Goal: Connect with others: Connect with others

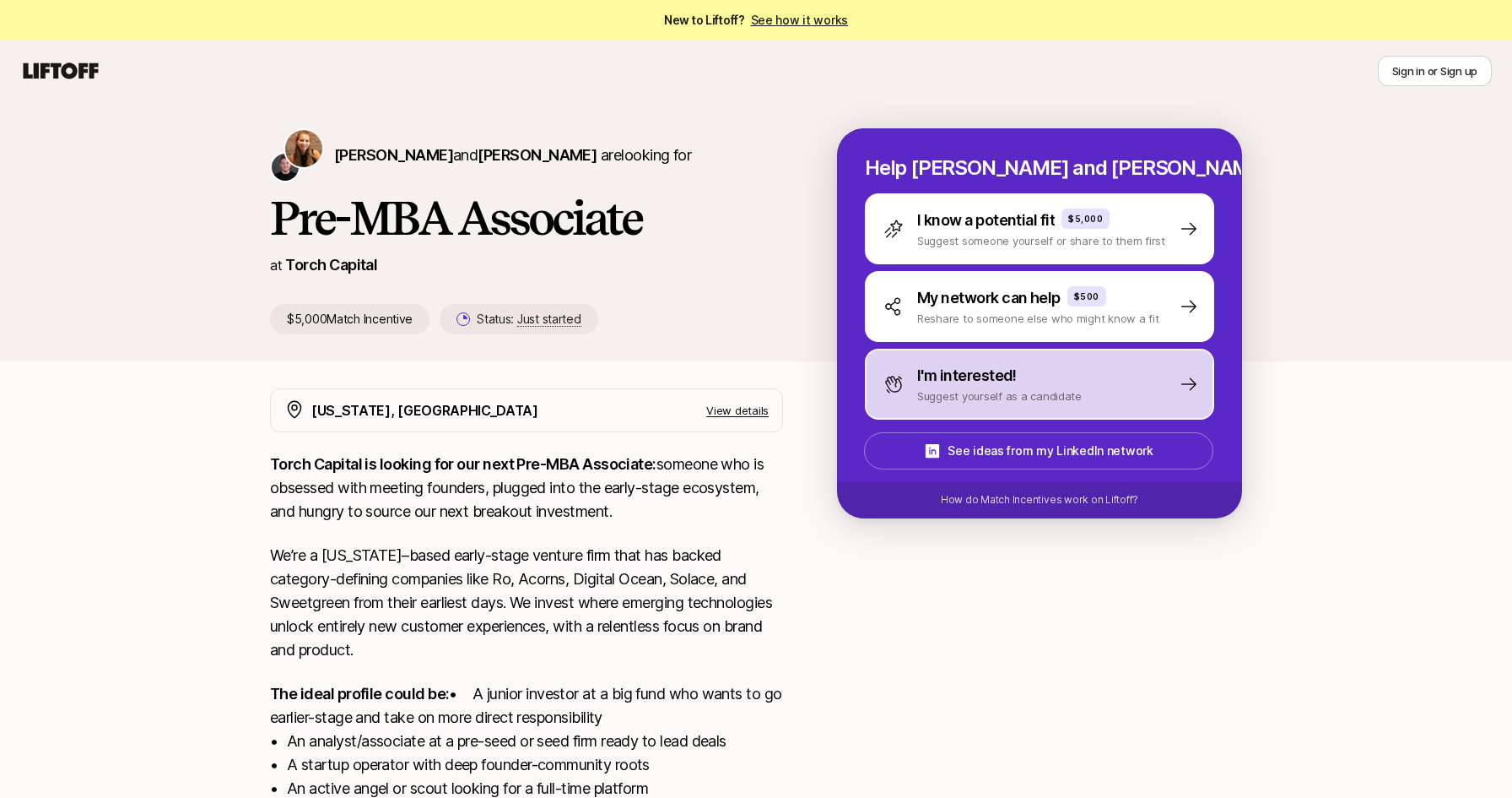
click at [931, 381] on p "I'm interested!" at bounding box center [966, 376] width 100 height 24
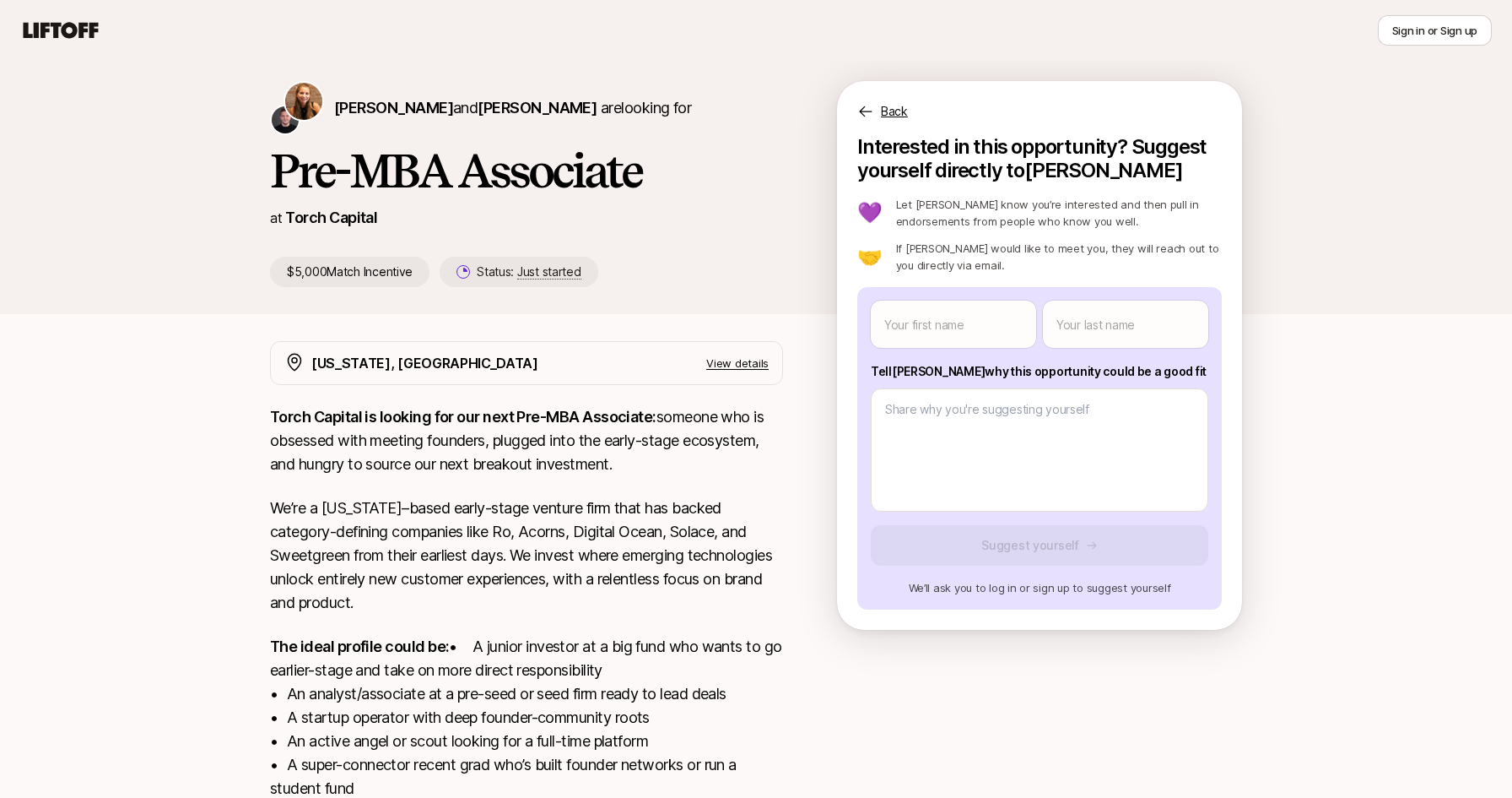
scroll to position [45, 0]
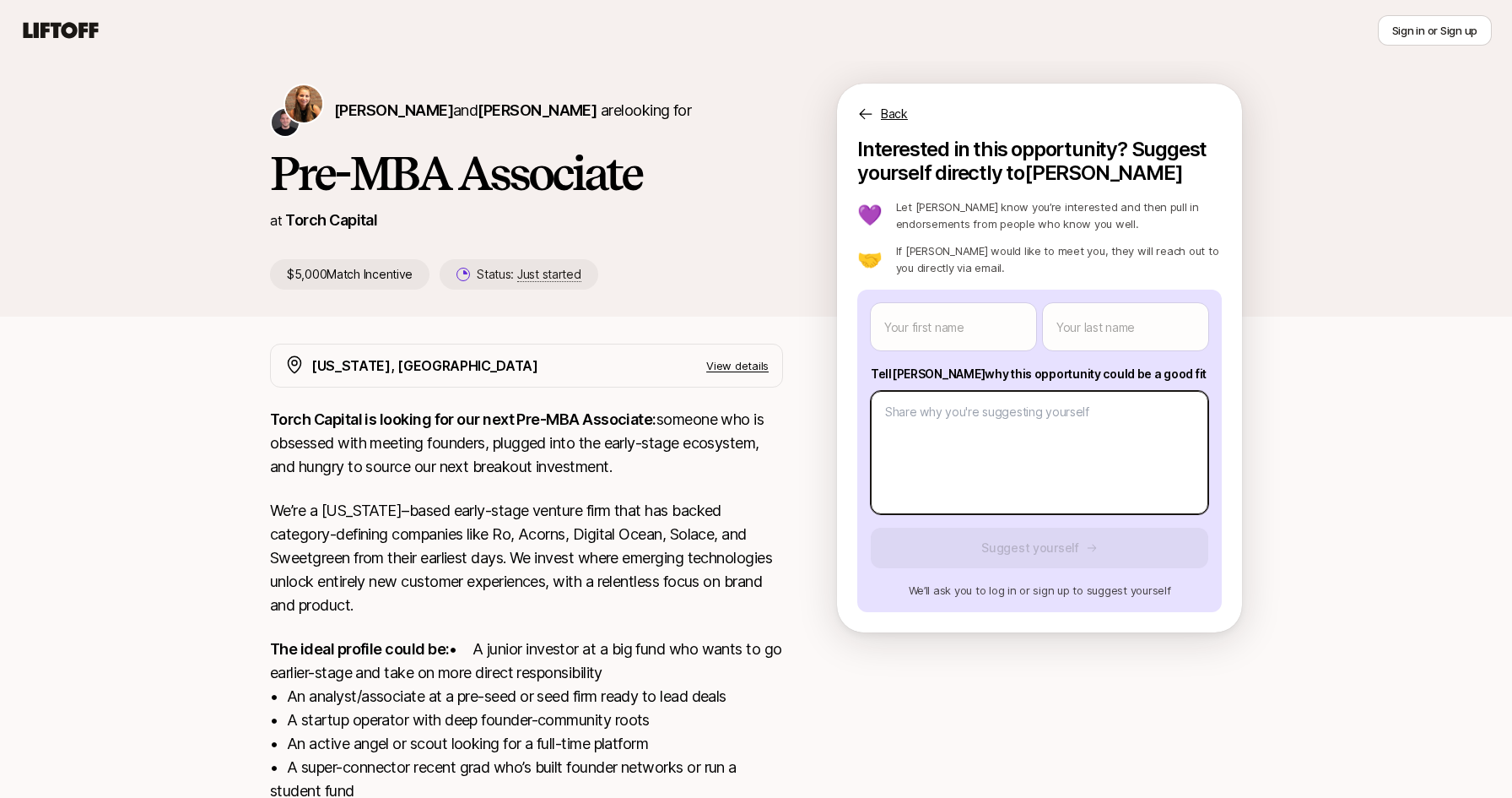
type textarea "x"
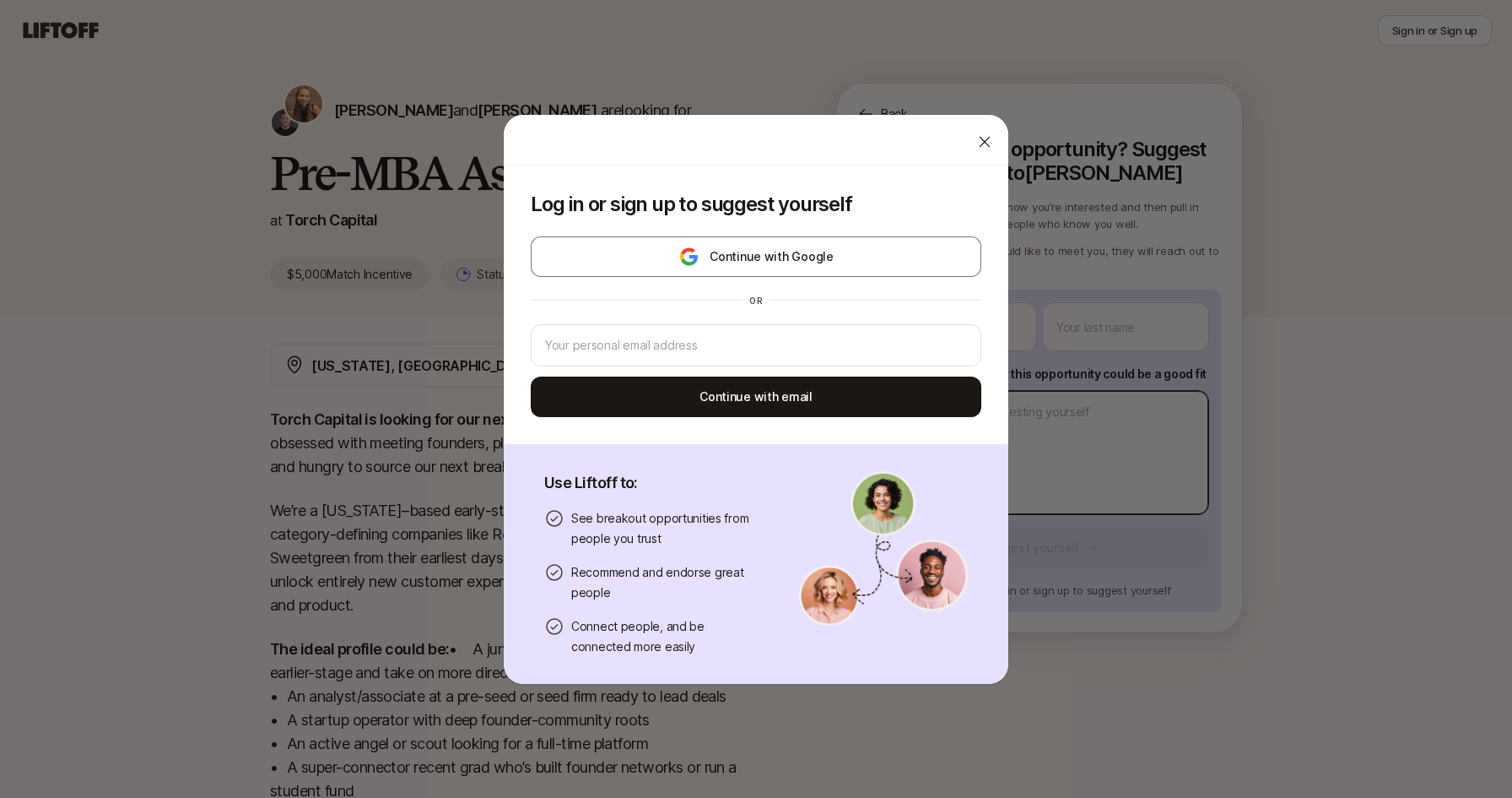
click at [1022, 433] on body "New to Liftoff? See how it works Sign in or Sign up Sign in or Sign up [PERSON_…" at bounding box center [756, 353] width 1512 height 798
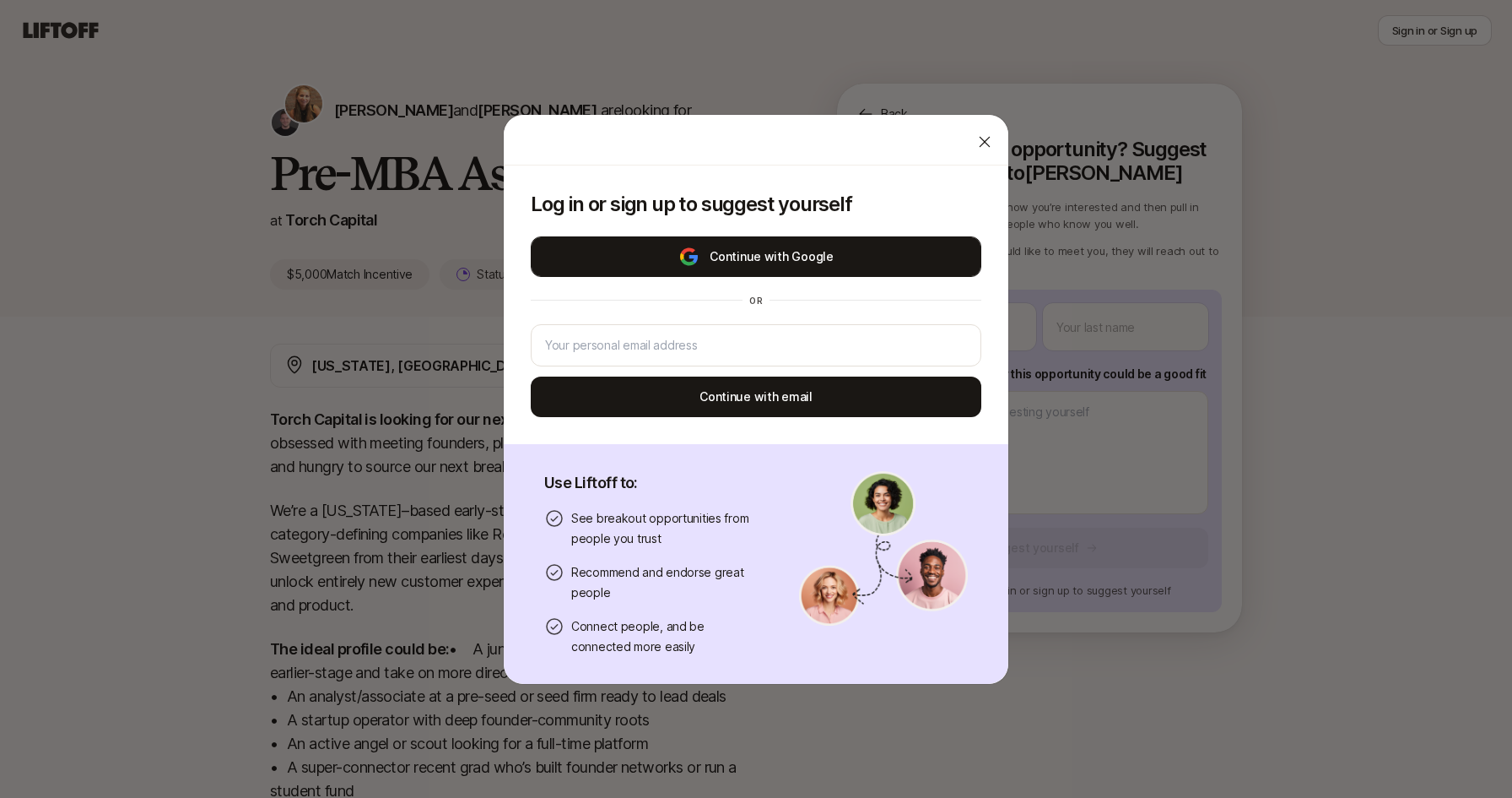
click at [896, 255] on button "Continue with Google" at bounding box center [755, 256] width 450 height 41
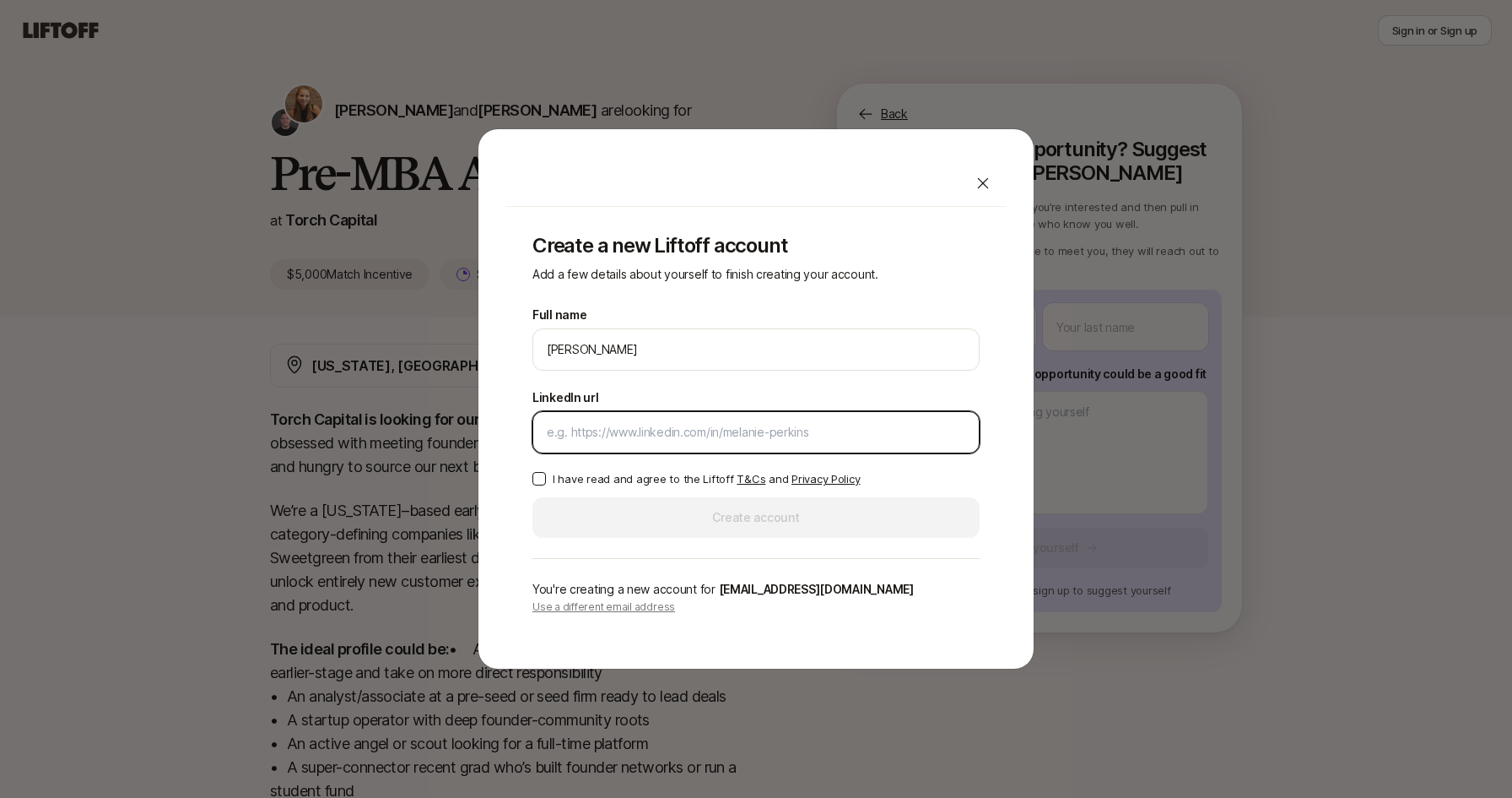
paste input "https://www.linkedin.com/in/leif-johnson-00b3b1148/"
type input "https://www.linkedin.com/in/leif-johnson-00b3b1148/"
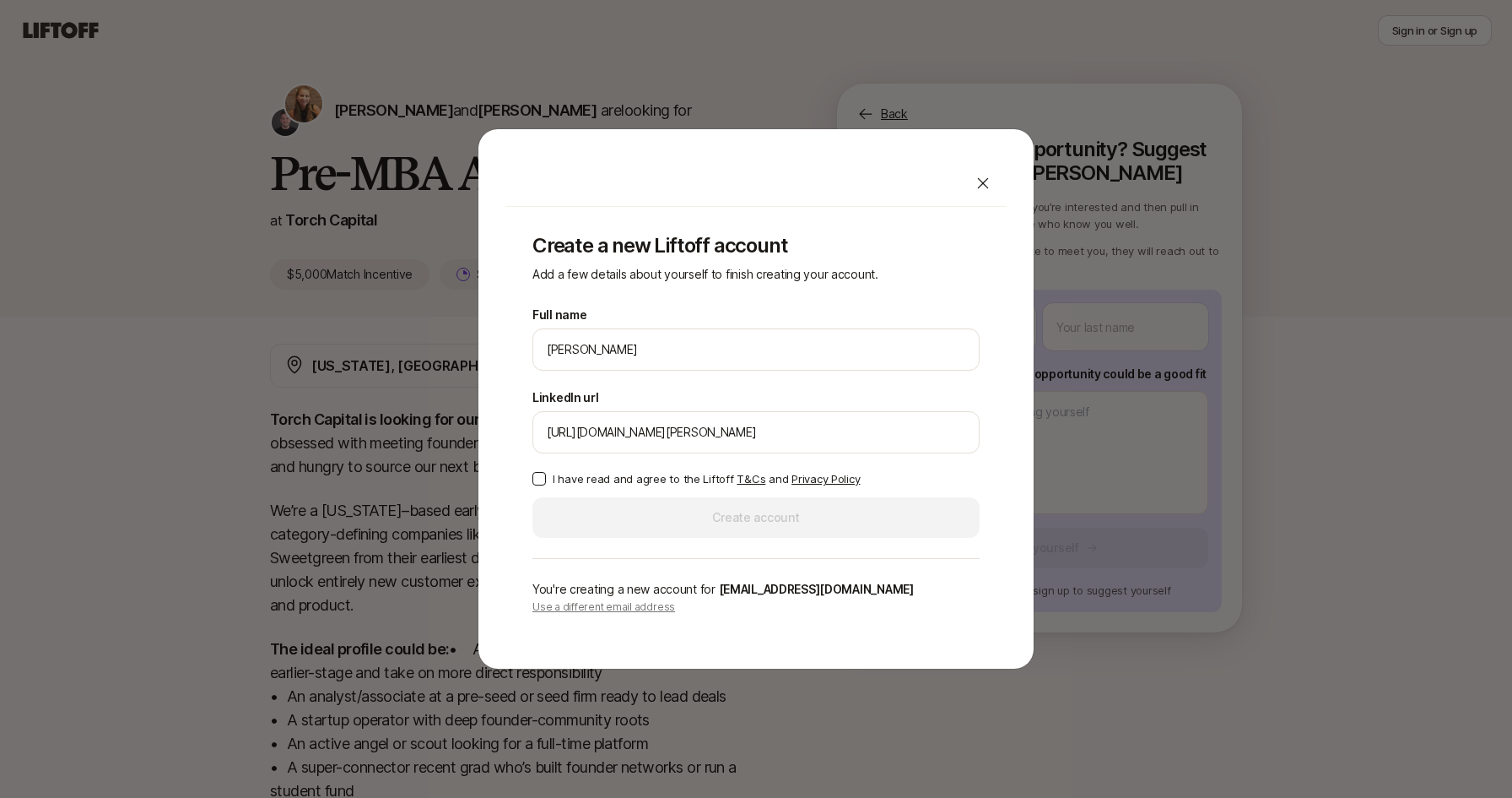
click at [543, 473] on button "I have read and agree to the Liftoff T&Cs and Privacy Policy" at bounding box center [539, 479] width 14 height 14
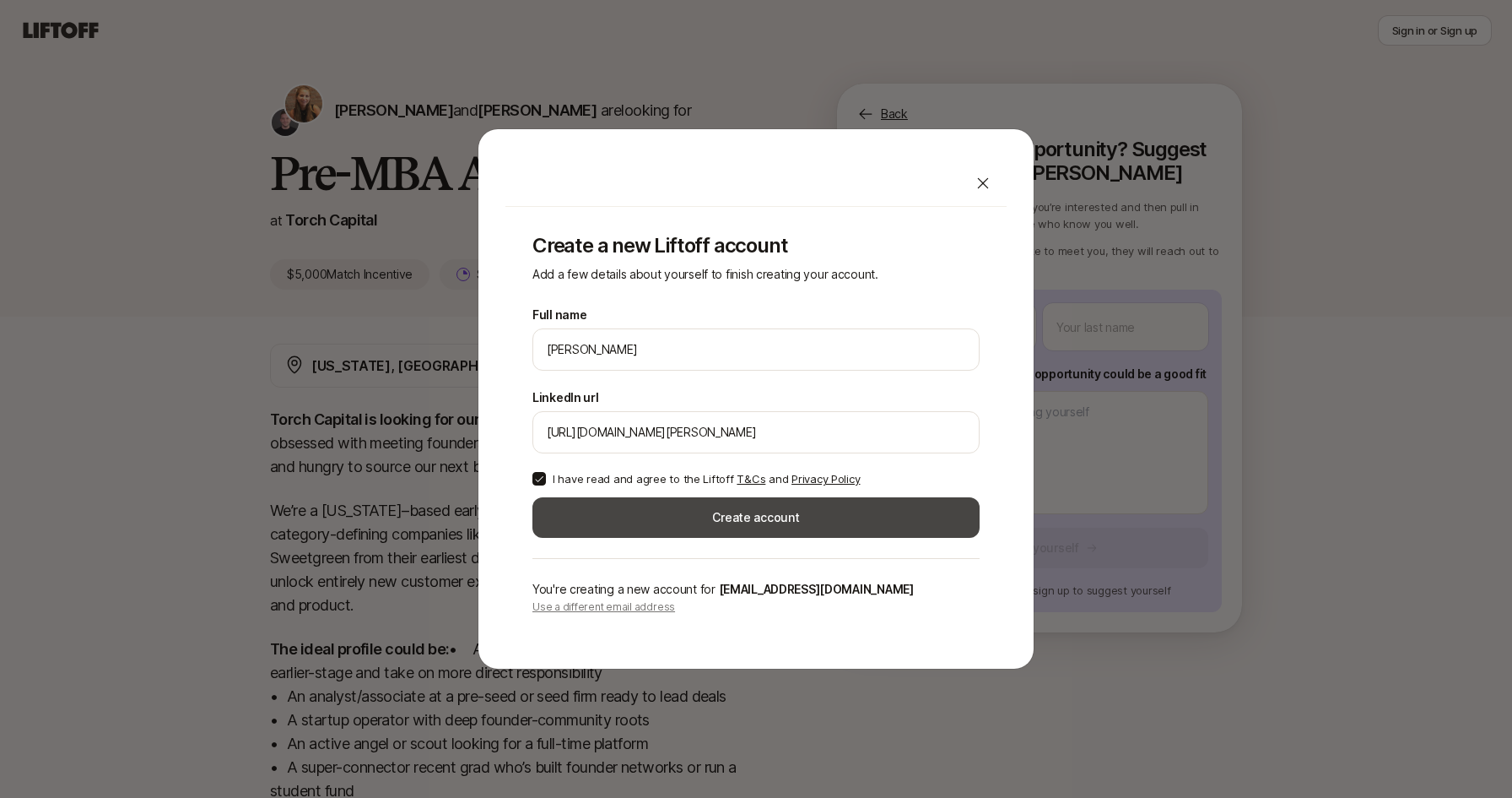
click at [617, 519] on button "Create account" at bounding box center [755, 518] width 447 height 41
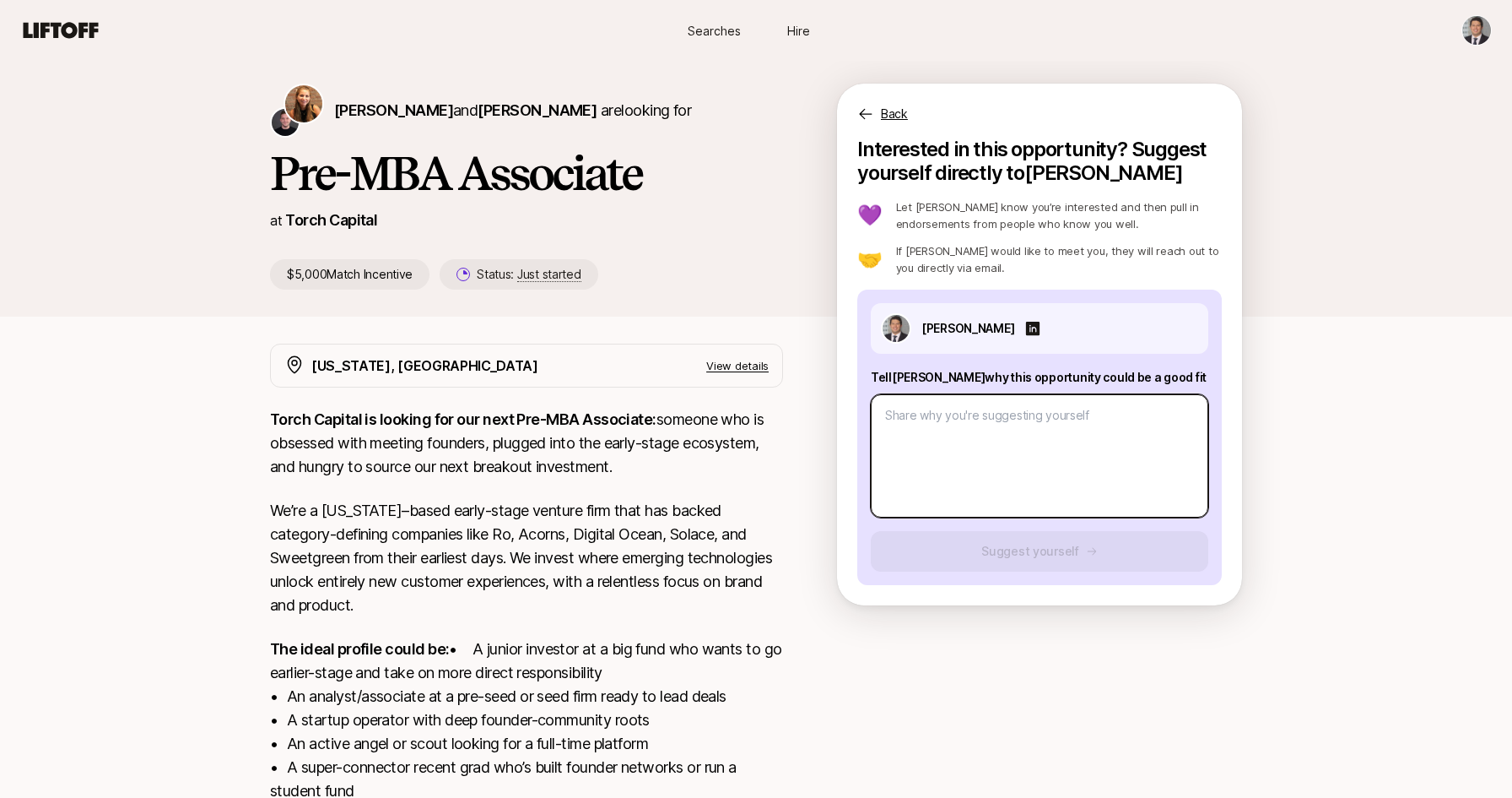
click at [998, 445] on textarea at bounding box center [1040, 456] width 337 height 123
paste textarea "I believe my diverse professional background has uniquely prepared me to excel …"
type textarea "x"
type textarea "I believe my diverse professional background has uniquely prepared me to excel …"
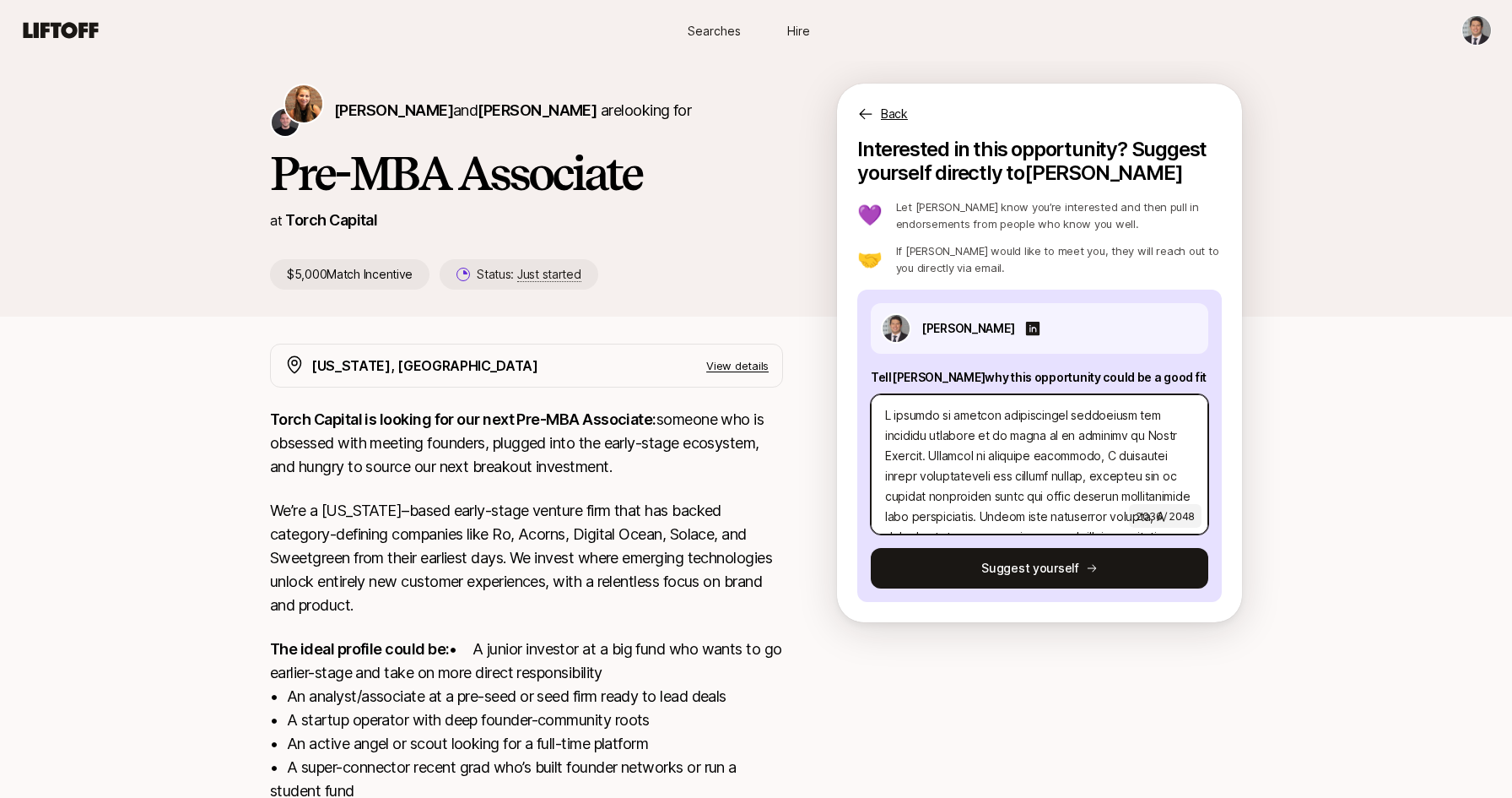
click at [885, 417] on textarea at bounding box center [1040, 464] width 337 height 141
type textarea "x"
type textarea "HI believe my diverse professional background has uniquely prepared me to excel…"
type textarea "x"
type textarea "HiI believe my diverse professional background has uniquely prepared me to exce…"
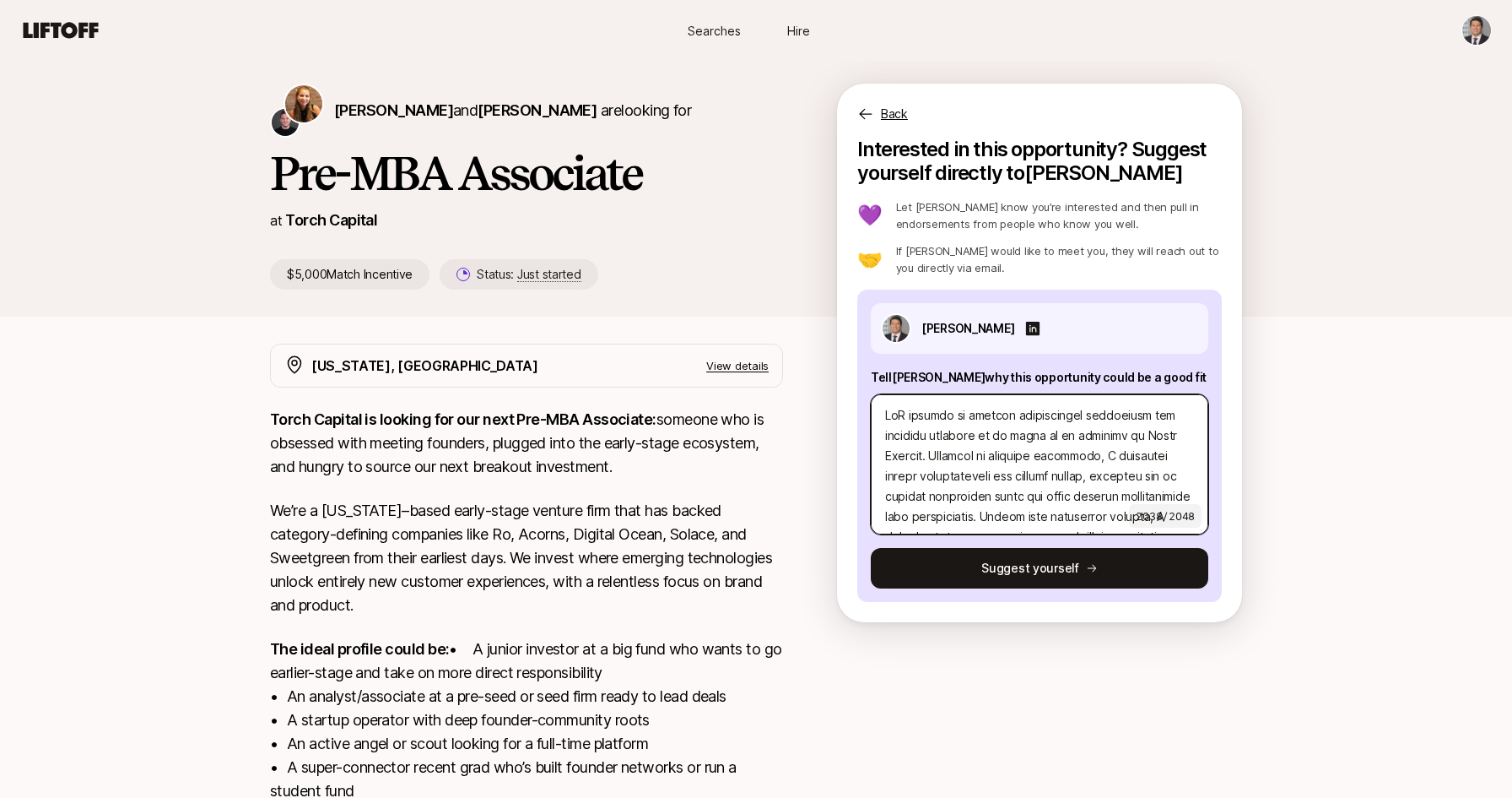
type textarea "x"
type textarea "Hi I believe my diverse professional background has uniquely prepared me to exc…"
type textarea "x"
type textarea "Hi KI believe my diverse professional background has uniquely prepared me to ex…"
type textarea "x"
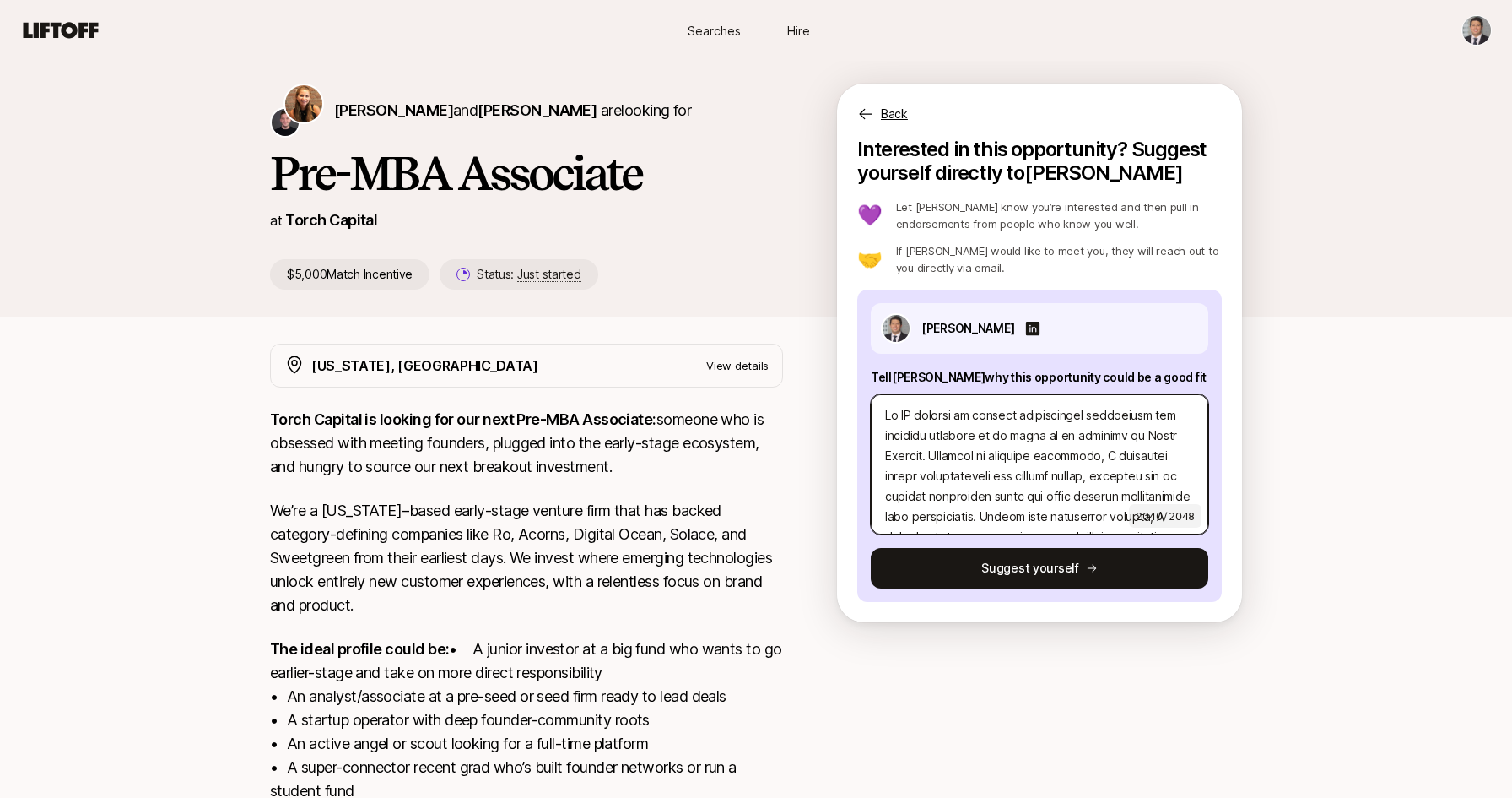
type textarea "Hi KaI believe my diverse professional background has uniquely prepared me to e…"
type textarea "x"
type textarea "Hi KatI believe my diverse professional background has uniquely prepared me to …"
type textarea "x"
type textarea "Hi KatiI believe my diverse professional background has uniquely prepared me to…"
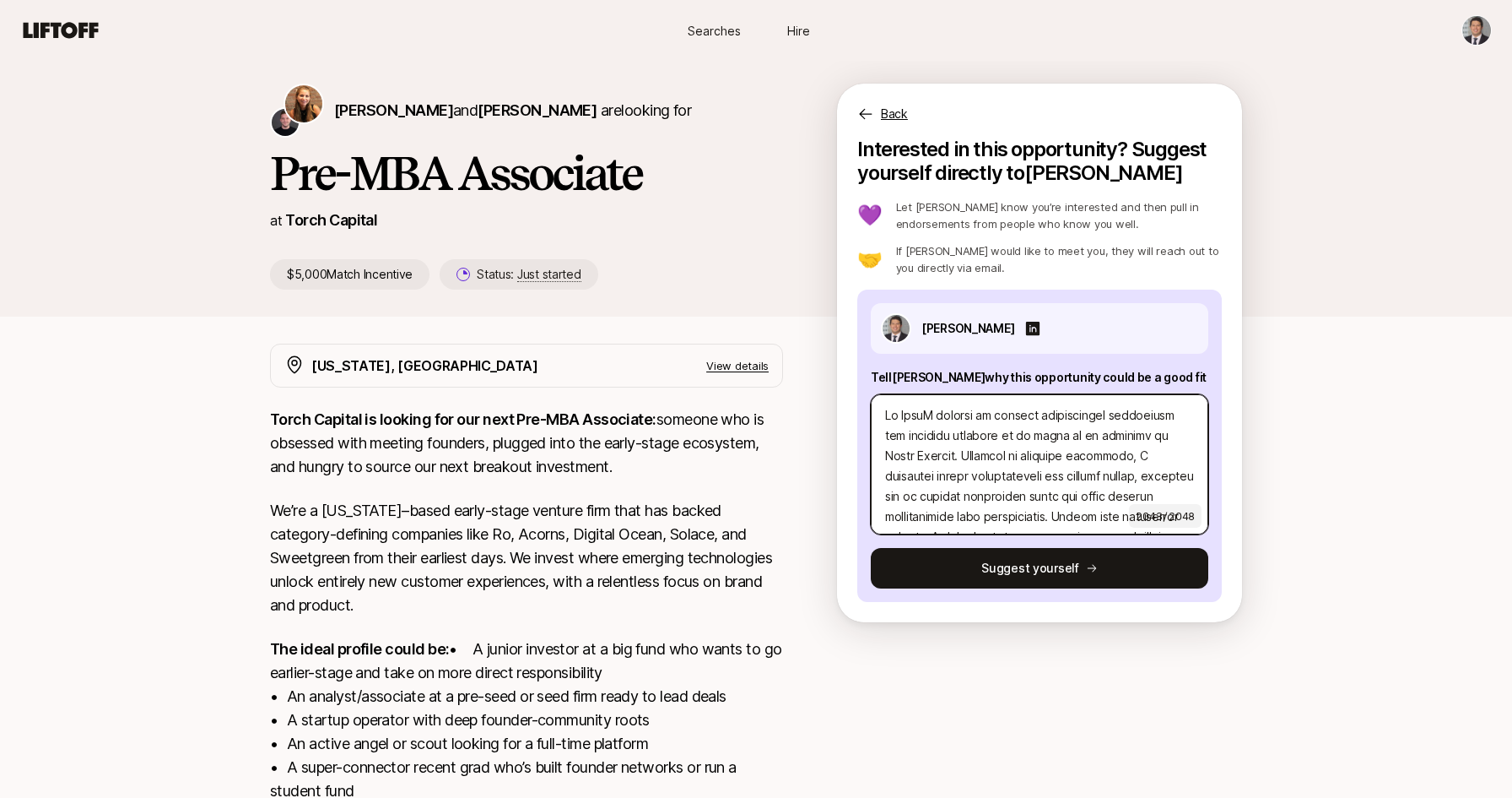
type textarea "x"
type textarea "Hi KatieI believe my diverse professional background has uniquely prepared me t…"
type textarea "x"
type textarea "Hi Katie I believe my diverse professional background has uniquely prepared me …"
type textarea "x"
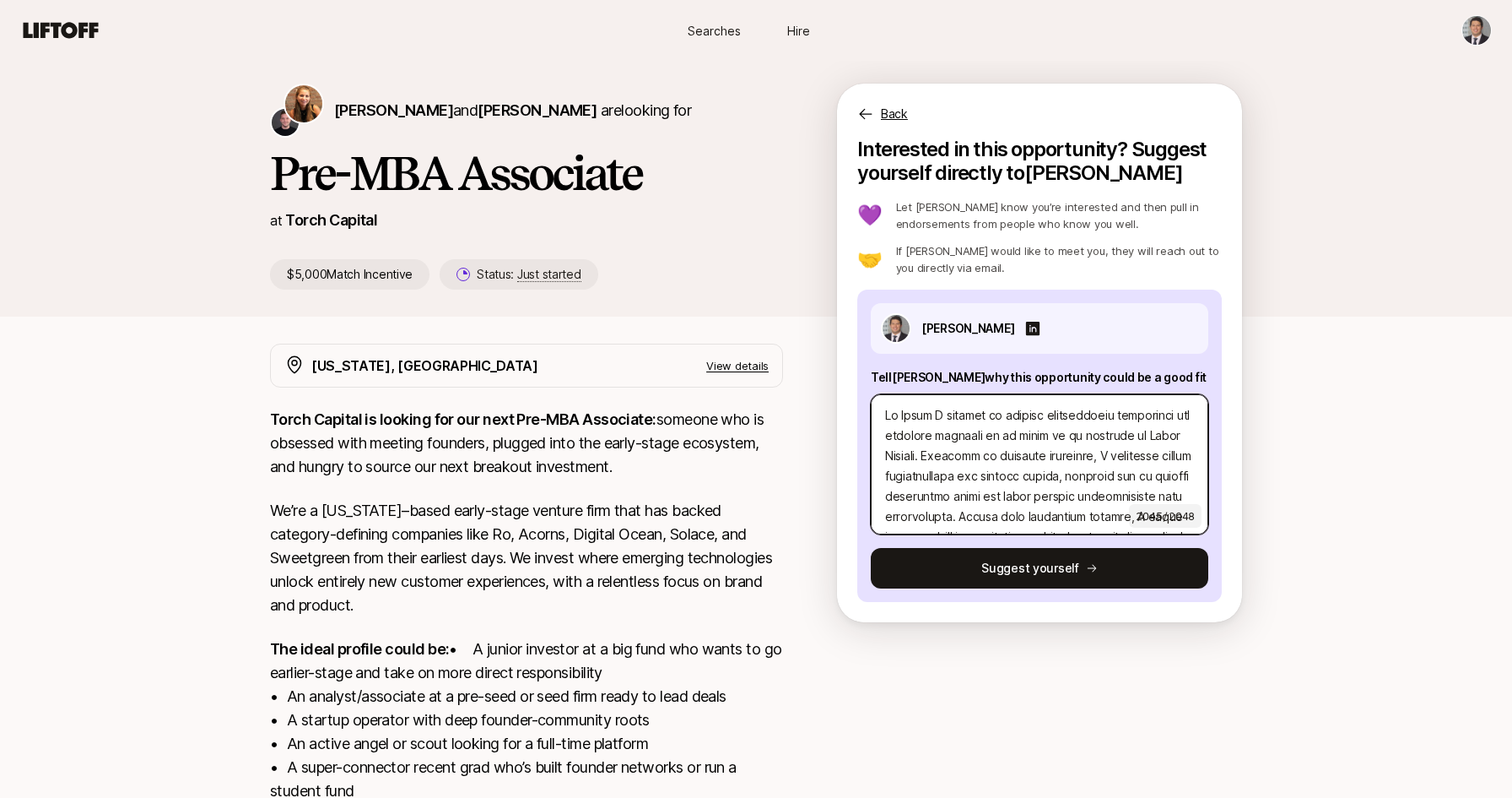
type textarea "Hi Katie aI believe my diverse professional background has uniquely prepared me…"
type textarea "x"
type textarea "Hi Katie anI believe my diverse professional background has uniquely prepared m…"
type textarea "x"
type textarea "Hi Katie and I believe my diverse professional background has uniquely prepared…"
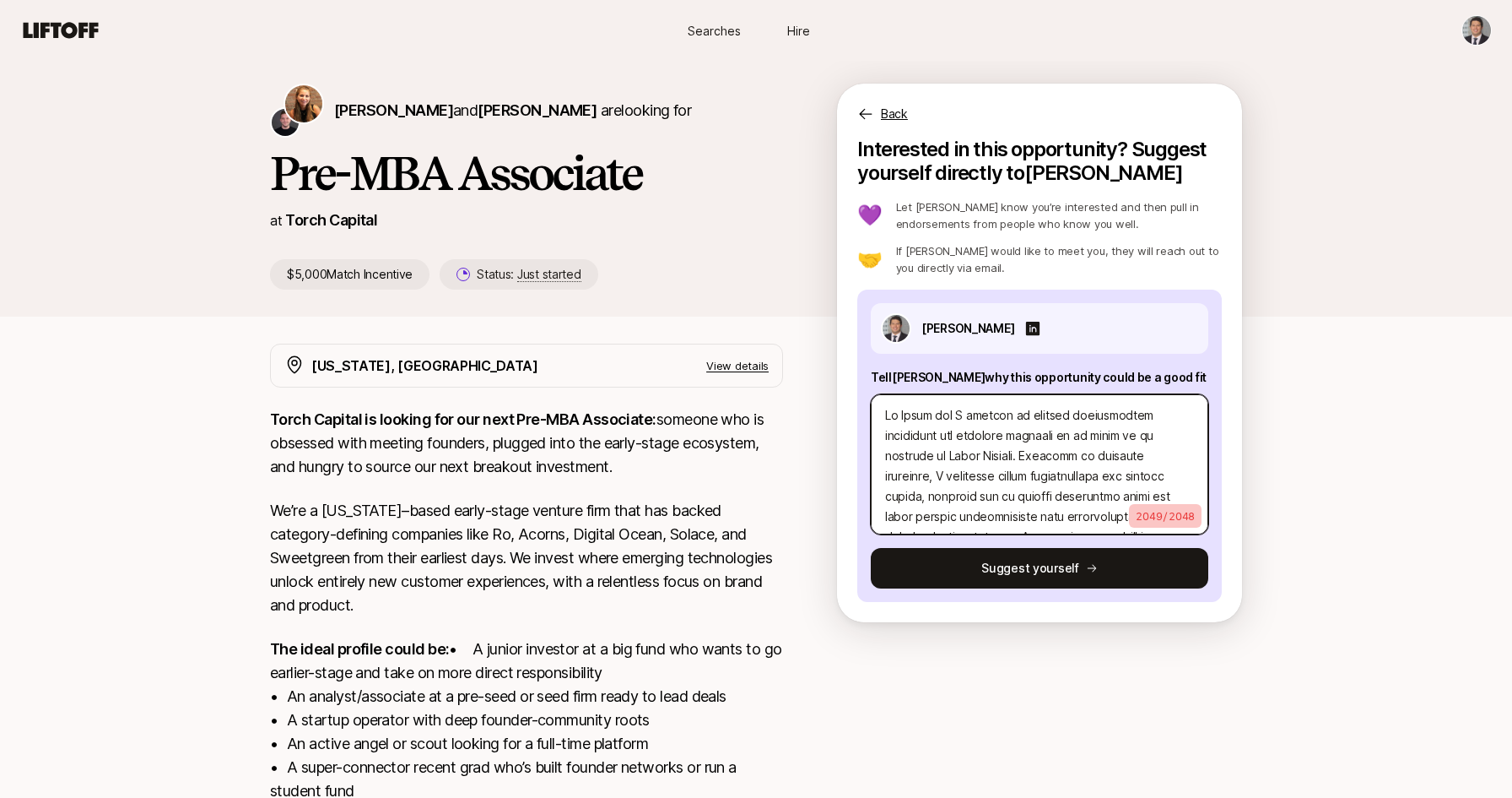
type textarea "x"
type textarea "Hi Katie and tI believe my diverse professional background has uniquely prepare…"
type textarea "x"
type textarea "Hi Katie and teI believe my diverse professional background has uniquely prepar…"
type textarea "x"
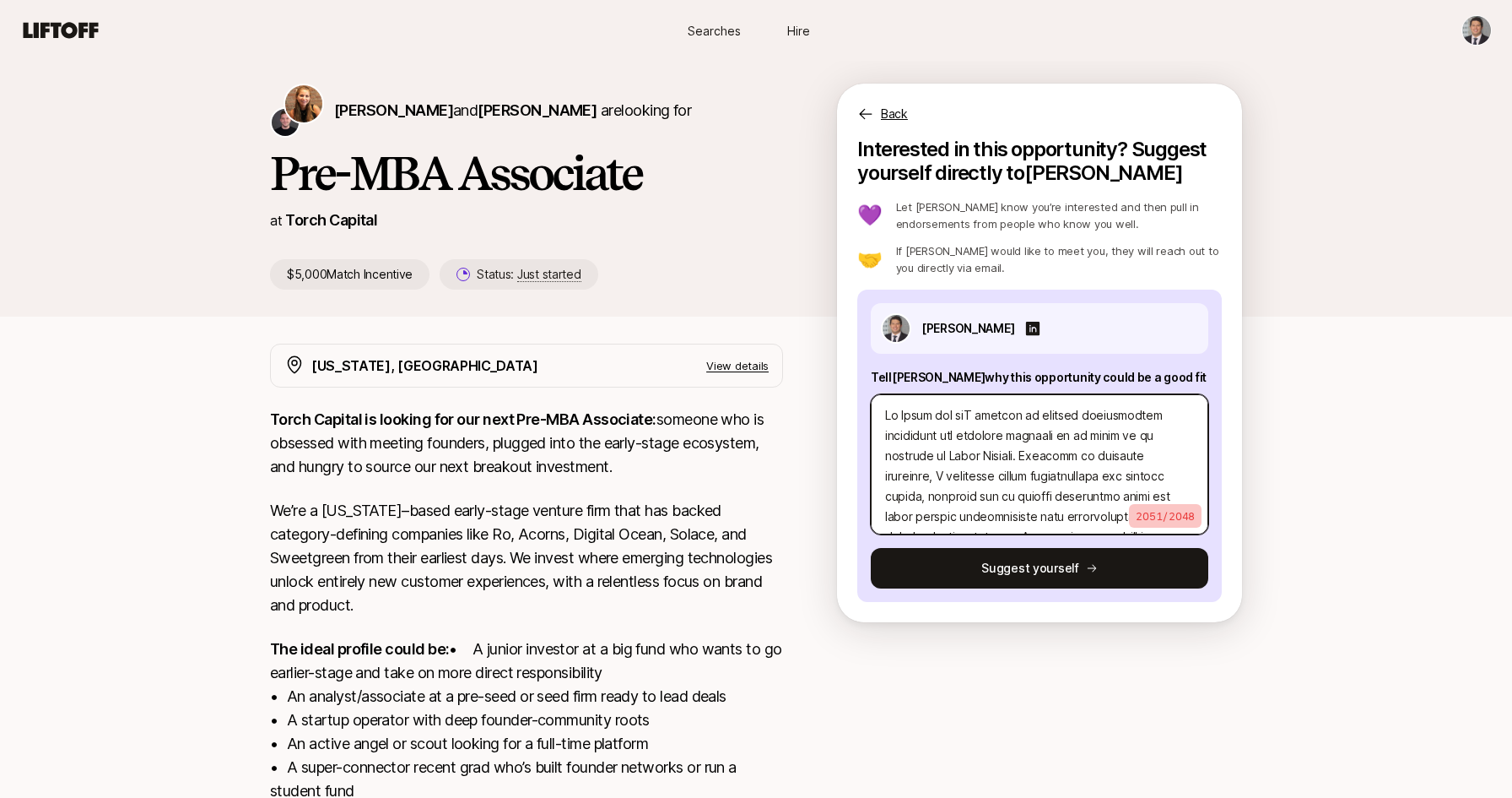
type textarea "Hi Katie and tI believe my diverse professional background has uniquely prepare…"
type textarea "x"
type textarea "Hi Katie and I believe my diverse professional background has uniquely prepared…"
type textarea "x"
type textarea "Hi Katie andI believe my diverse professional background has uniquely prepared …"
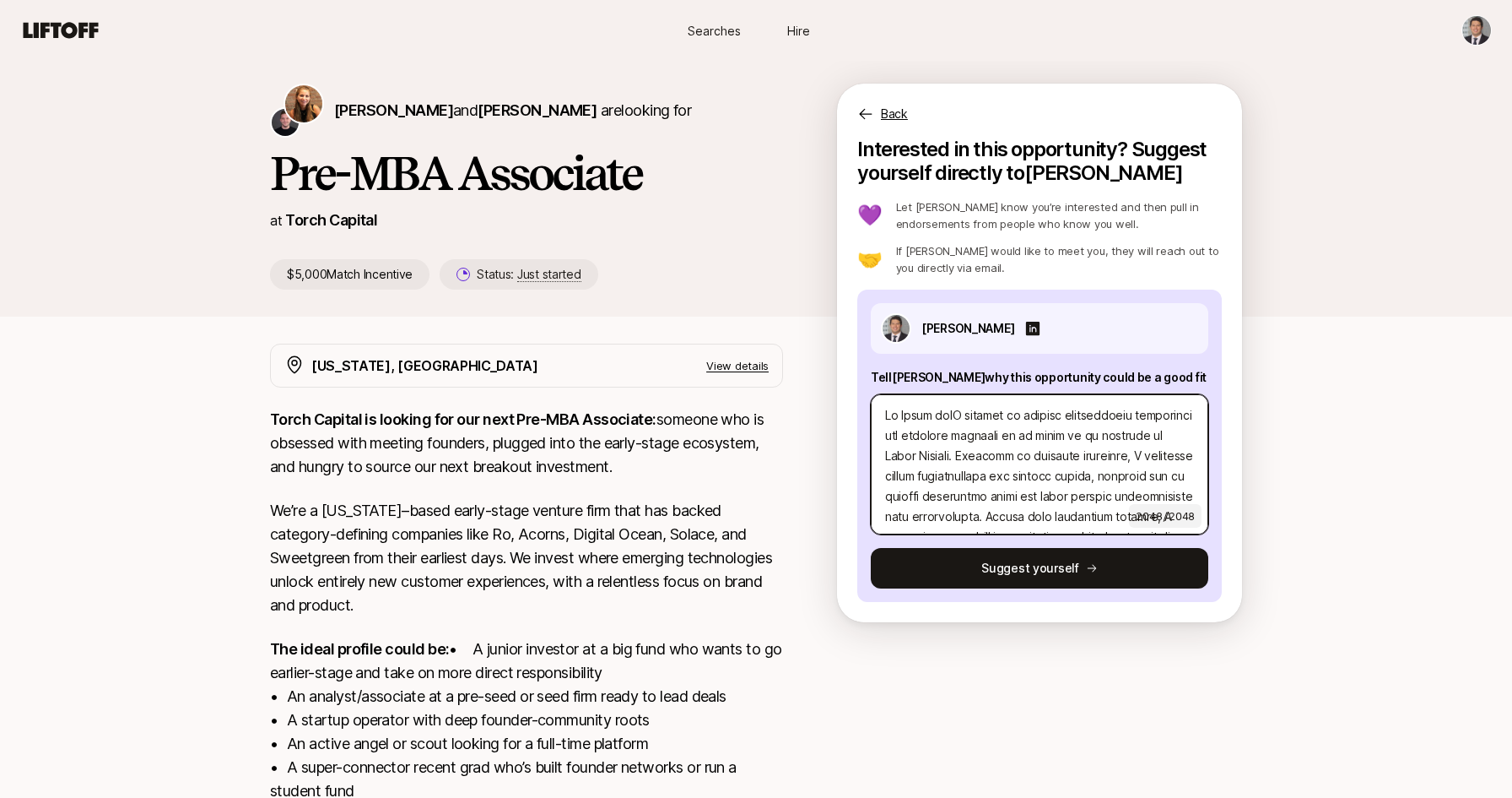
type textarea "x"
type textarea "Hi Katie anI believe my diverse professional background has uniquely prepared m…"
type textarea "x"
type textarea "Hi Katie aI believe my diverse professional background has uniquely prepared me…"
type textarea "x"
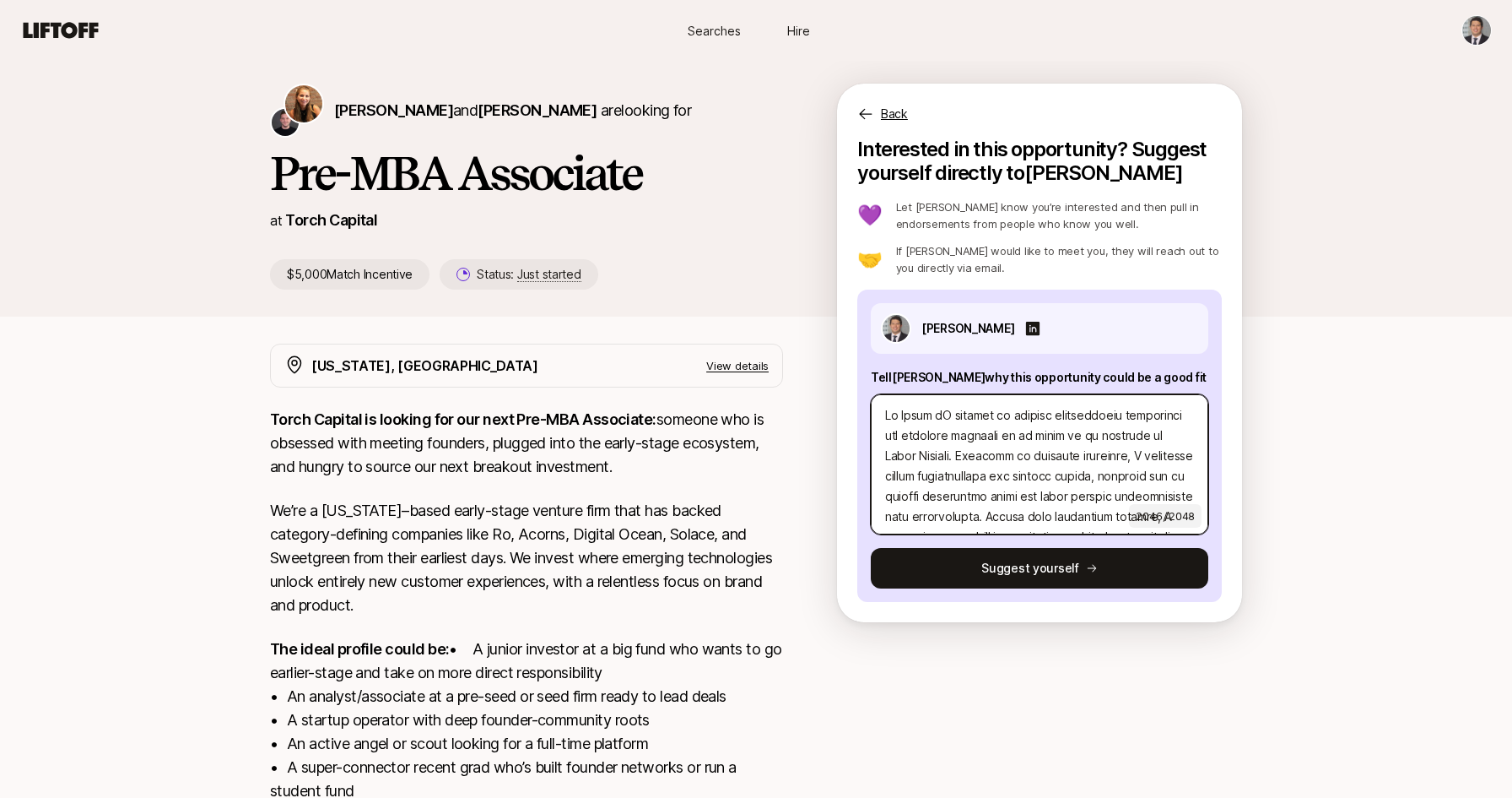
type textarea "Hi Katie I believe my diverse professional background has uniquely prepared me …"
type textarea "x"
type textarea "Hi KatieI believe my diverse professional background has uniquely prepared me t…"
type textarea "x"
type textarea "Hi Katie!I believe my diverse professional background has uniquely prepared me …"
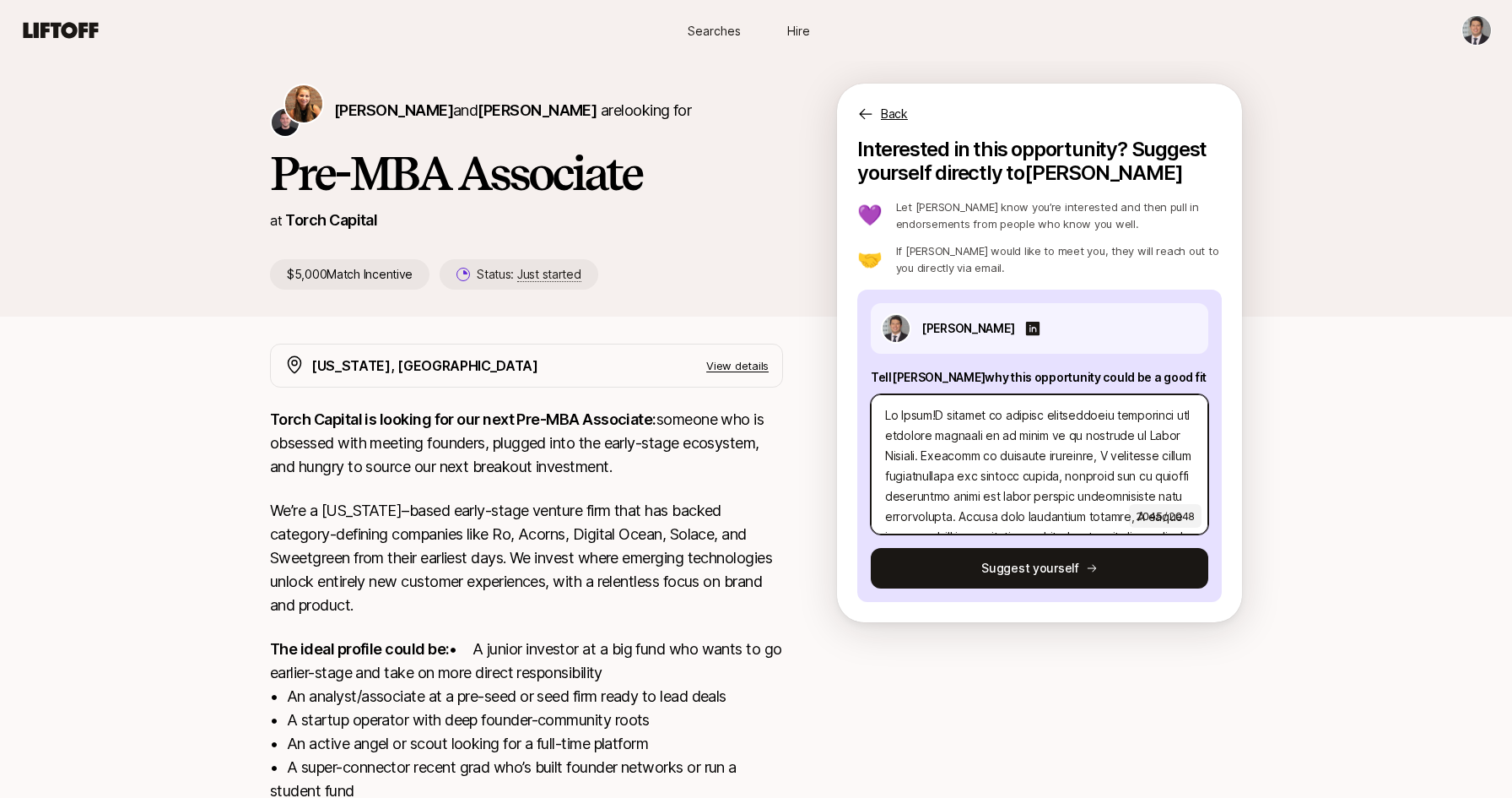
type textarea "x"
type textarea "Hi Katie! I believe my diverse professional background has uniquely prepared me…"
type textarea "x"
type textarea "Hi Katie! I believe my diverse professional background has uniquely prepared me…"
type textarea "x"
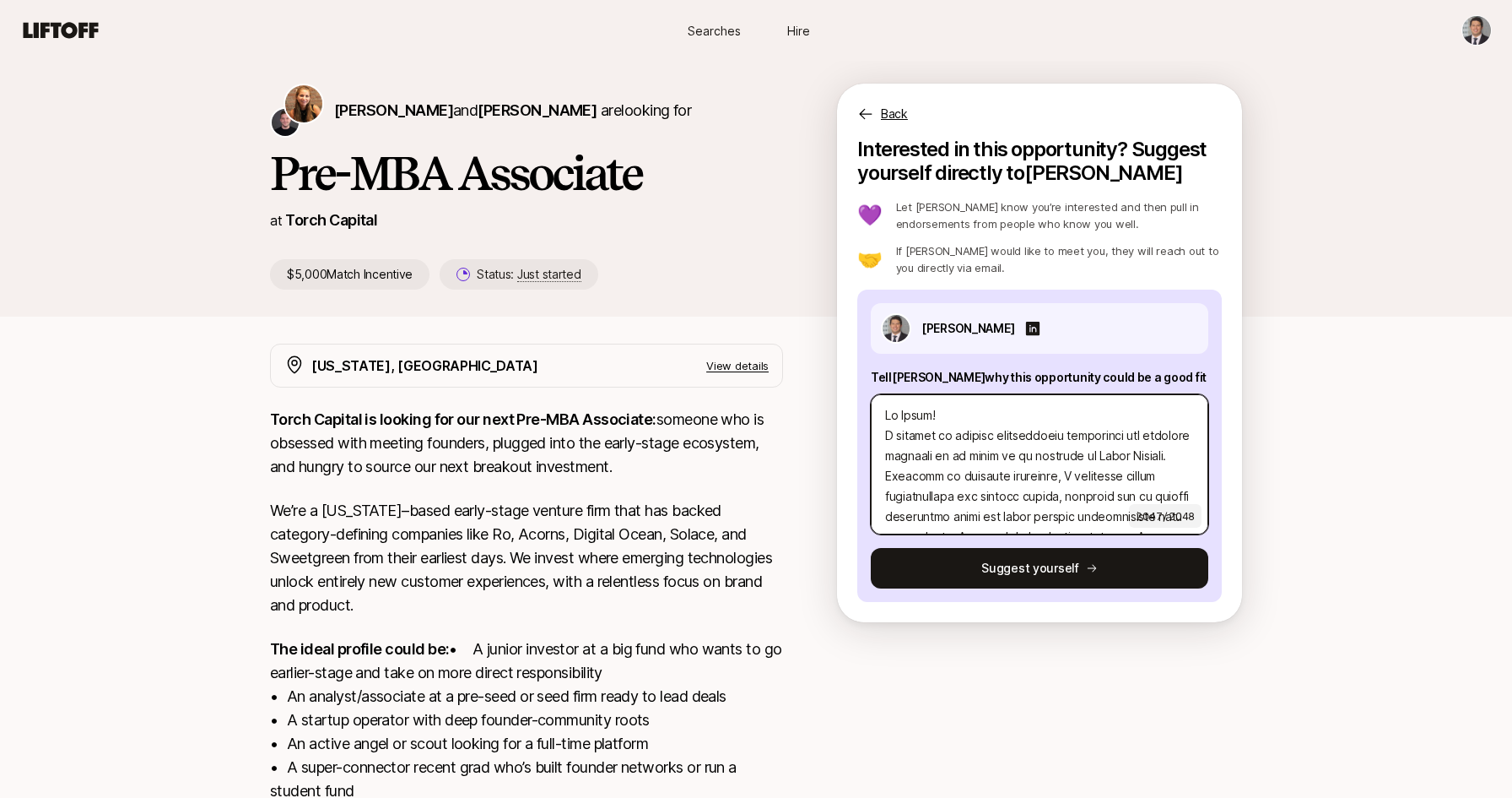
type textarea "Hi Katie! I believe my diverse professional background has uniquely prepared me…"
click at [938, 477] on textarea at bounding box center [1040, 464] width 337 height 141
type textarea "x"
type textarea "Hi Katie! I believe my diverse professional background has uniquely prepared me…"
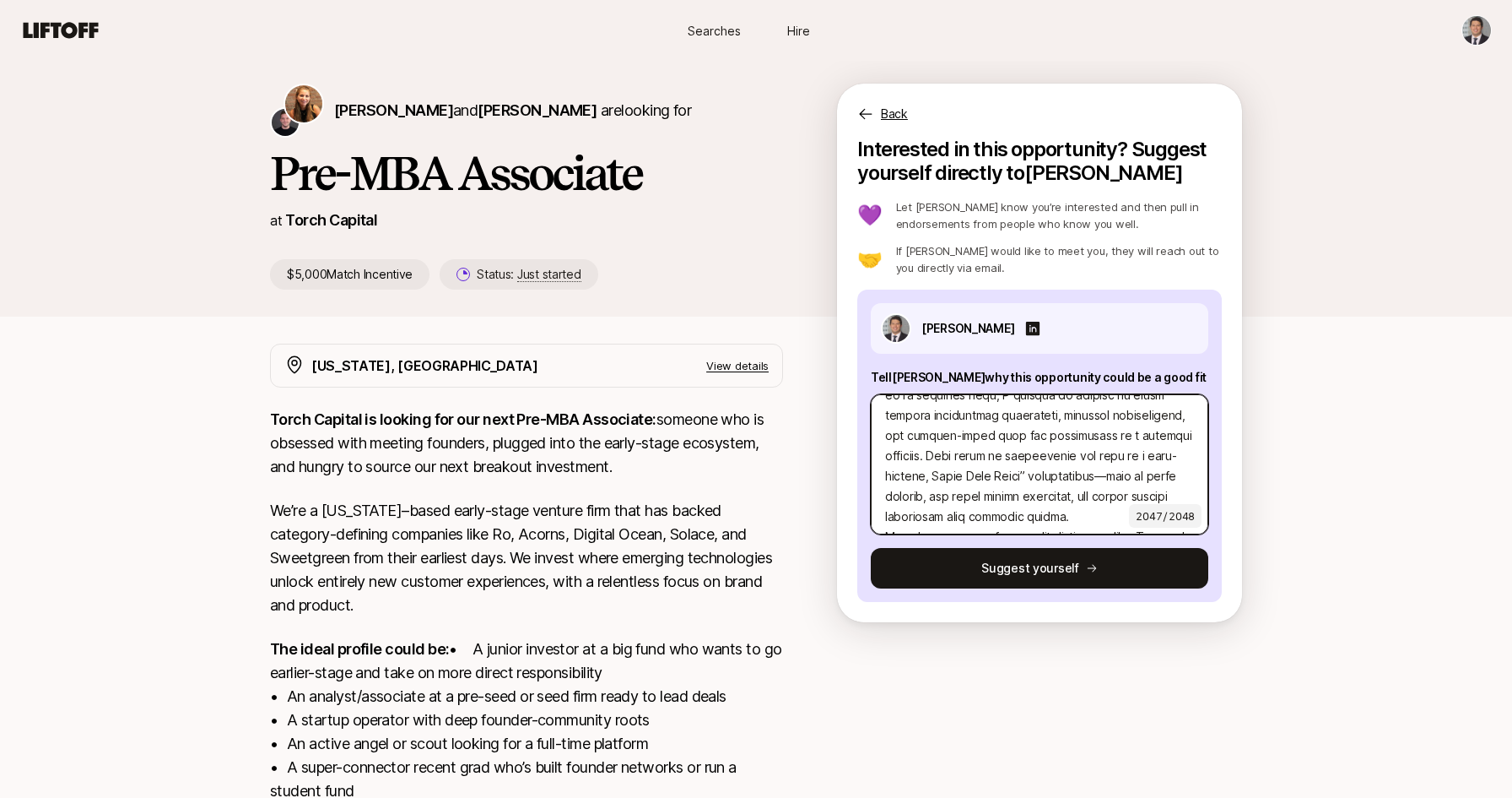
type textarea "x"
type textarea "Hi Katie! I believe my diverse professional background has uniquely prepared me…"
type textarea "x"
type textarea "Hi Katie! I believe my diverse professional background has uniquely prepared me…"
type textarea "x"
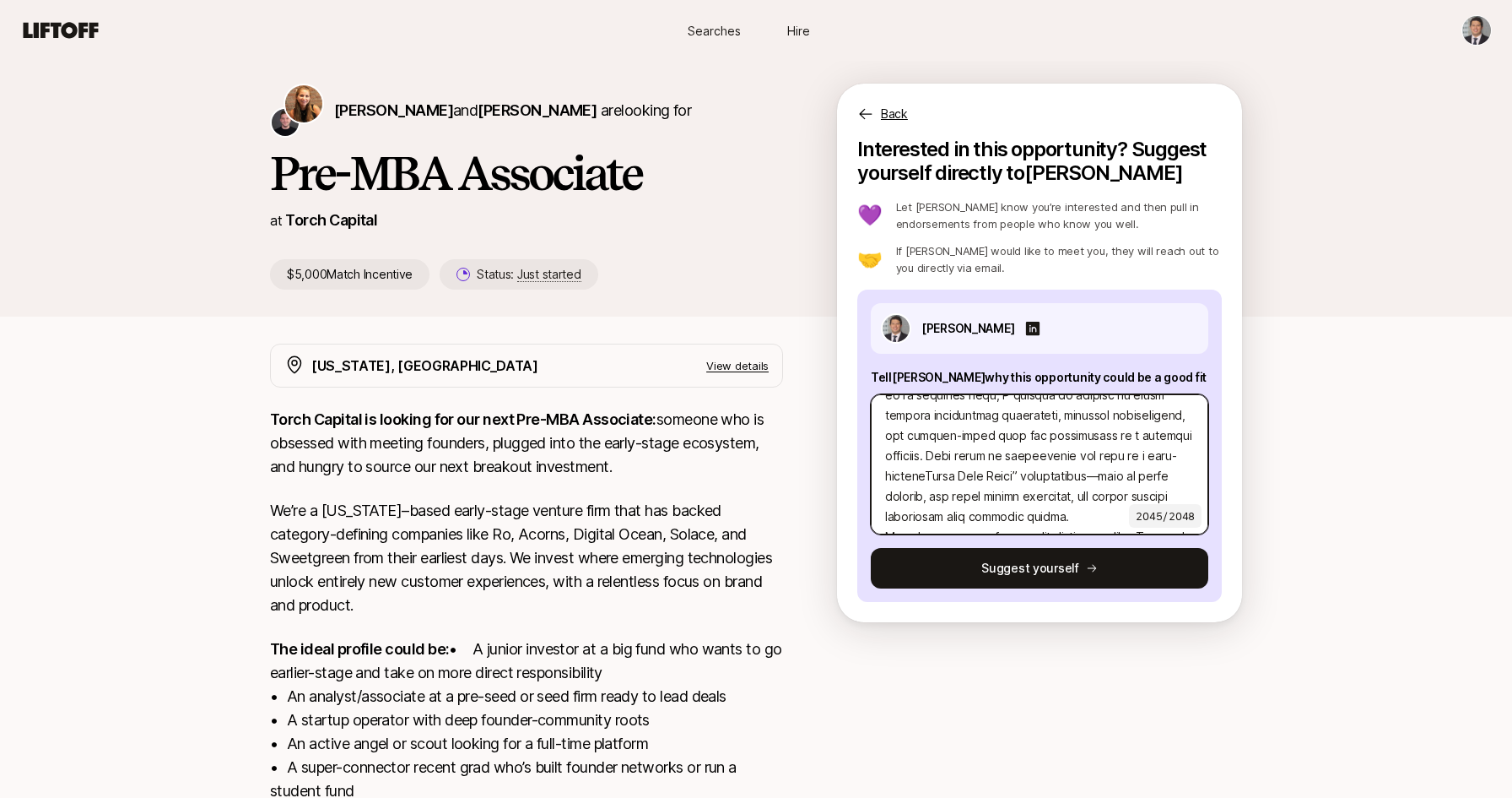
type textarea "Hi Katie! I believe my diverse professional background has uniquely prepared me…"
click at [1033, 474] on textarea at bounding box center [1040, 464] width 337 height 141
type textarea "x"
type textarea "Hi Katie! I believe my diverse professional background has uniquely prepared me…"
type textarea "x"
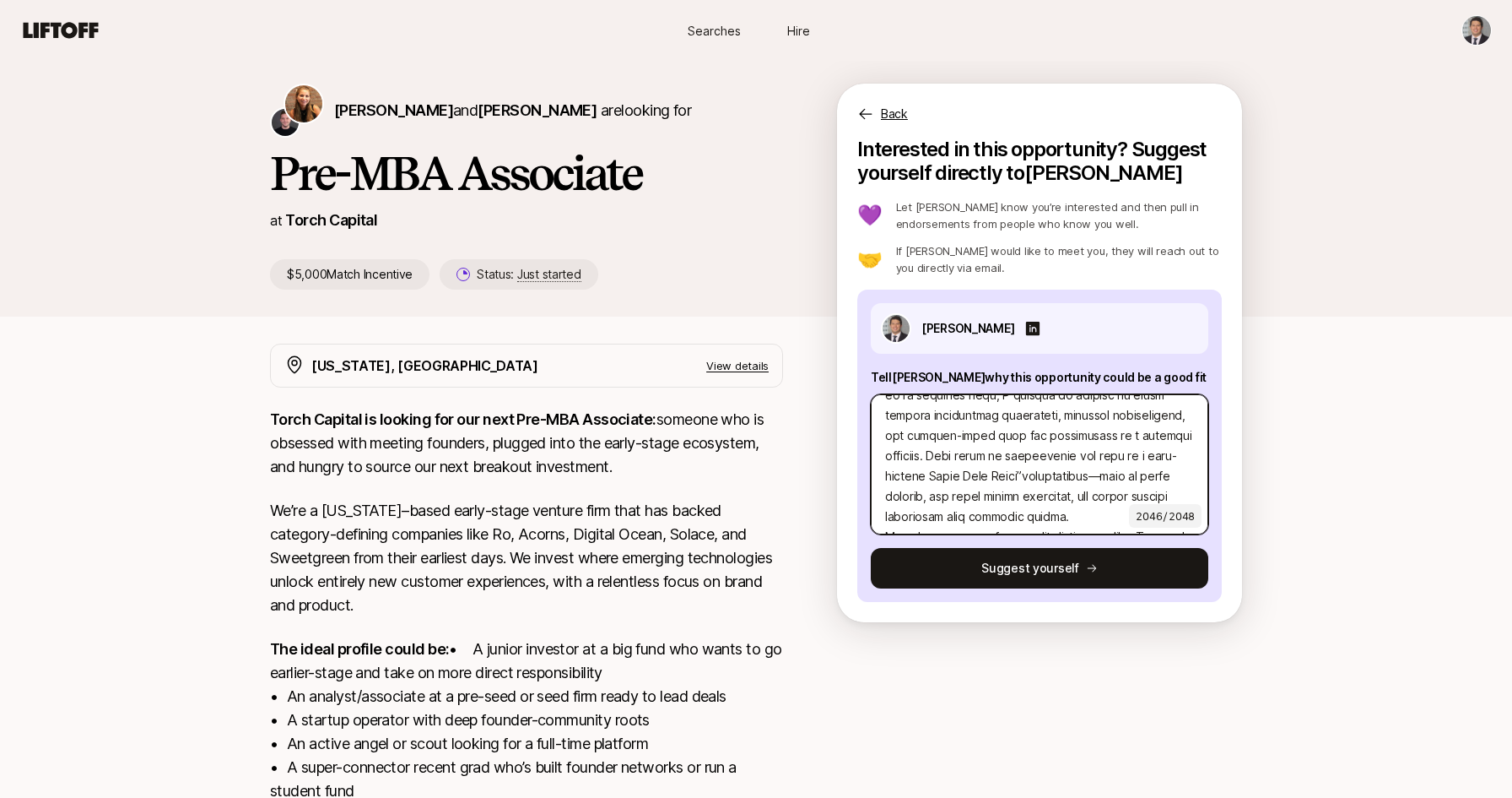
type textarea "Hi Katie! I believe my diverse professional background has uniquely prepared me…"
type textarea "x"
type textarea "Hi Katie! I believe my diverse professional background has uniquely prepared me…"
click at [1105, 477] on textarea at bounding box center [1040, 464] width 337 height 141
type textarea "x"
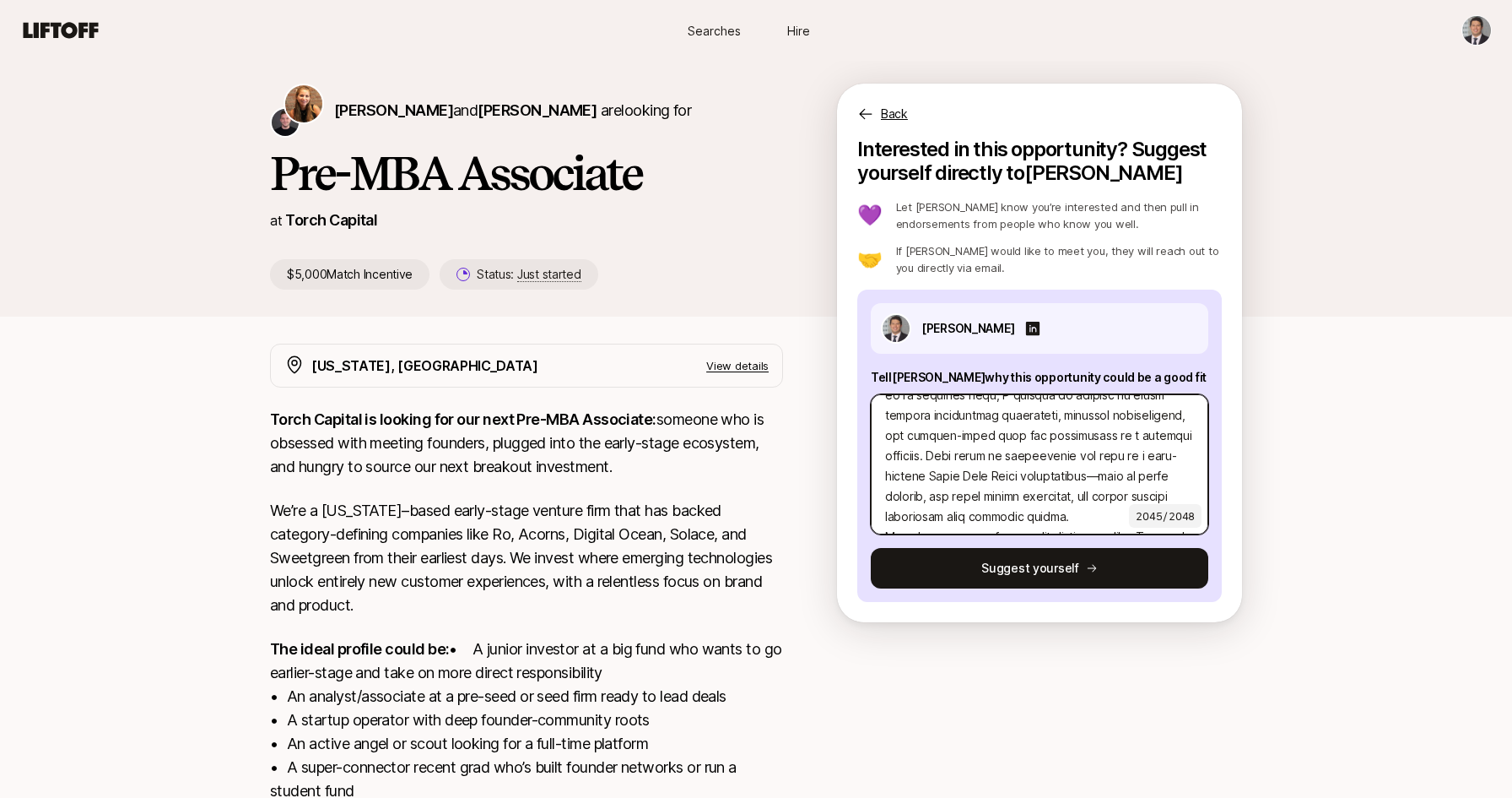
type textarea "Hi Katie! I believe my diverse professional background has uniquely prepared me…"
type textarea "x"
type textarea "Hi Katie! I believe my diverse professional background has uniquely prepared me…"
type textarea "x"
type textarea "Hi Katie! I believe my diverse professional background has uniquely prepared me…"
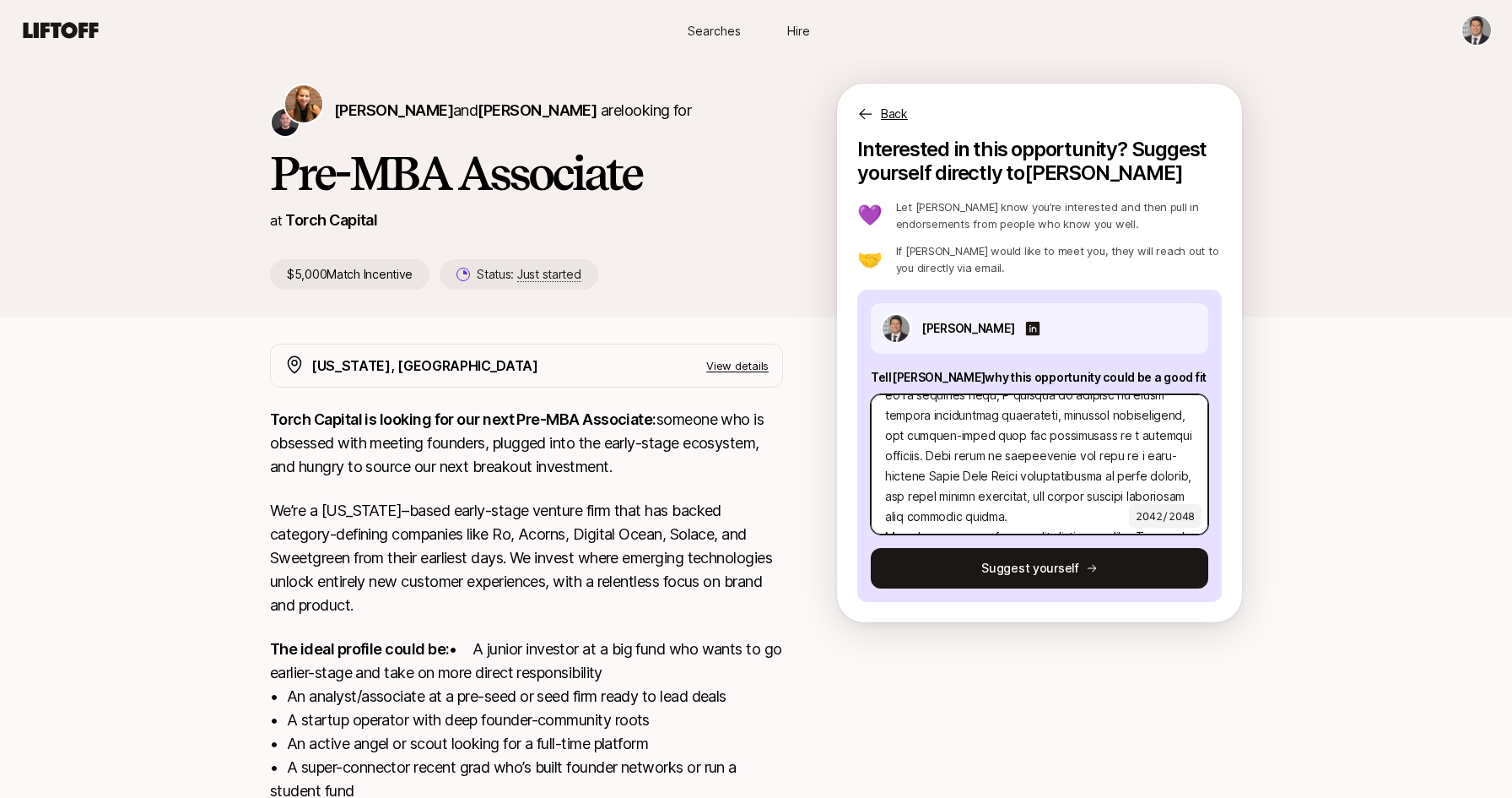
type textarea "x"
type textarea "Hi Katie! I believe my diverse professional background has uniquely prepared me…"
type textarea "x"
type textarea "Hi Katie! I believe my diverse professional background has uniquely prepared me…"
type textarea "x"
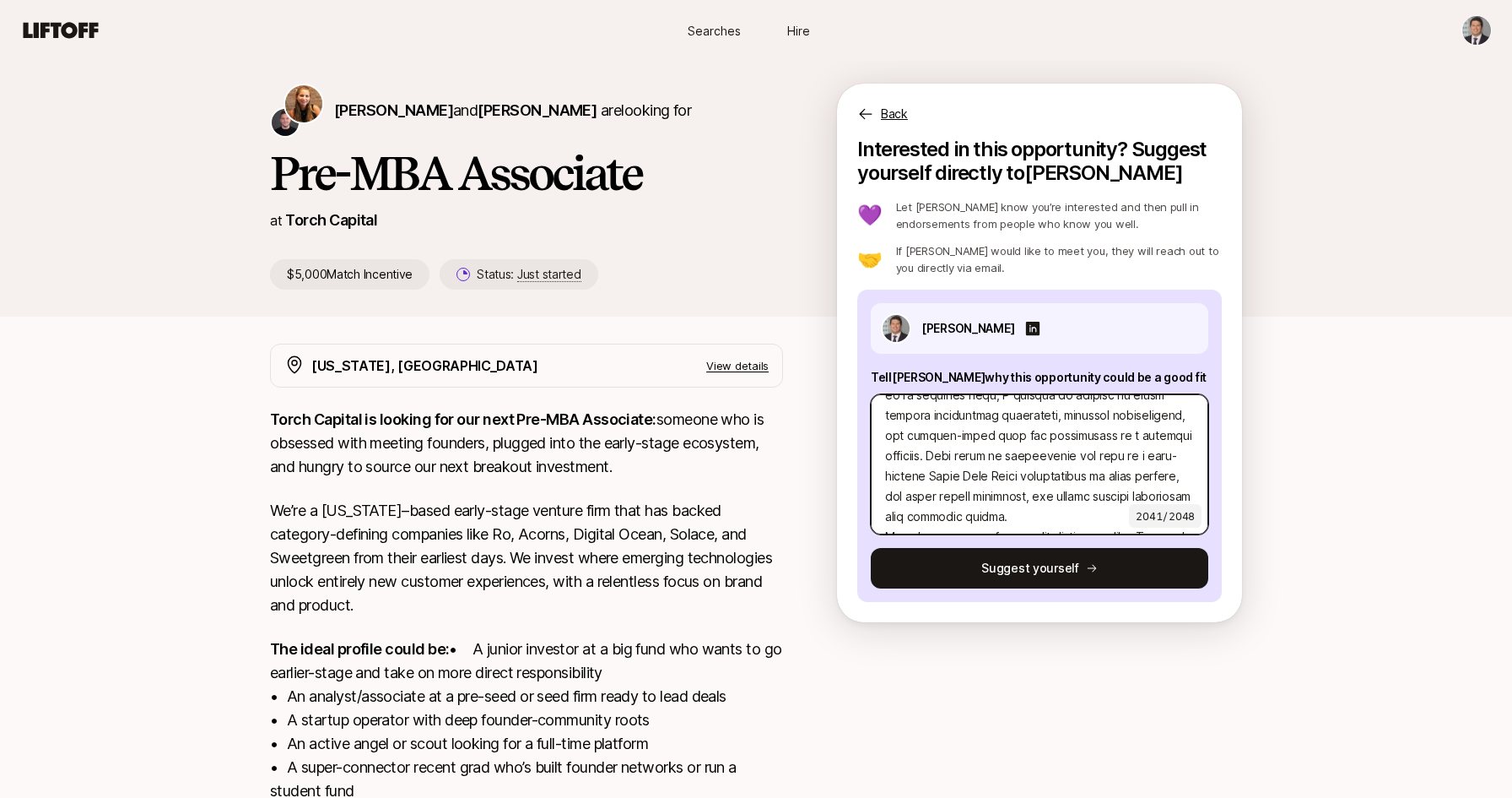
type textarea "Hi Katie! I believe my diverse professional background has uniquely prepared me…"
type textarea "x"
type textarea "Hi Katie! I believe my diverse professional background has uniquely prepared me…"
type textarea "x"
type textarea "Hi Katie! I believe my diverse professional background has uniquely prepared me…"
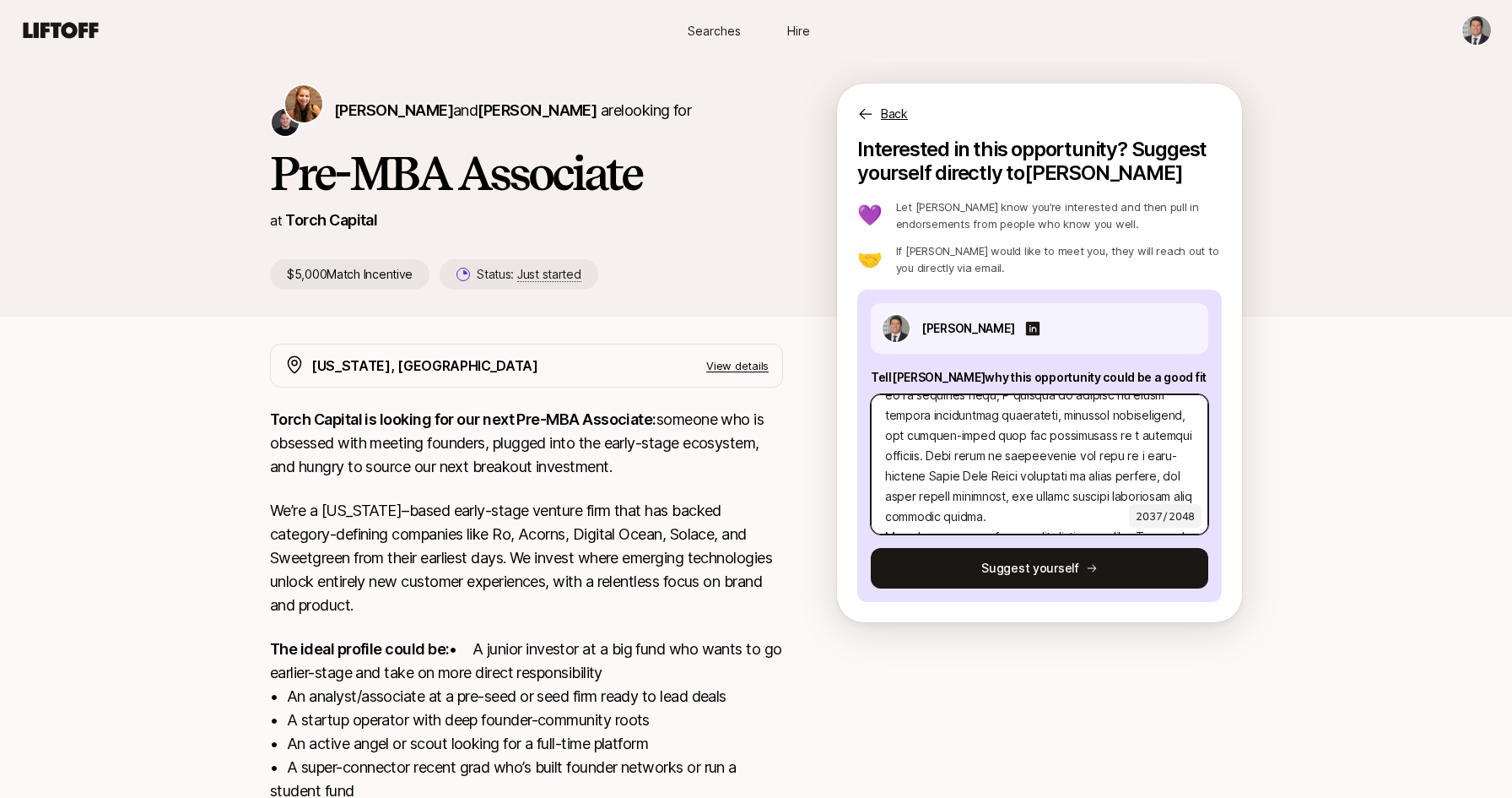
type textarea "x"
type textarea "Hi Katie! I believe my diverse professional background has uniquely prepared me…"
type textarea "x"
type textarea "Hi Katie! I believe my diverse professional background has uniquely prepared me…"
type textarea "x"
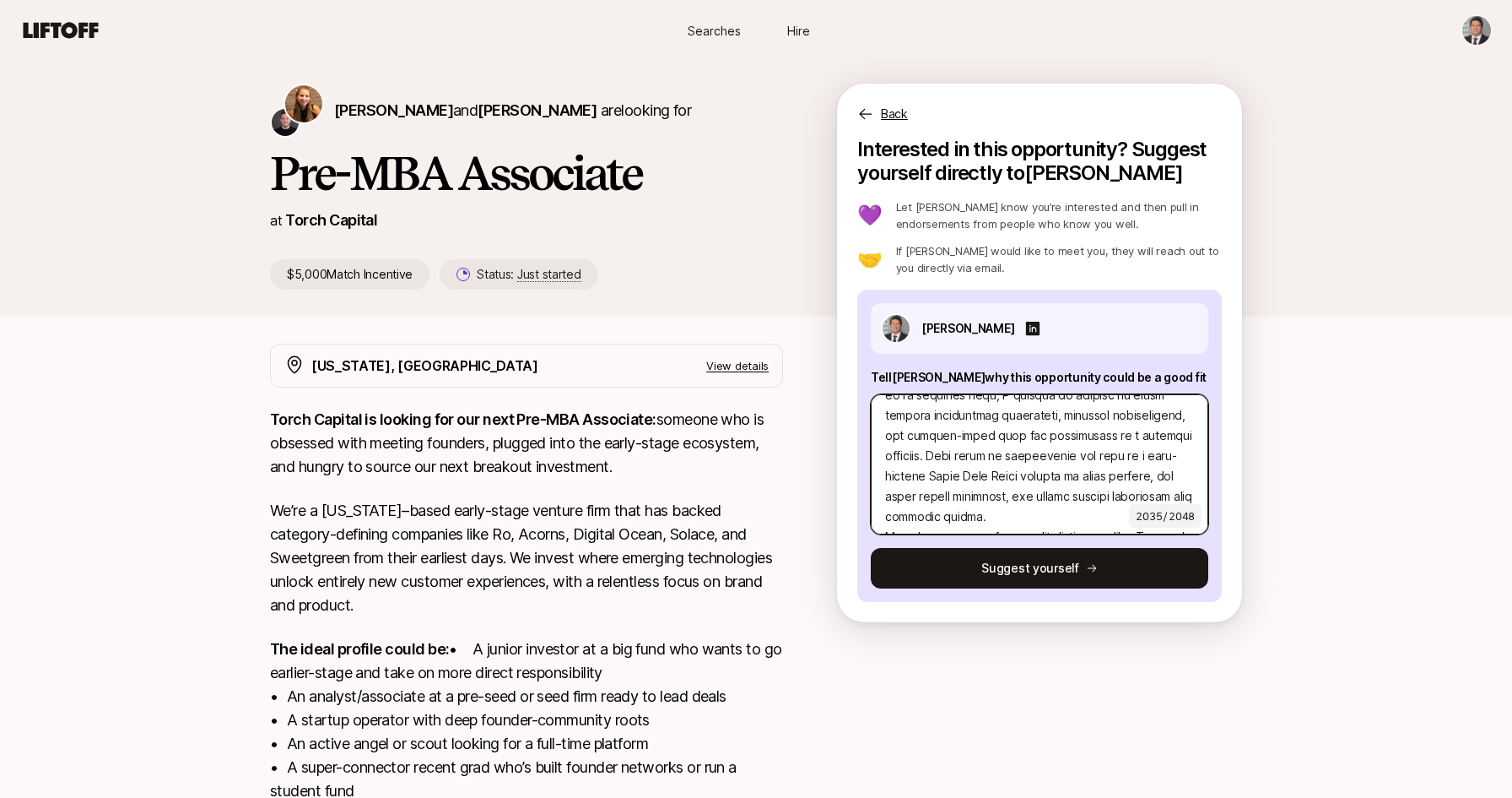
type textarea "Hi Katie! I believe my diverse professional background has uniquely prepared me…"
type textarea "x"
type textarea "Hi Katie! I believe my diverse professional background has uniquely prepared me…"
type textarea "x"
type textarea "Hi Katie! I believe my diverse professional background has uniquely prepared me…"
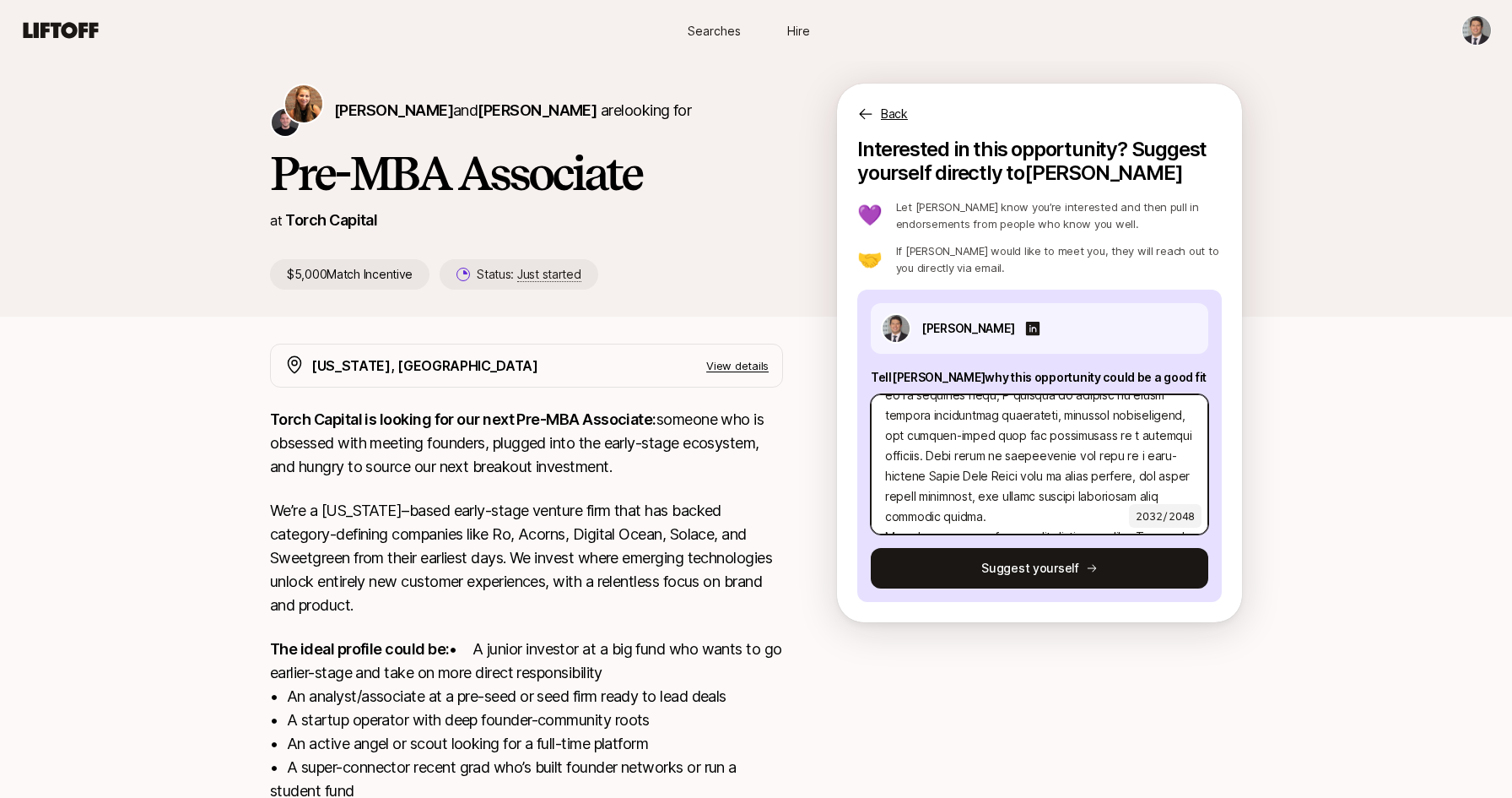
type textarea "x"
type textarea "Hi Katie! I believe my diverse professional background has uniquely prepared me…"
type textarea "x"
type textarea "Hi Katie! I believe my diverse professional background has uniquely prepared me…"
type textarea "x"
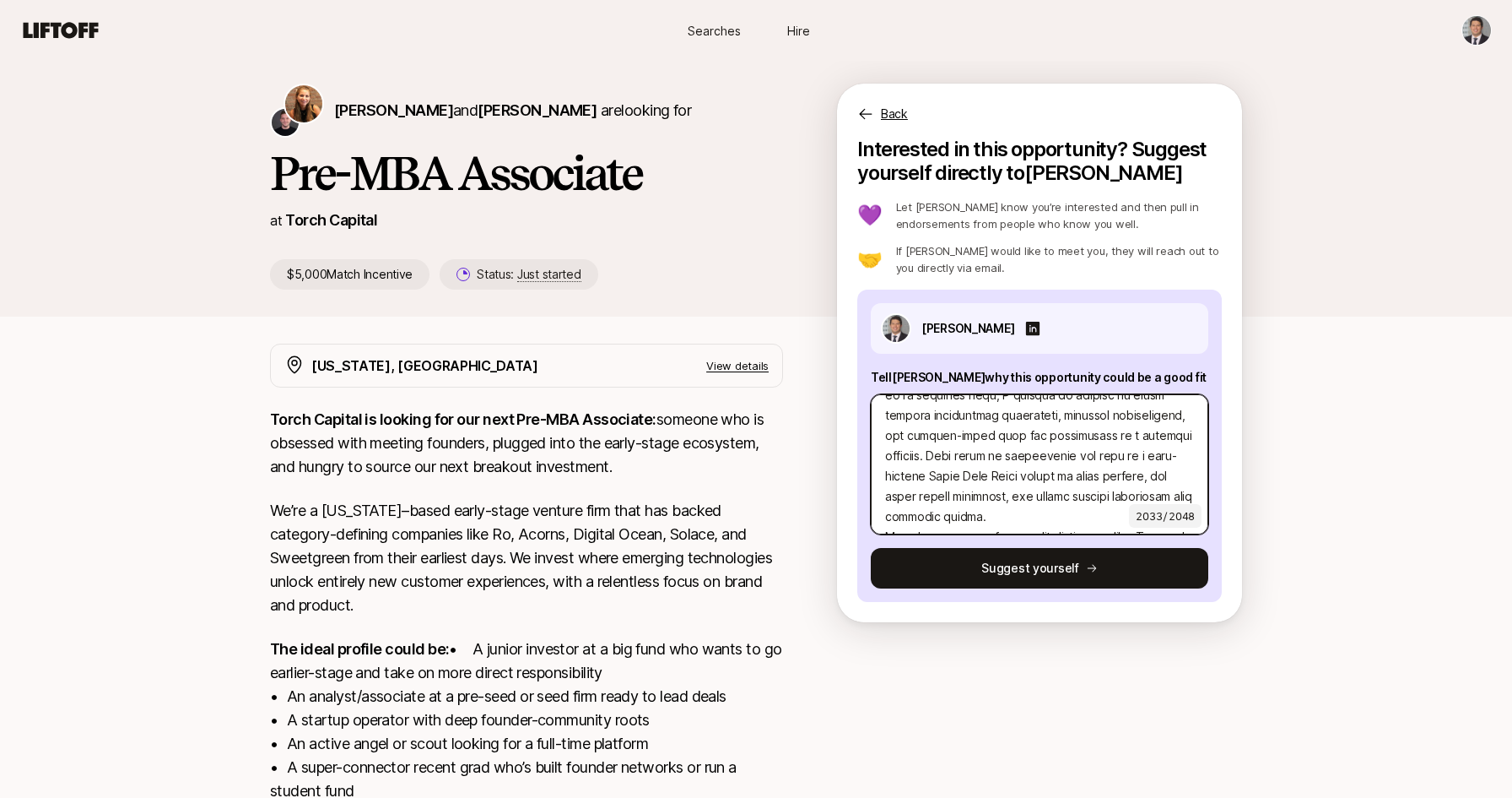
type textarea "Hi Katie! I believe my diverse professional background has uniquely prepared me…"
type textarea "x"
type textarea "Hi Katie! I believe my diverse professional background has uniquely prepared me…"
type textarea "x"
type textarea "Hi Katie! I believe my diverse professional background has uniquely prepared me…"
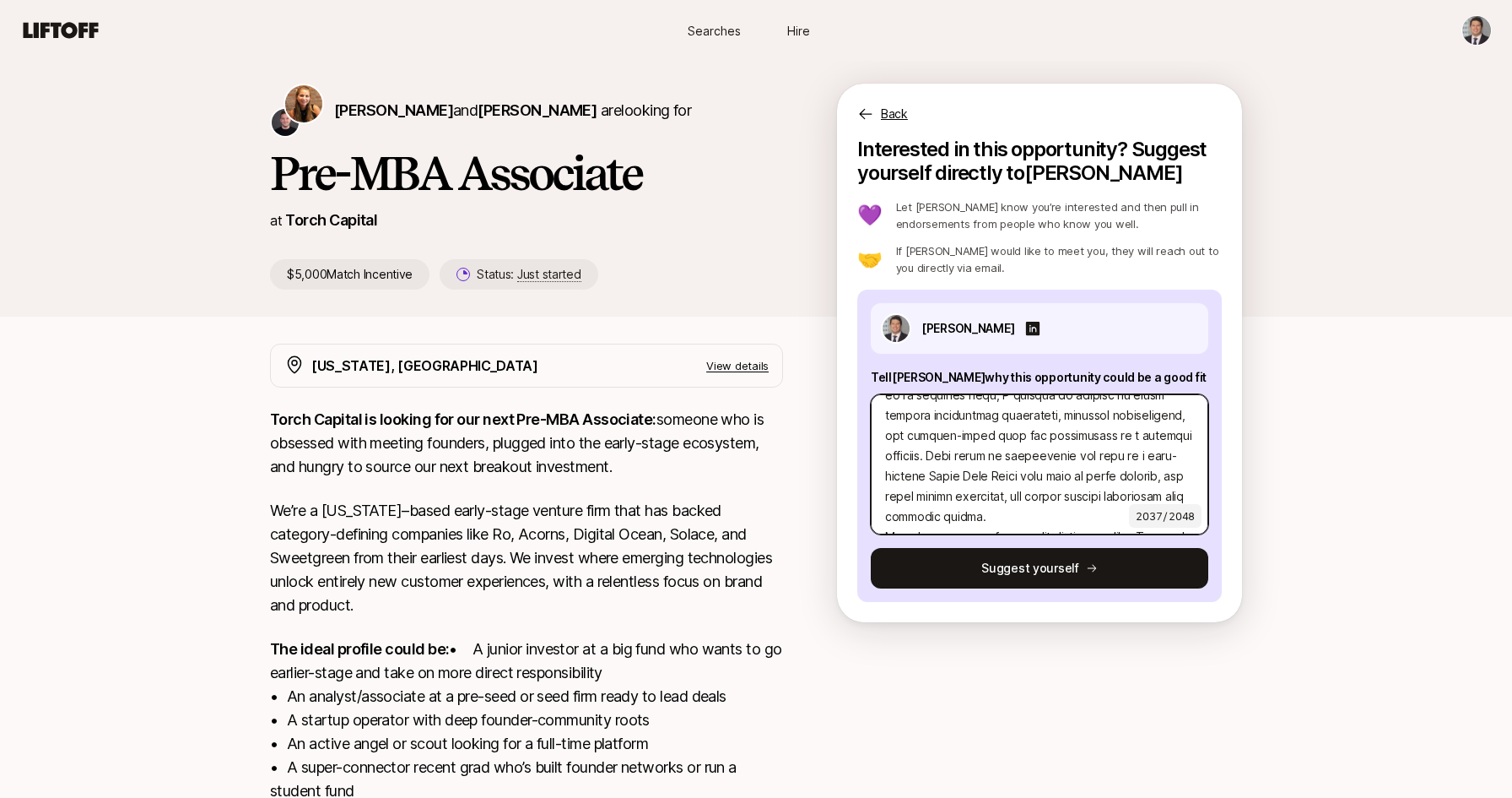
type textarea "x"
type textarea "Hi Katie! I believe my diverse professional background has uniquely prepared me…"
type textarea "x"
type textarea "Hi Katie! I believe my diverse professional background has uniquely prepared me…"
type textarea "x"
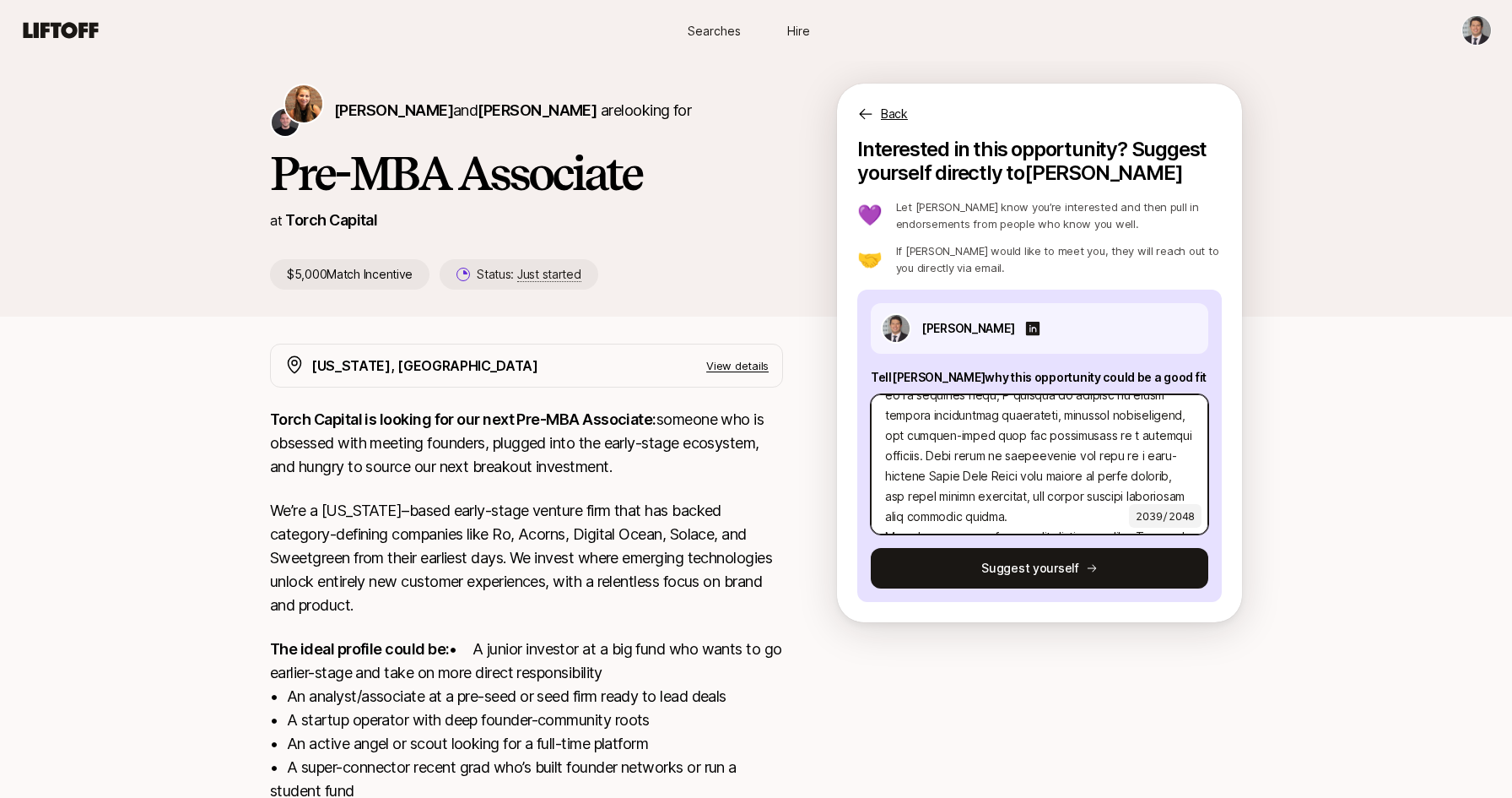
type textarea "Hi Katie! I believe my diverse professional background has uniquely prepared me…"
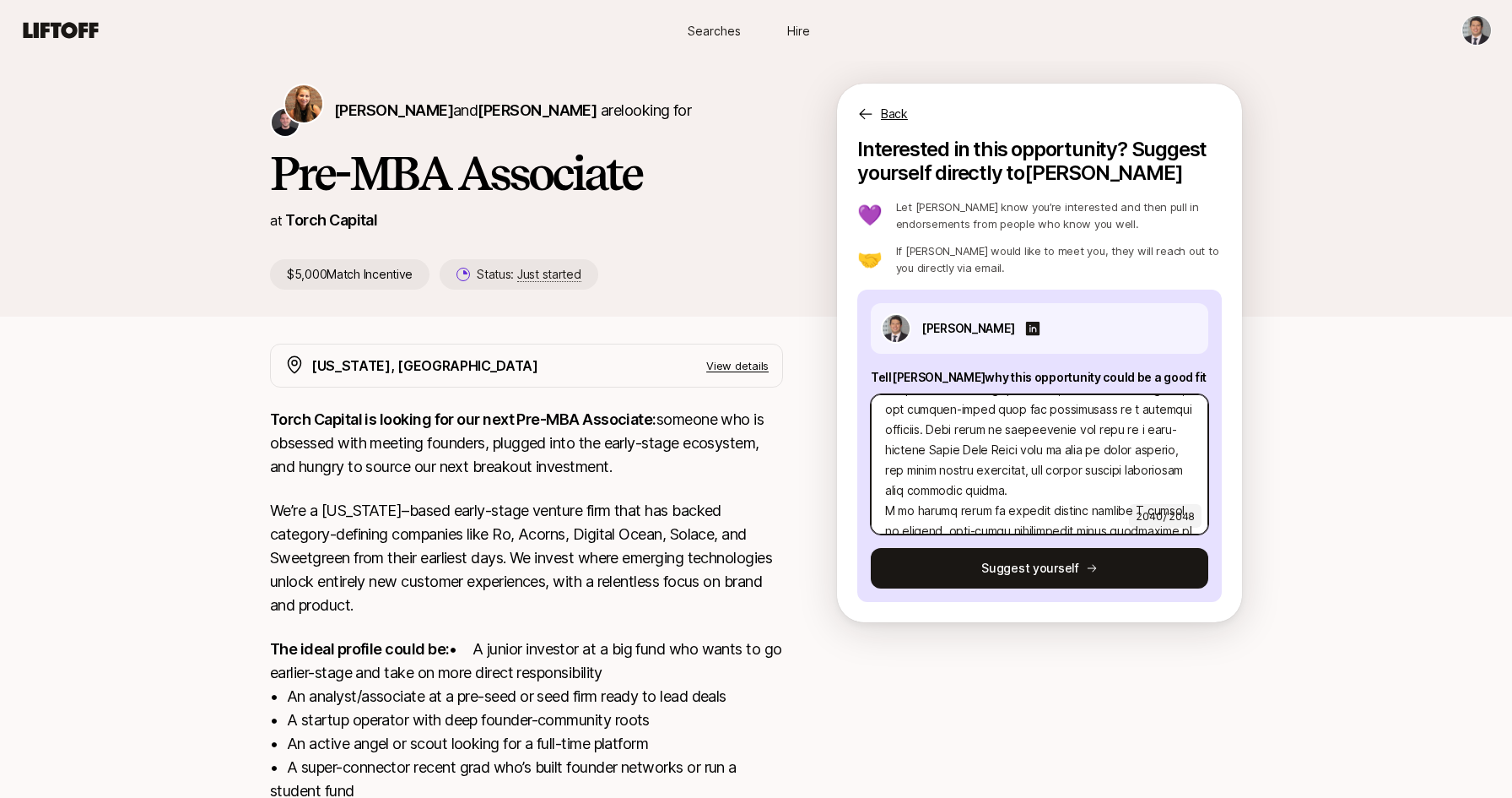
scroll to position [255, 0]
click at [1087, 487] on textarea at bounding box center [1040, 464] width 337 height 141
type textarea "x"
type textarea "Hi Katie! I believe my diverse professional background has uniquely prepared me…"
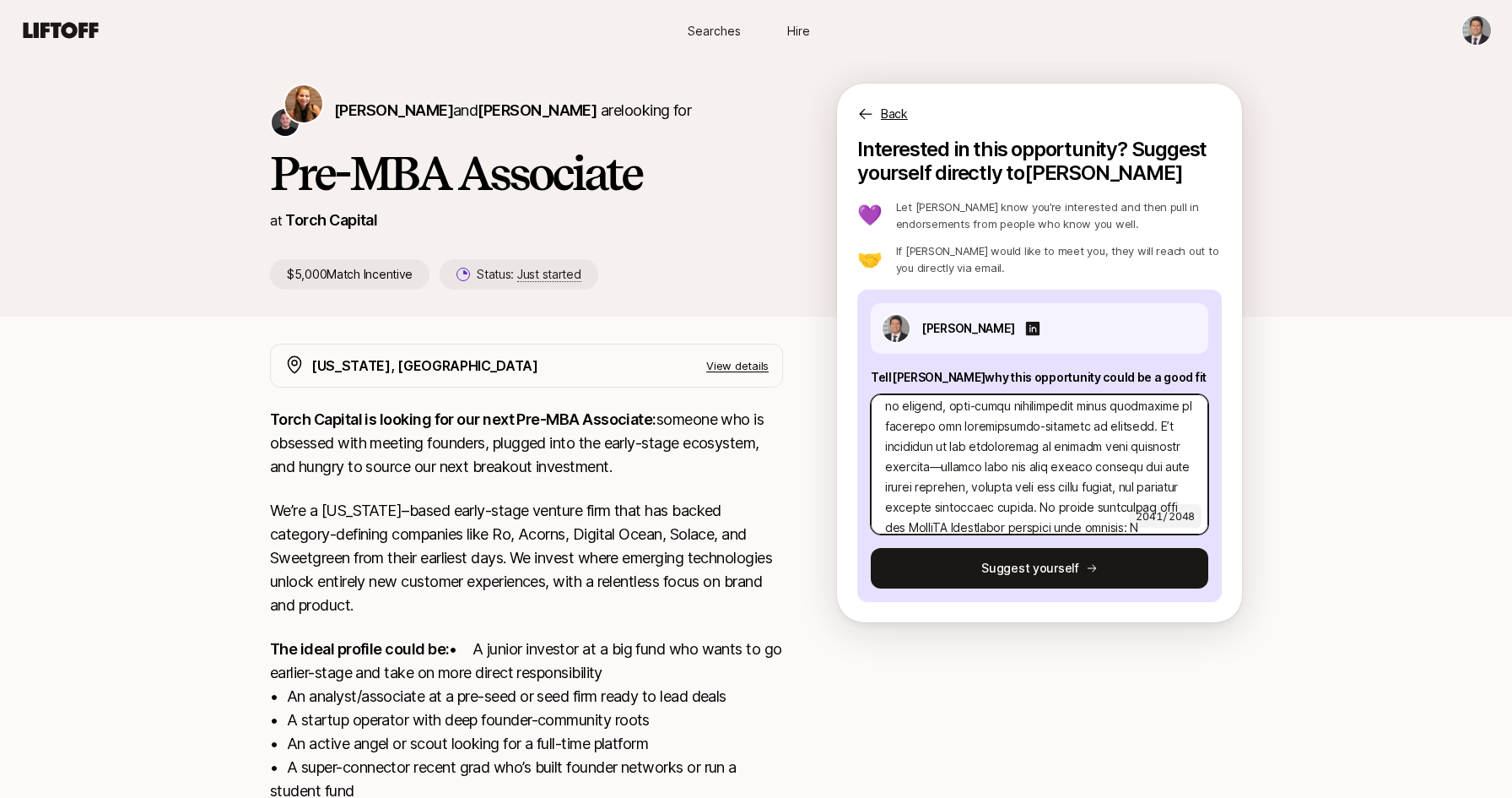
click at [948, 467] on textarea at bounding box center [1040, 464] width 337 height 141
click at [946, 467] on textarea at bounding box center [1040, 464] width 337 height 141
type textarea "x"
type textarea "Hi Katie! I believe my diverse professional background has uniquely prepared me…"
type textarea "x"
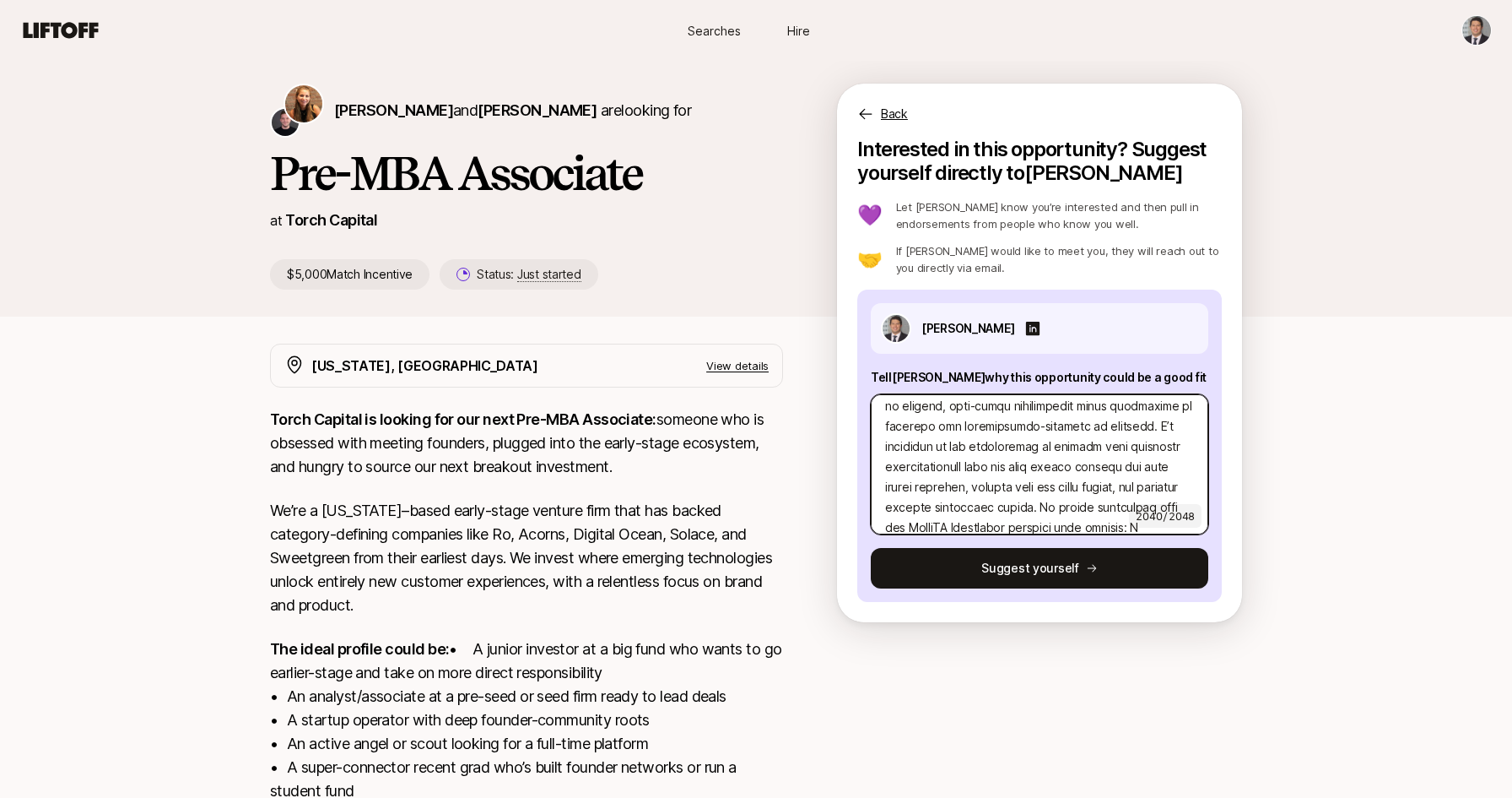
type textarea "Hi Katie! I believe my diverse professional background has uniquely prepared me…"
click at [1172, 435] on textarea at bounding box center [1040, 464] width 337 height 141
type textarea "x"
type textarea "Hi Katie! I believe my diverse professional background has uniquely prepared me…"
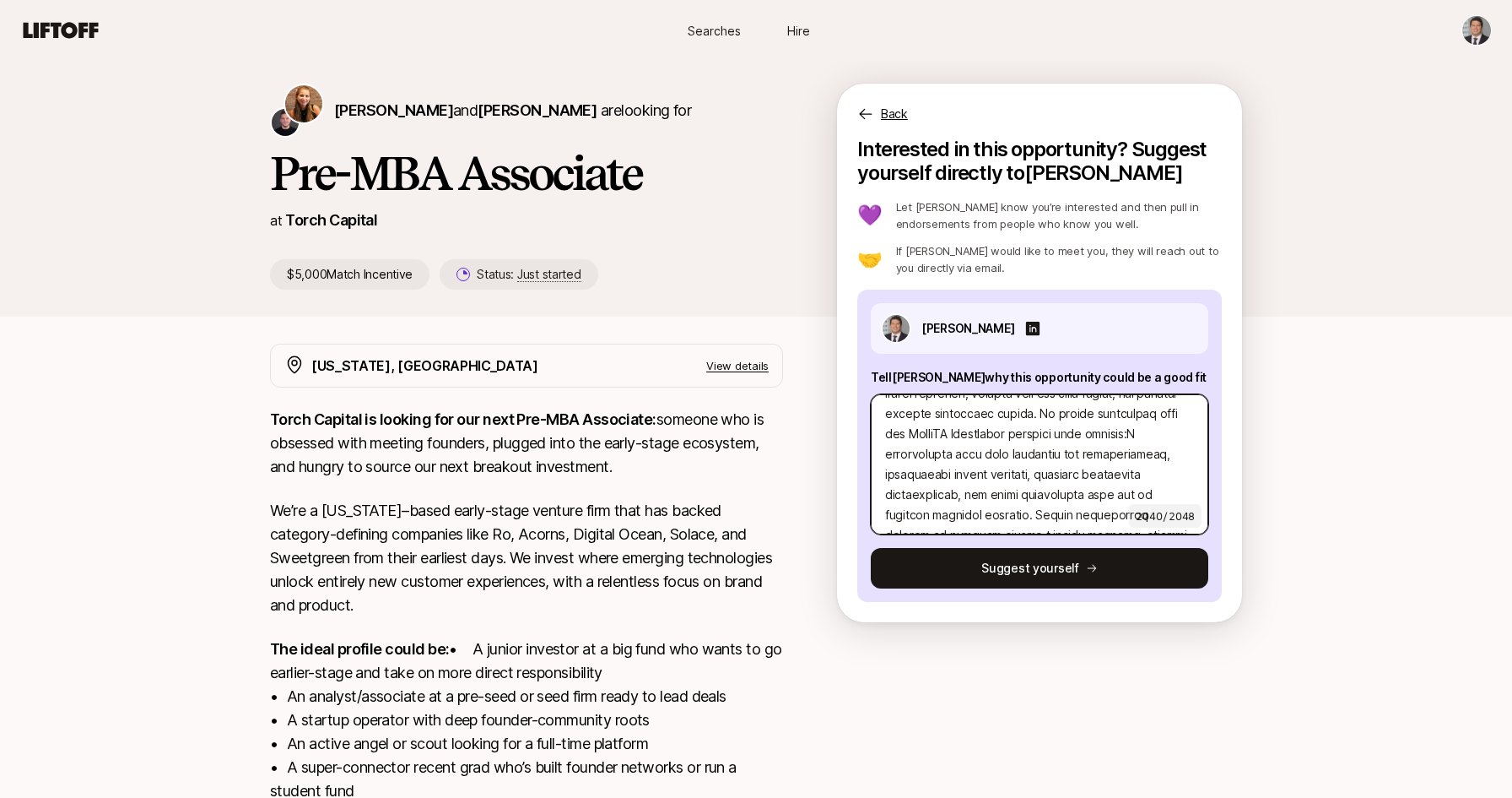
type textarea "x"
type textarea "Hi Katie! I believe my diverse professional background has uniquely prepared me…"
type textarea "x"
type textarea "Hi Katie! I believe my diverse professional background has uniquely prepared me…"
type textarea "x"
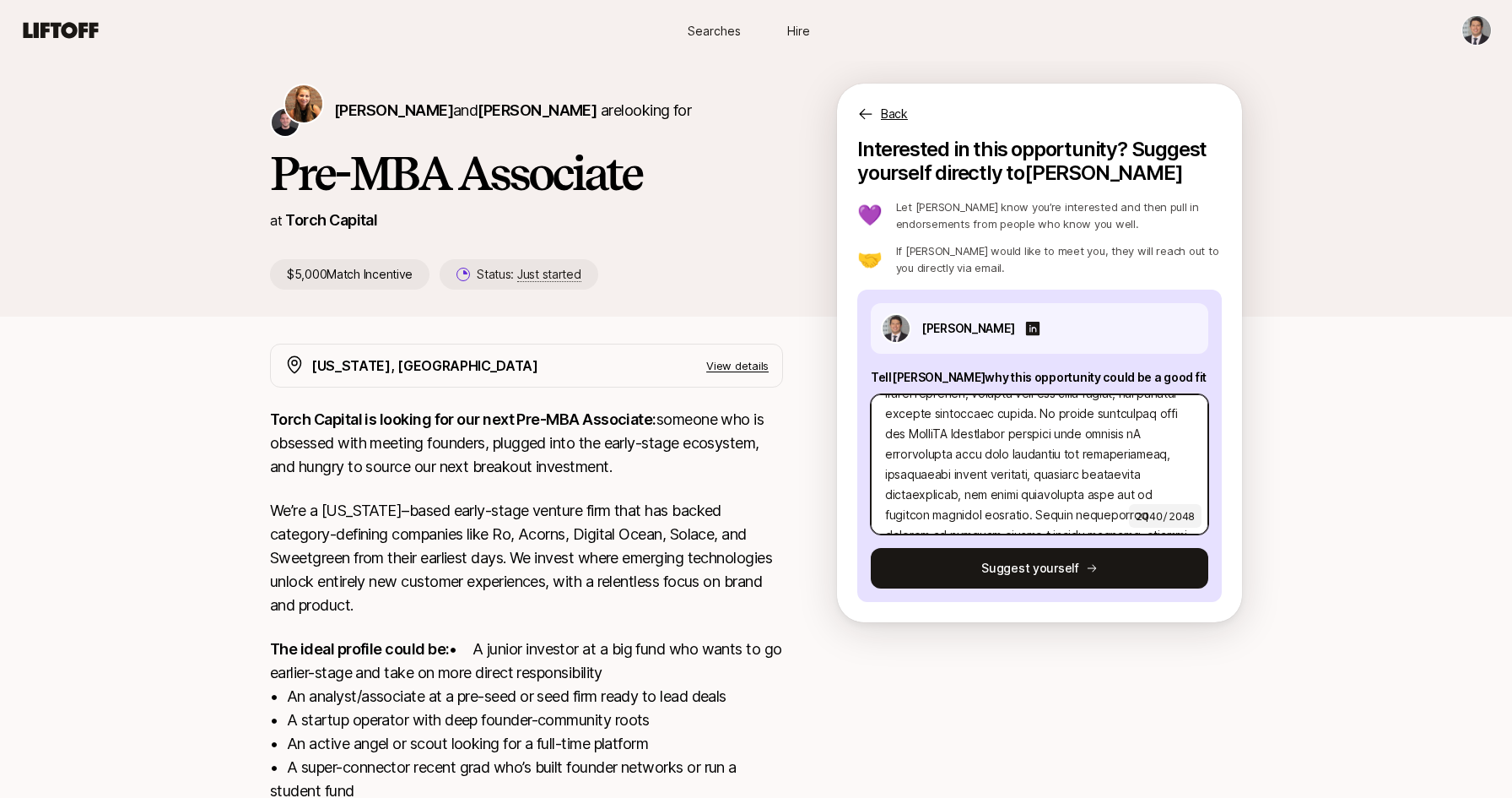
type textarea "Hi Katie! I believe my diverse professional background has uniquely prepared me…"
type textarea "x"
type textarea "Hi Katie! I believe my diverse professional background has uniquely prepared me…"
type textarea "x"
type textarea "Hi Katie! I believe my diverse professional background has uniquely prepared me…"
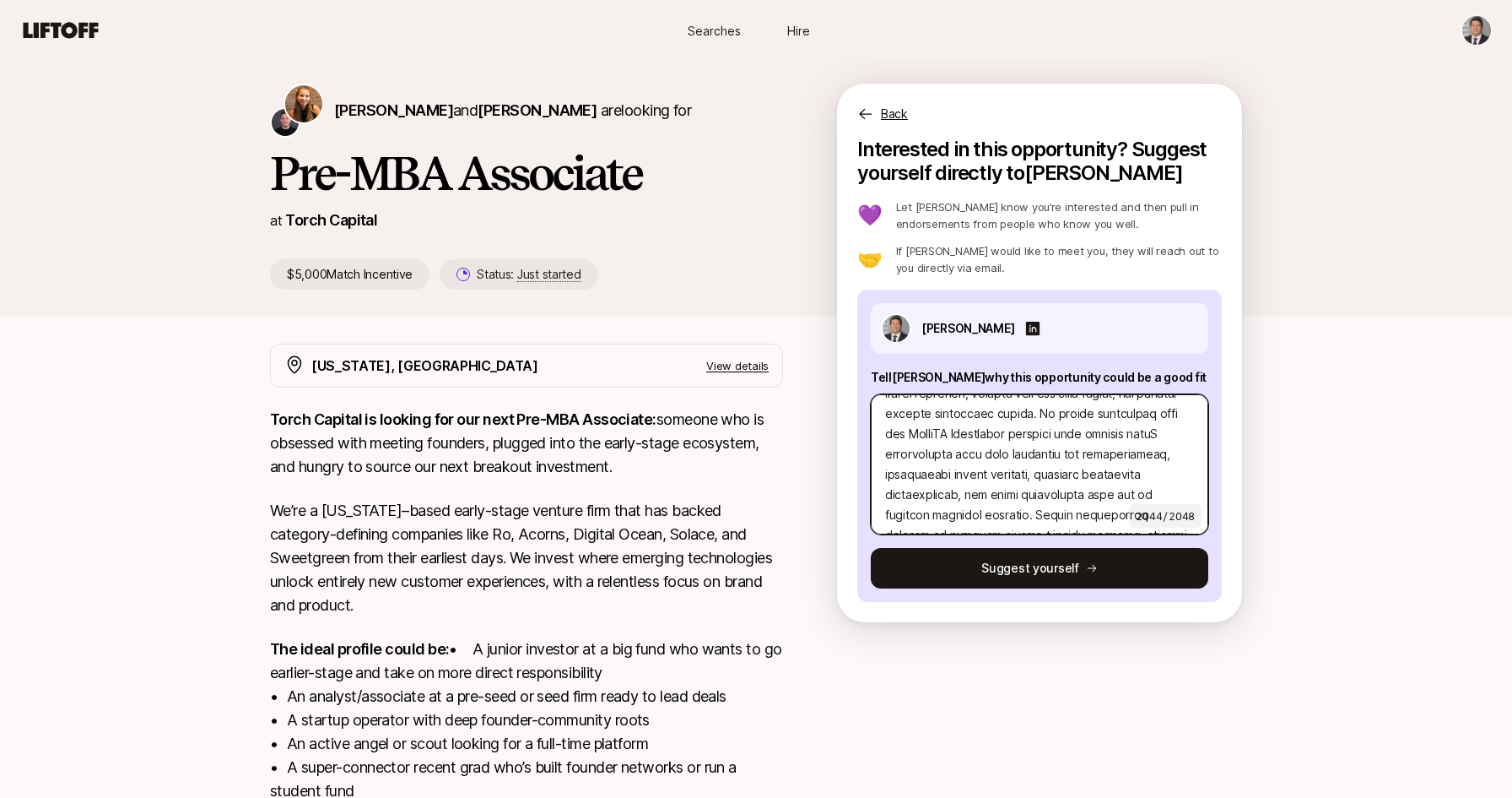
type textarea "x"
type textarea "Hi Katie! I believe my diverse professional background has uniquely prepared me…"
type textarea "x"
type textarea "Hi Katie! I believe my diverse professional background has uniquely prepared me…"
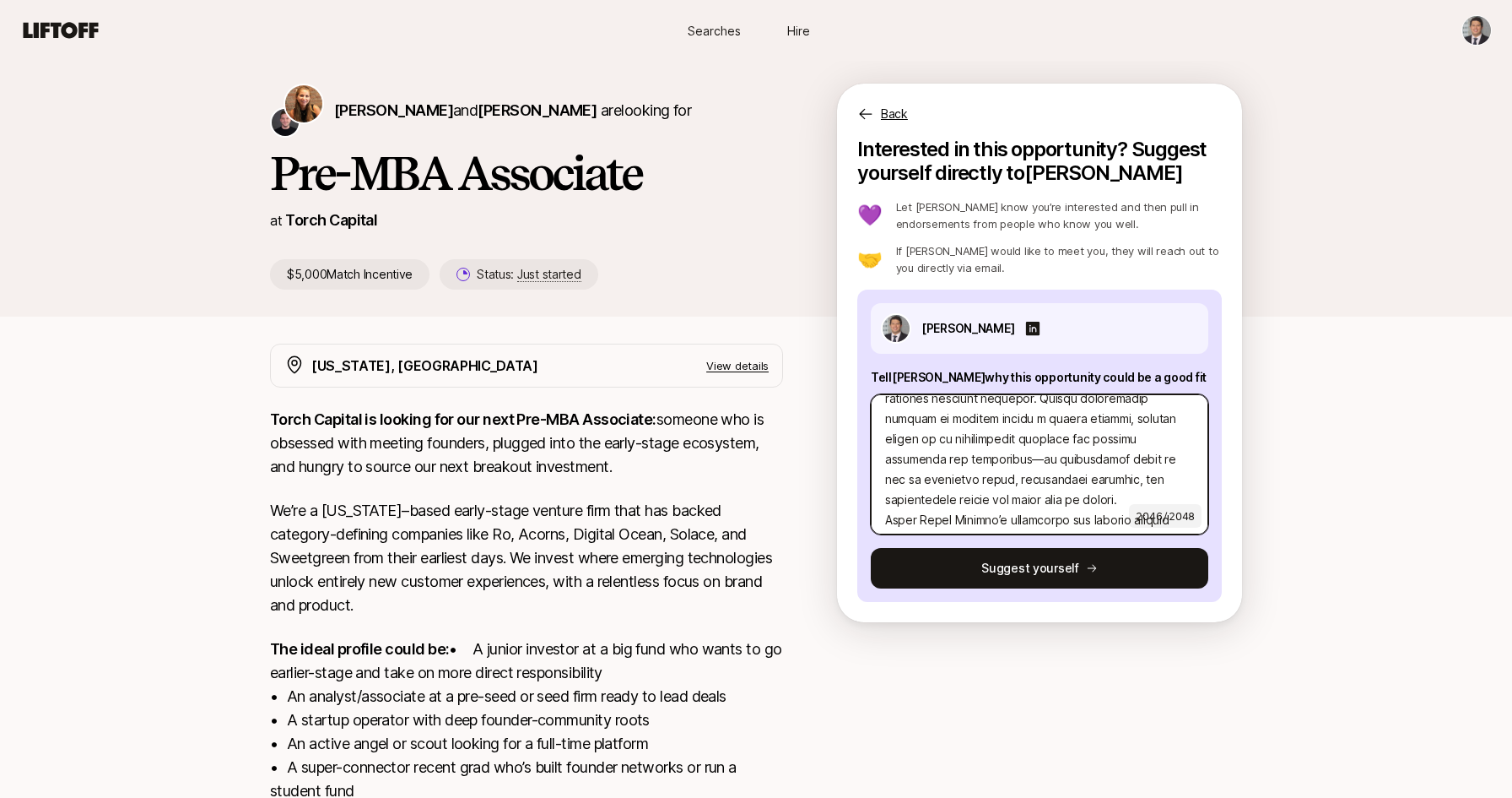
click at [955, 459] on textarea at bounding box center [1040, 464] width 337 height 141
type textarea "x"
type textarea "Hi Katie! I believe my diverse professional background has uniquely prepared me…"
type textarea "x"
type textarea "Hi Katie! I believe my diverse professional background has uniquely prepared me…"
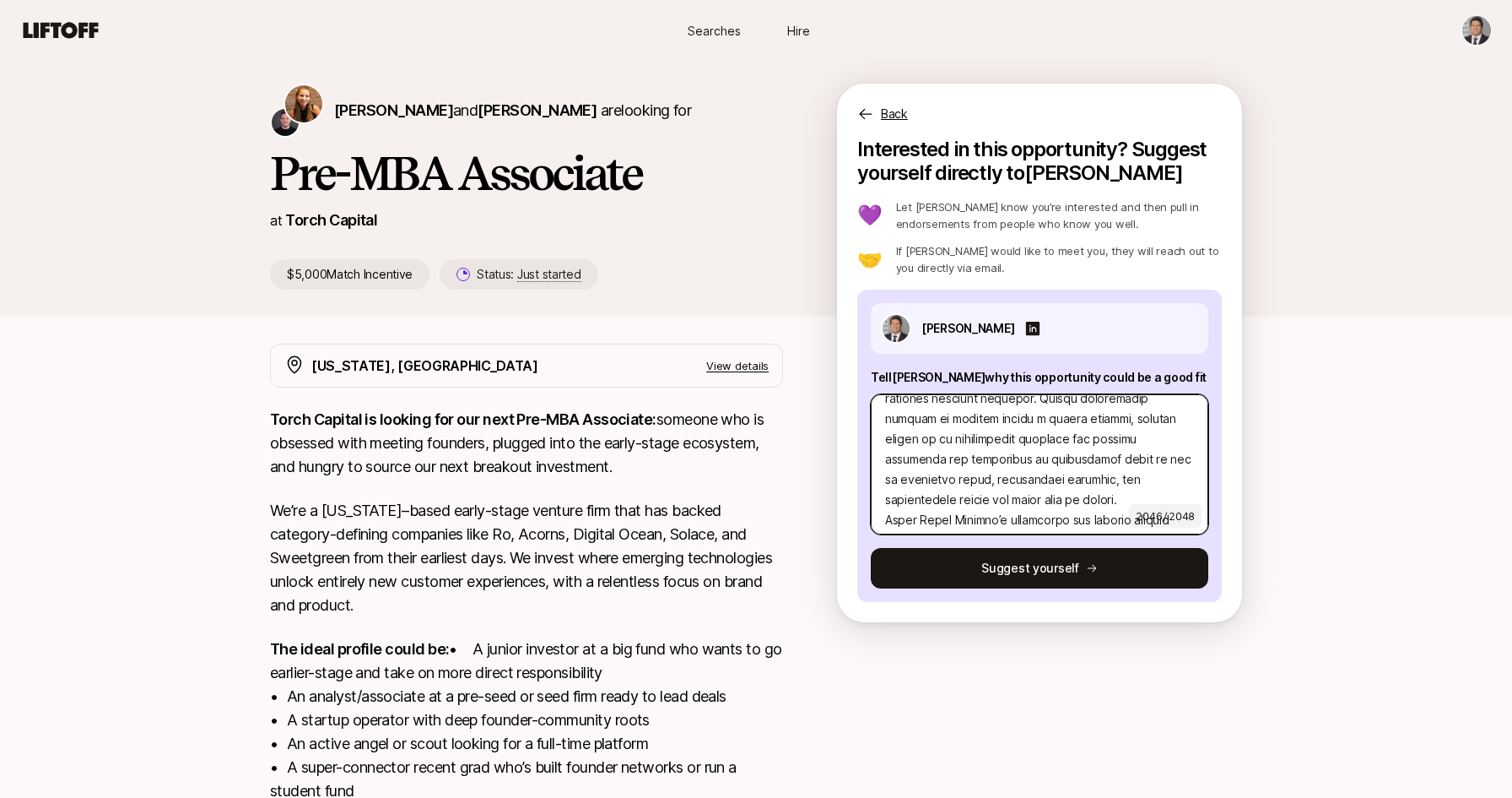
click at [1125, 416] on textarea at bounding box center [1040, 464] width 337 height 141
type textarea "x"
type textarea "Hi Katie! I believe my diverse professional background has uniquely prepared me…"
type textarea "x"
type textarea "Hi Katie! I believe my diverse professional background has uniquely prepared me…"
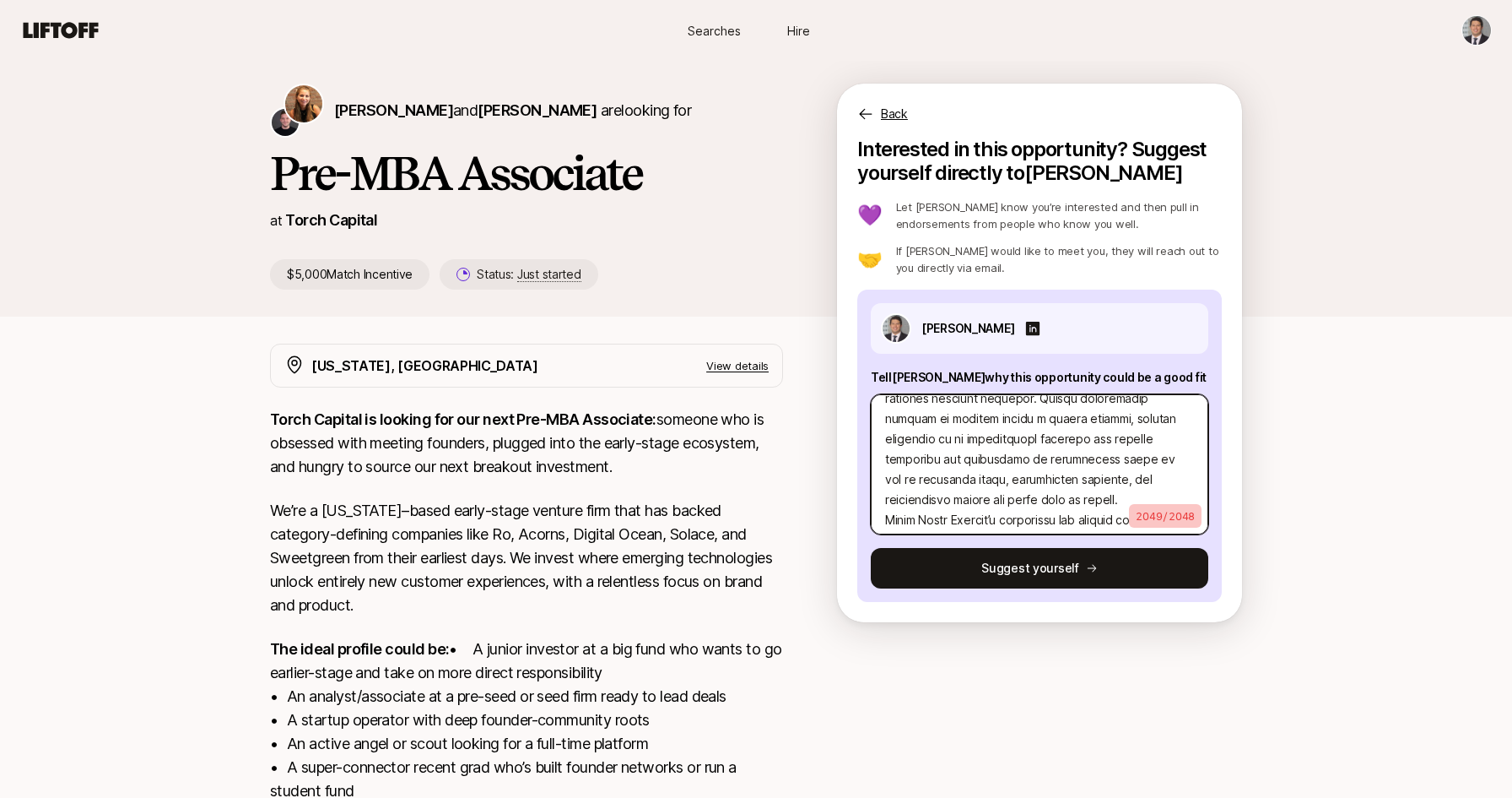
type textarea "x"
type textarea "Hi Katie! I believe my diverse professional background has uniquely prepared me…"
type textarea "x"
type textarea "Hi Katie! I believe my diverse professional background has uniquely prepared me…"
type textarea "x"
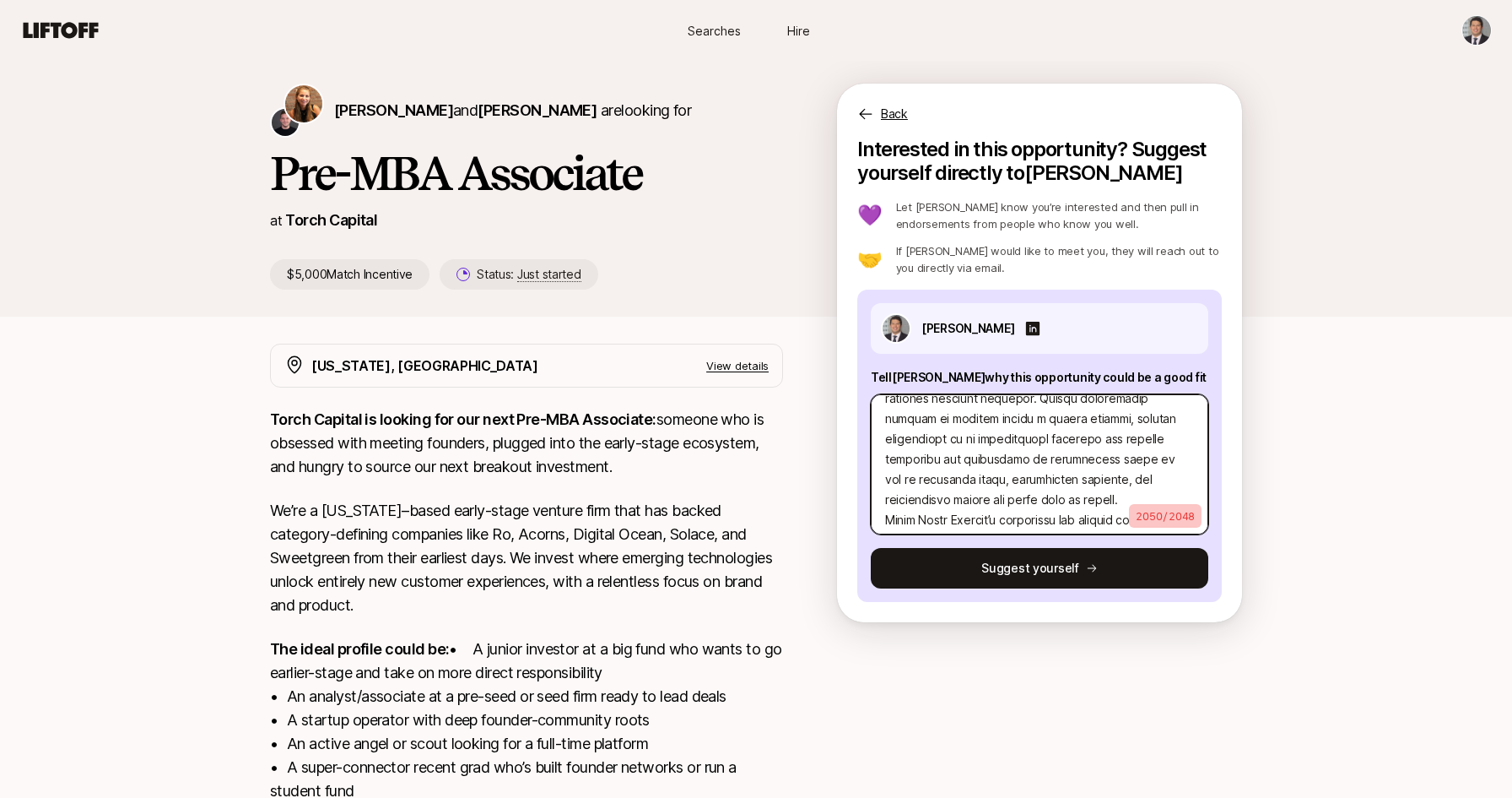
type textarea "Hi Katie! I believe my diverse professional background has uniquely prepared me…"
click at [1194, 424] on textarea at bounding box center [1040, 464] width 337 height 141
type textarea "x"
type textarea "Hi Katie! I believe my diverse professional background has uniquely prepared me…"
type textarea "x"
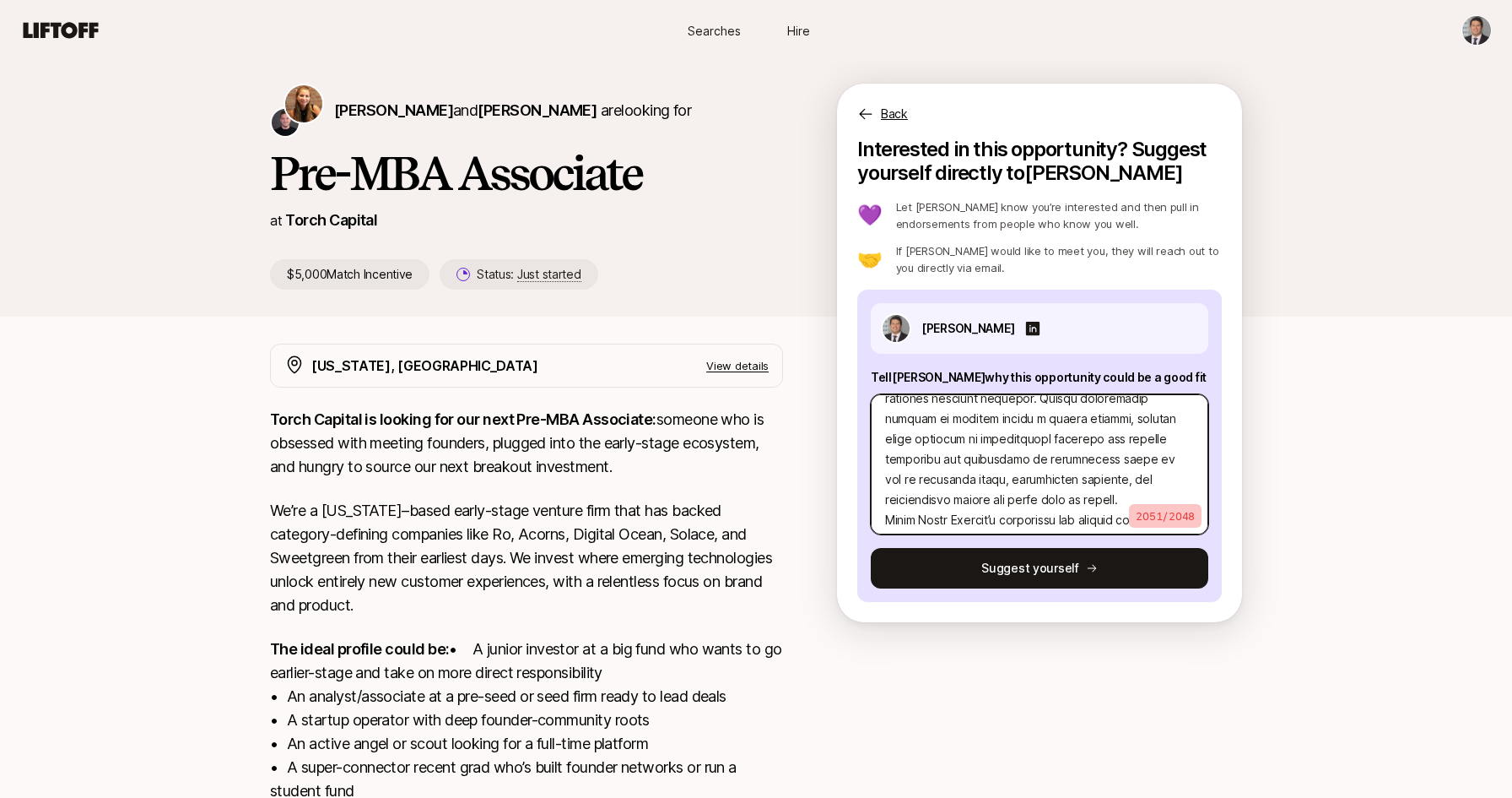
type textarea "Hi Katie! I believe my diverse professional background has uniquely prepared me…"
type textarea "x"
type textarea "Hi Katie! I believe my diverse professional background has uniquely prepared me…"
type textarea "x"
type textarea "Hi Katie! I believe my diverse professional background has uniquely prepared me…"
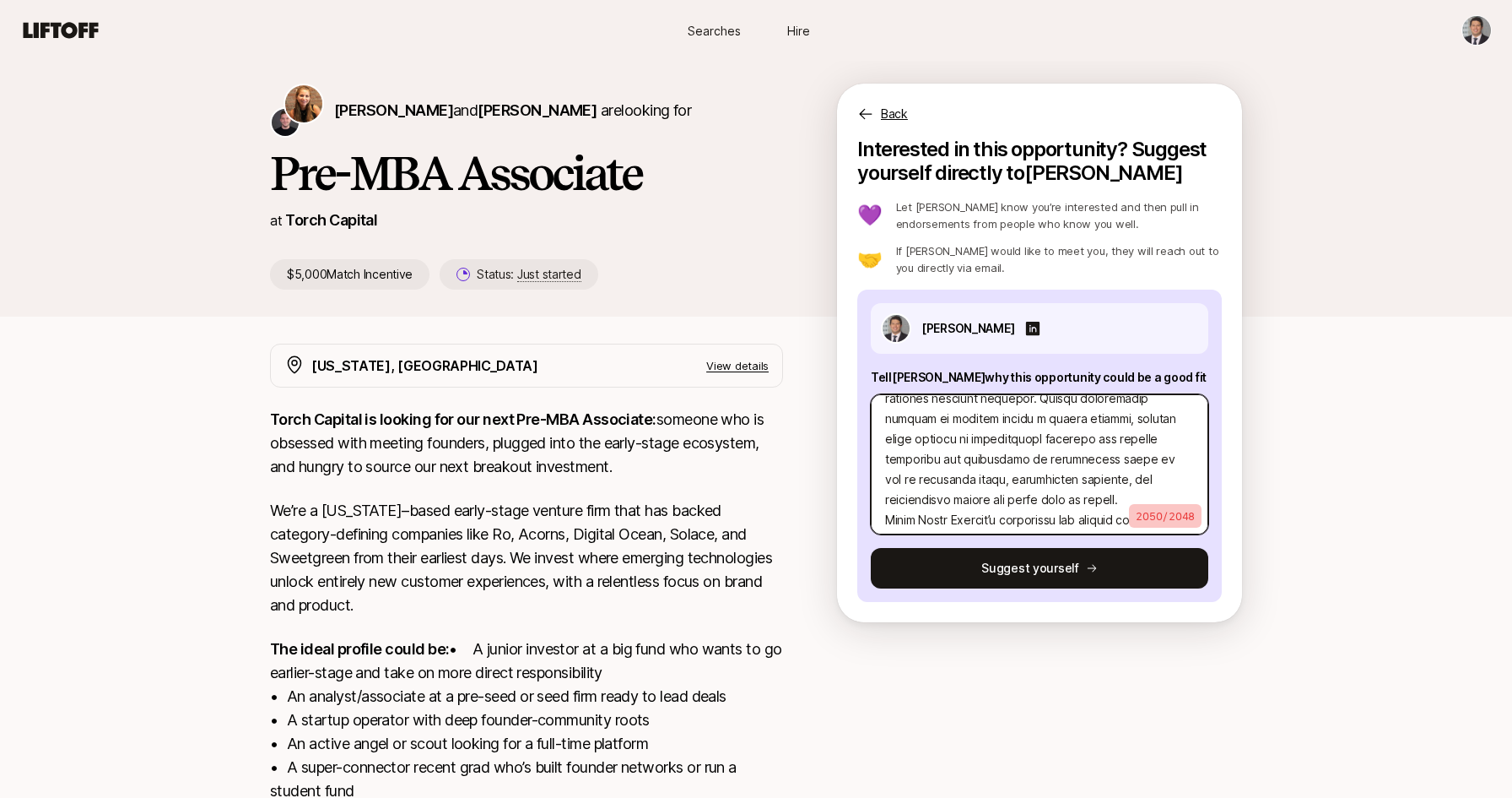
type textarea "x"
type textarea "Hi Katie! I believe my diverse professional background has uniquely prepared me…"
click at [951, 460] on textarea at bounding box center [1040, 464] width 337 height 141
drag, startPoint x: 976, startPoint y: 499, endPoint x: 955, endPoint y: 462, distance: 42.5
click at [955, 462] on textarea at bounding box center [1040, 464] width 337 height 141
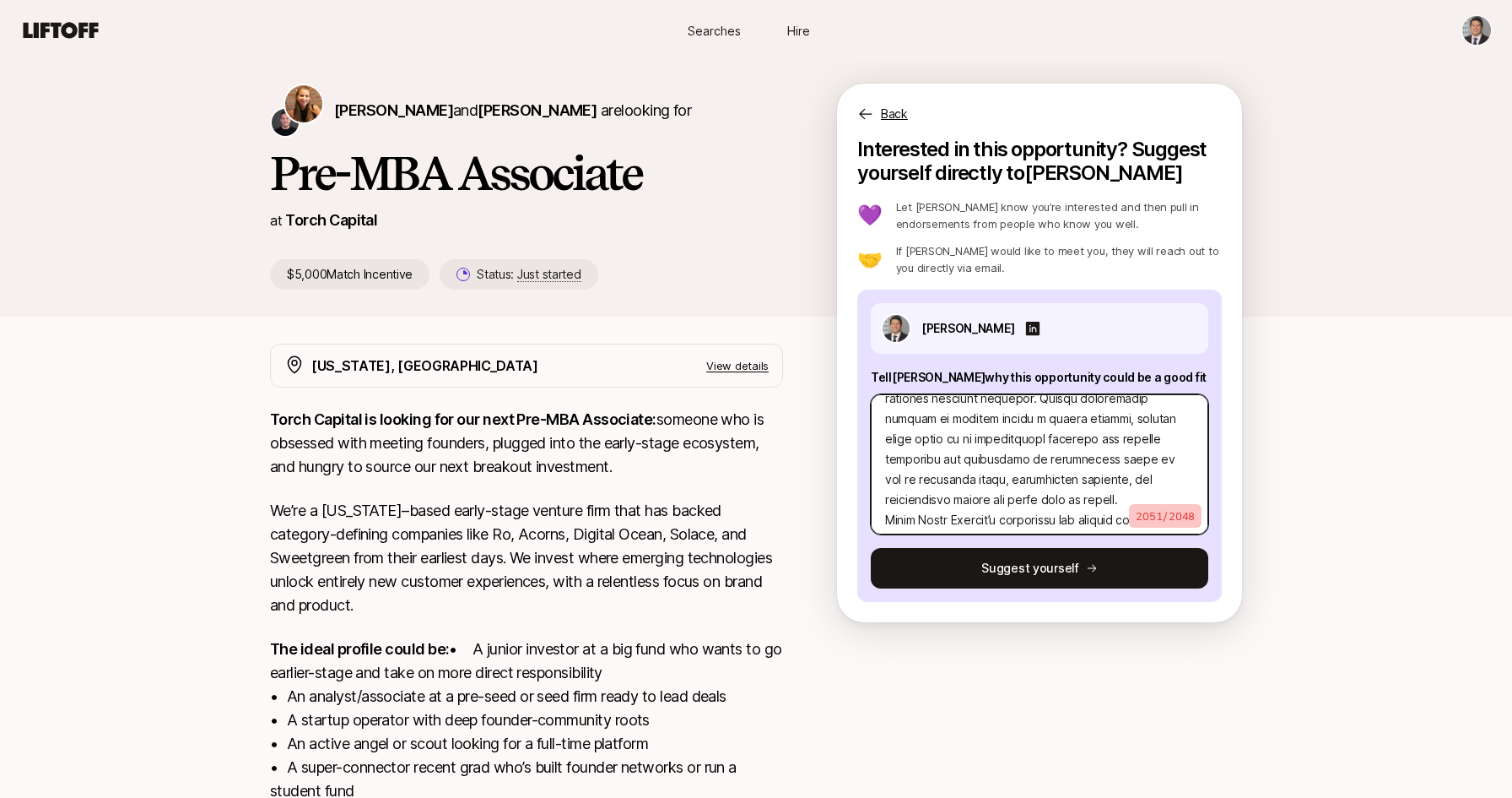
click at [949, 462] on textarea at bounding box center [1040, 464] width 337 height 141
type textarea "x"
type textarea "Hi Katie! I believe my diverse professional background has uniquely prepared me…"
type textarea "x"
type textarea "Hi Katie! I believe my diverse professional background has uniquely prepared me…"
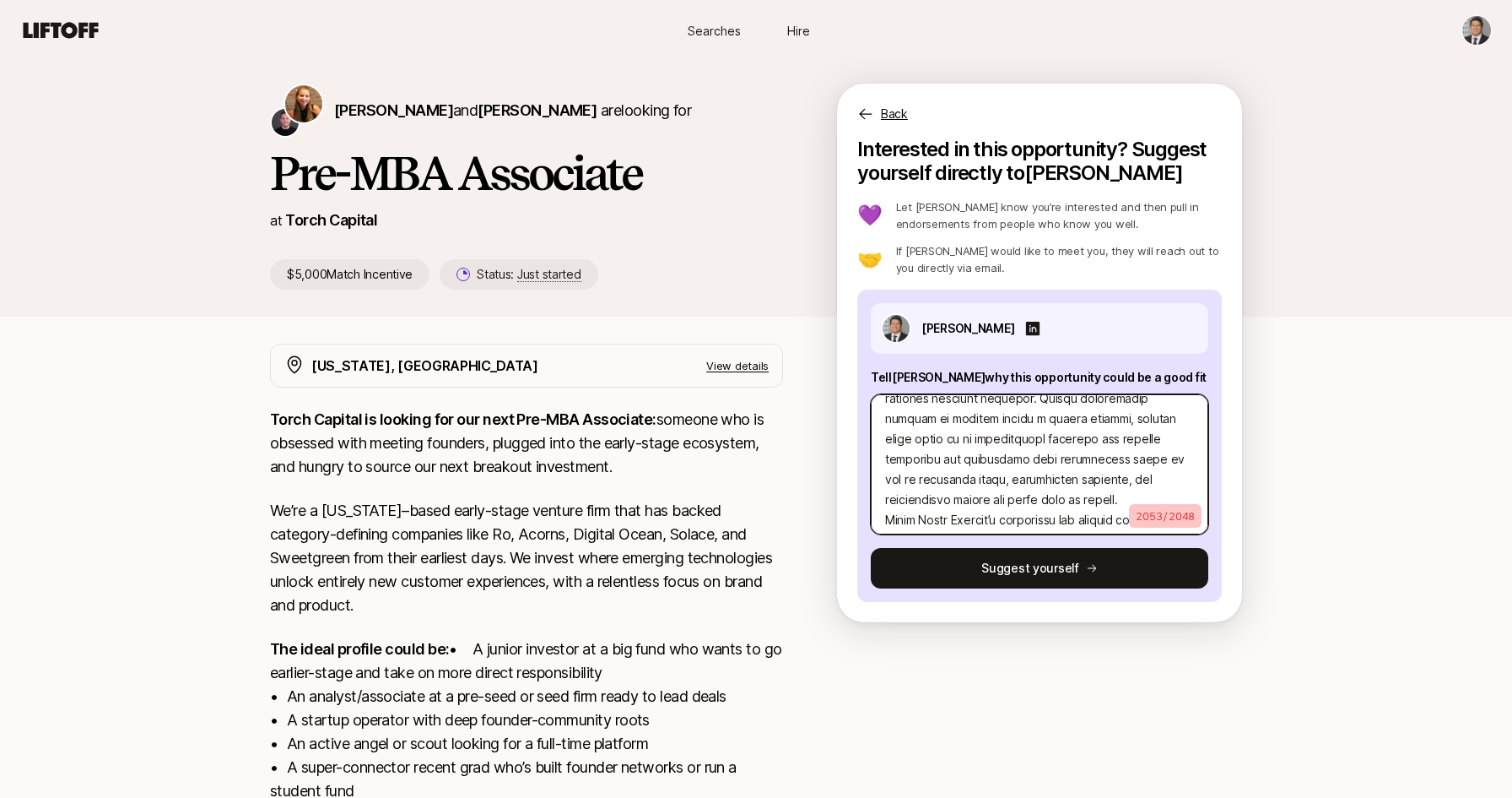
type textarea "x"
type textarea "Hi Katie! I believe my diverse professional background has uniquely prepared me…"
click at [1102, 438] on textarea at bounding box center [1040, 464] width 337 height 141
type textarea "x"
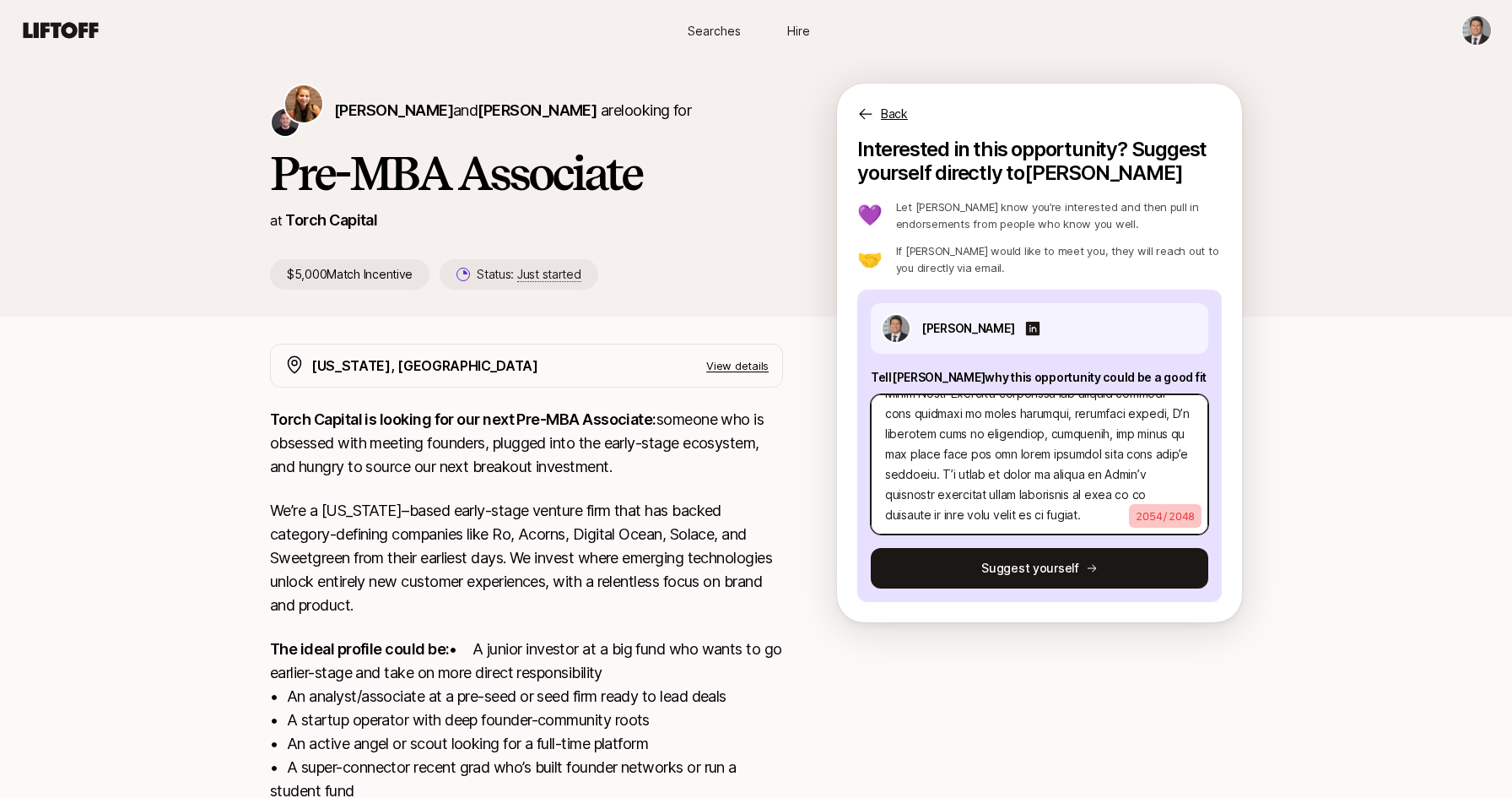
type textarea "Hi Katie! I believe my diverse professional background has uniquely prepared me…"
type textarea "x"
type textarea "Hi Katie! I believe my diverse professional background has uniquely prepared me…"
type textarea "x"
type textarea "Hi Katie! I believe my diverse professional background has uniquely prepared me…"
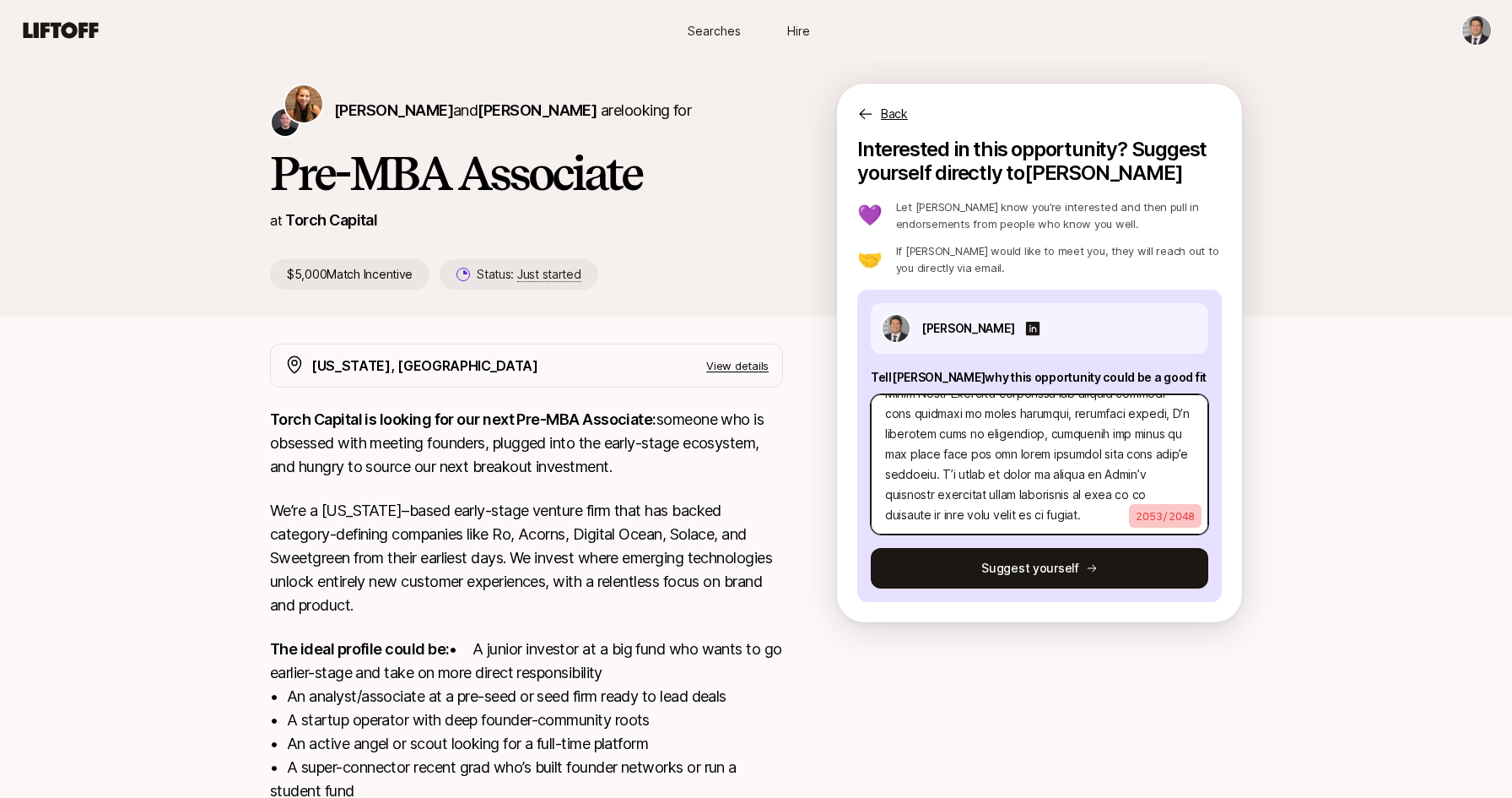
drag, startPoint x: 1030, startPoint y: 517, endPoint x: 942, endPoint y: 477, distance: 96.7
click at [942, 477] on textarea at bounding box center [1040, 464] width 337 height 141
type textarea "x"
type textarea "Hi Katie! I believe my diverse professional background has uniquely prepared me…"
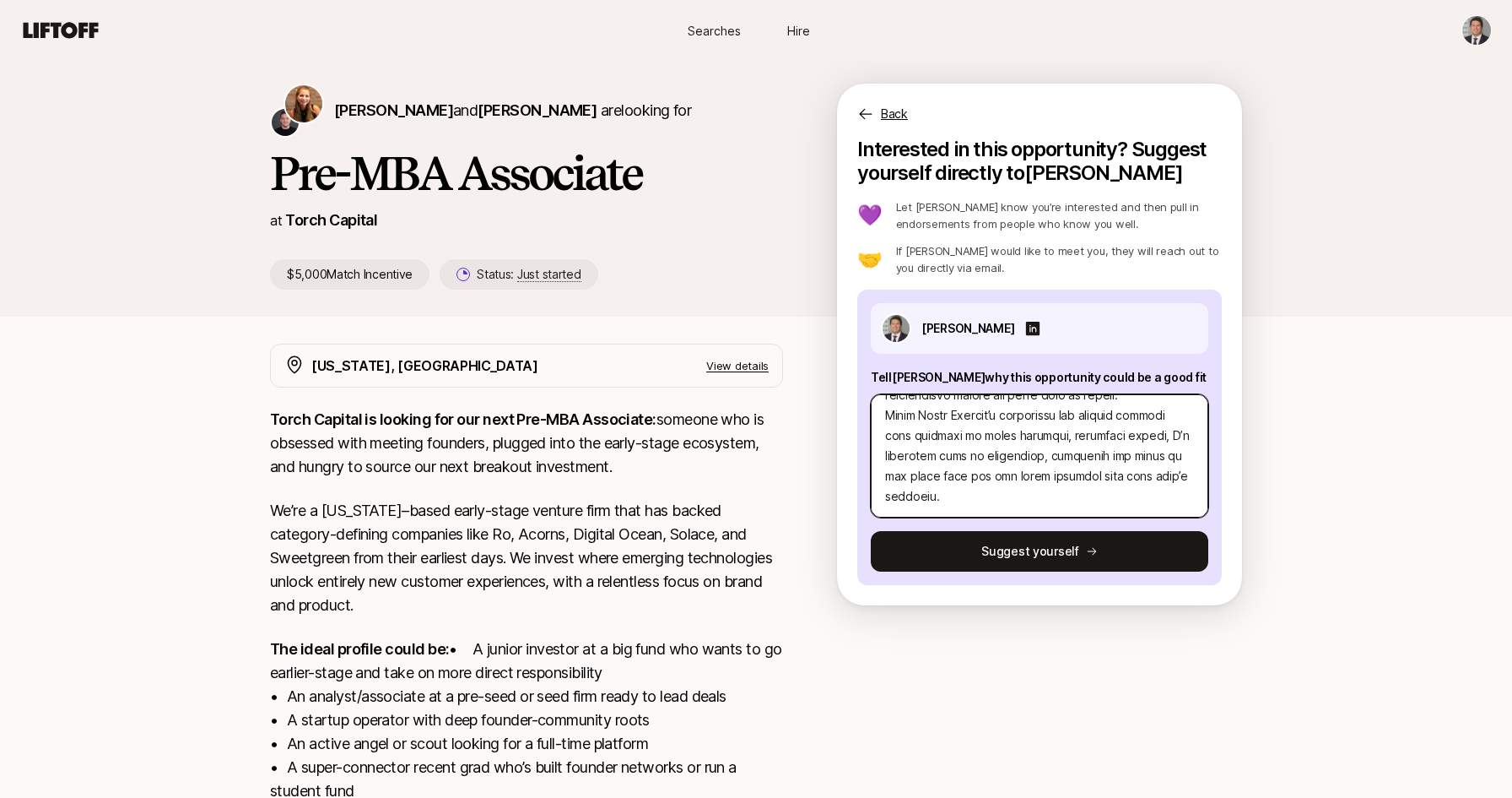
drag, startPoint x: 952, startPoint y: 500, endPoint x: 991, endPoint y: 484, distance: 42.2
click at [991, 484] on textarea at bounding box center [1040, 456] width 337 height 123
type textarea "x"
type textarea "Hi Katie! I believe my diverse professional background has uniquely prepared me…"
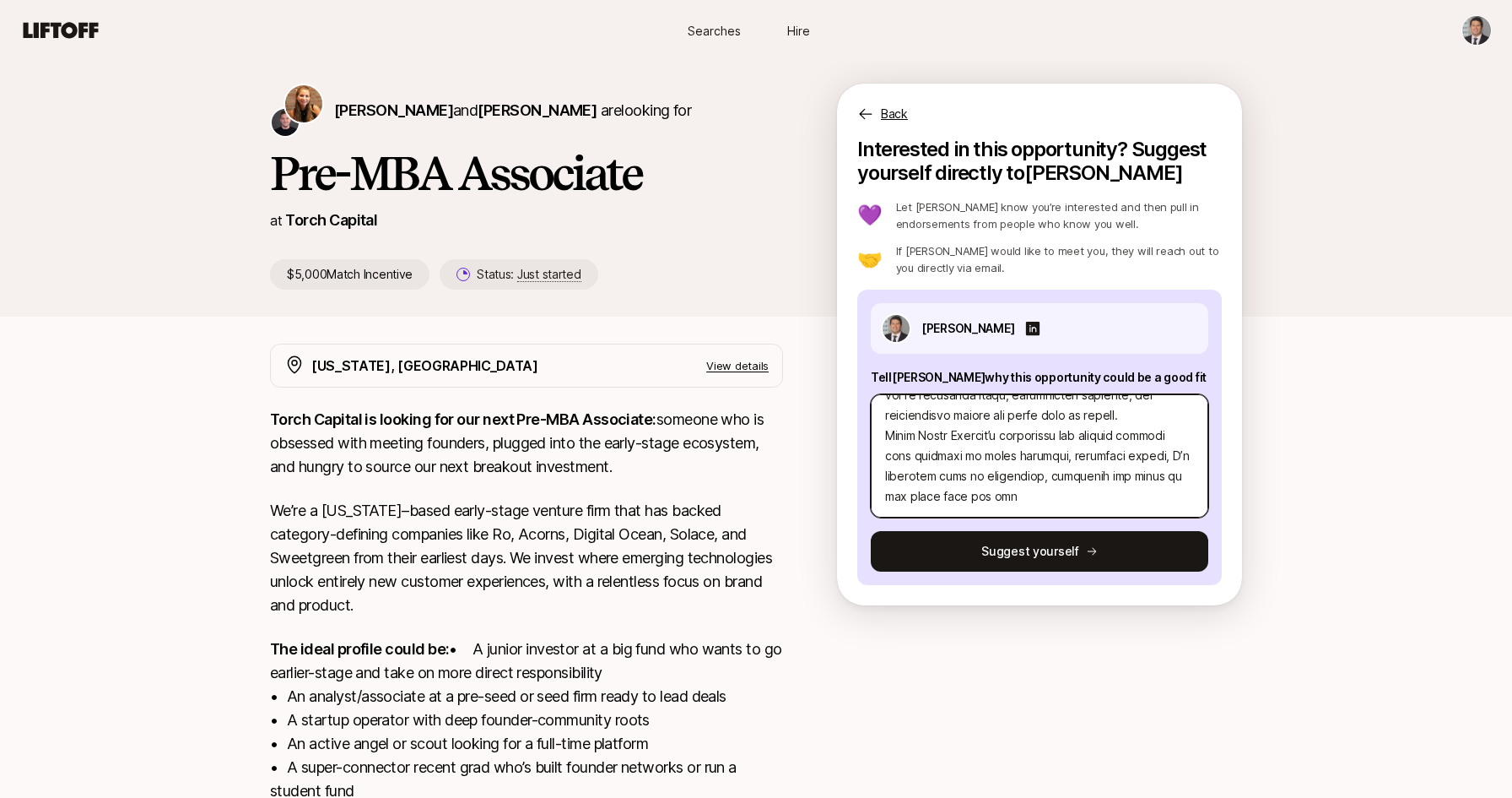
click at [1161, 480] on textarea at bounding box center [1040, 456] width 337 height 123
type textarea "x"
type textarea "Hi Katie! I believe my diverse professional background has uniquely prepared me…"
type textarea "x"
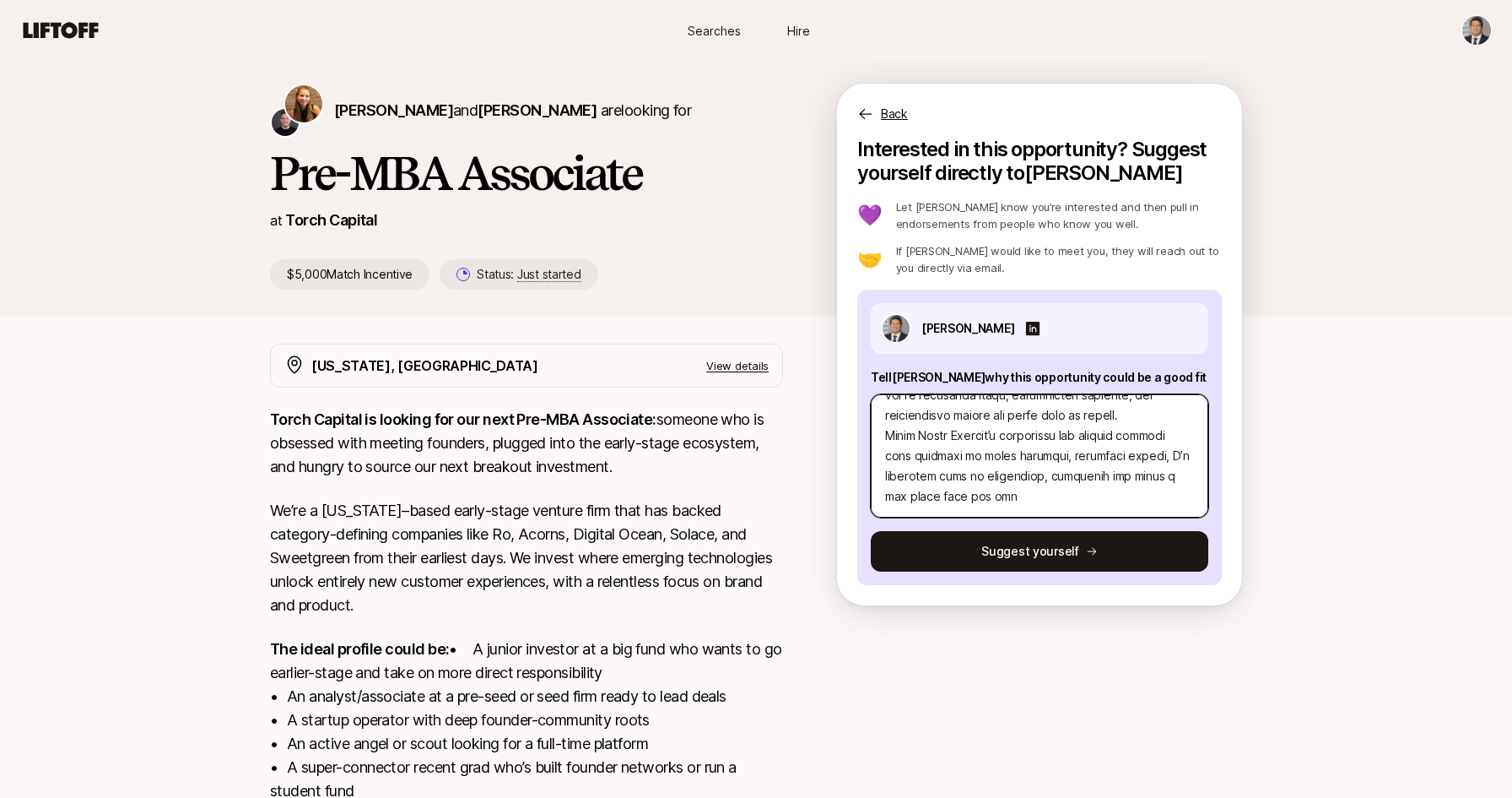
type textarea "Hi Katie! I believe my diverse professional background has uniquely prepared me…"
type textarea "x"
type textarea "Hi Katie! I believe my diverse professional background has uniquely prepared me…"
type textarea "x"
type textarea "Hi Katie! I believe my diverse professional background has uniquely prepared me…"
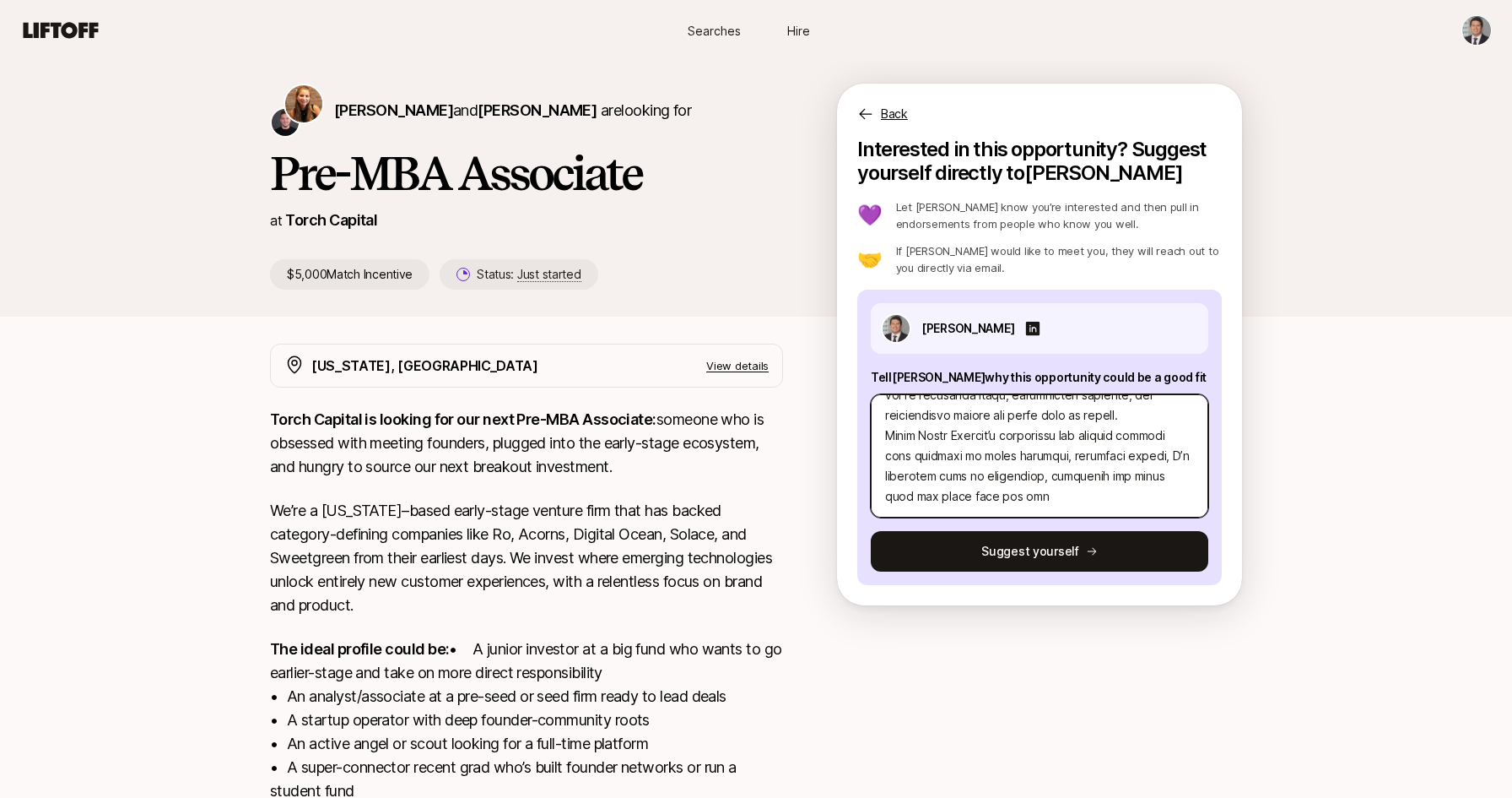
click at [1021, 502] on textarea at bounding box center [1040, 456] width 337 height 123
type textarea "x"
type textarea "Hi Katie! I believe my diverse professional background has uniquely prepared me…"
type textarea "x"
type textarea "Hi Katie! I believe my diverse professional background has uniquely prepared me…"
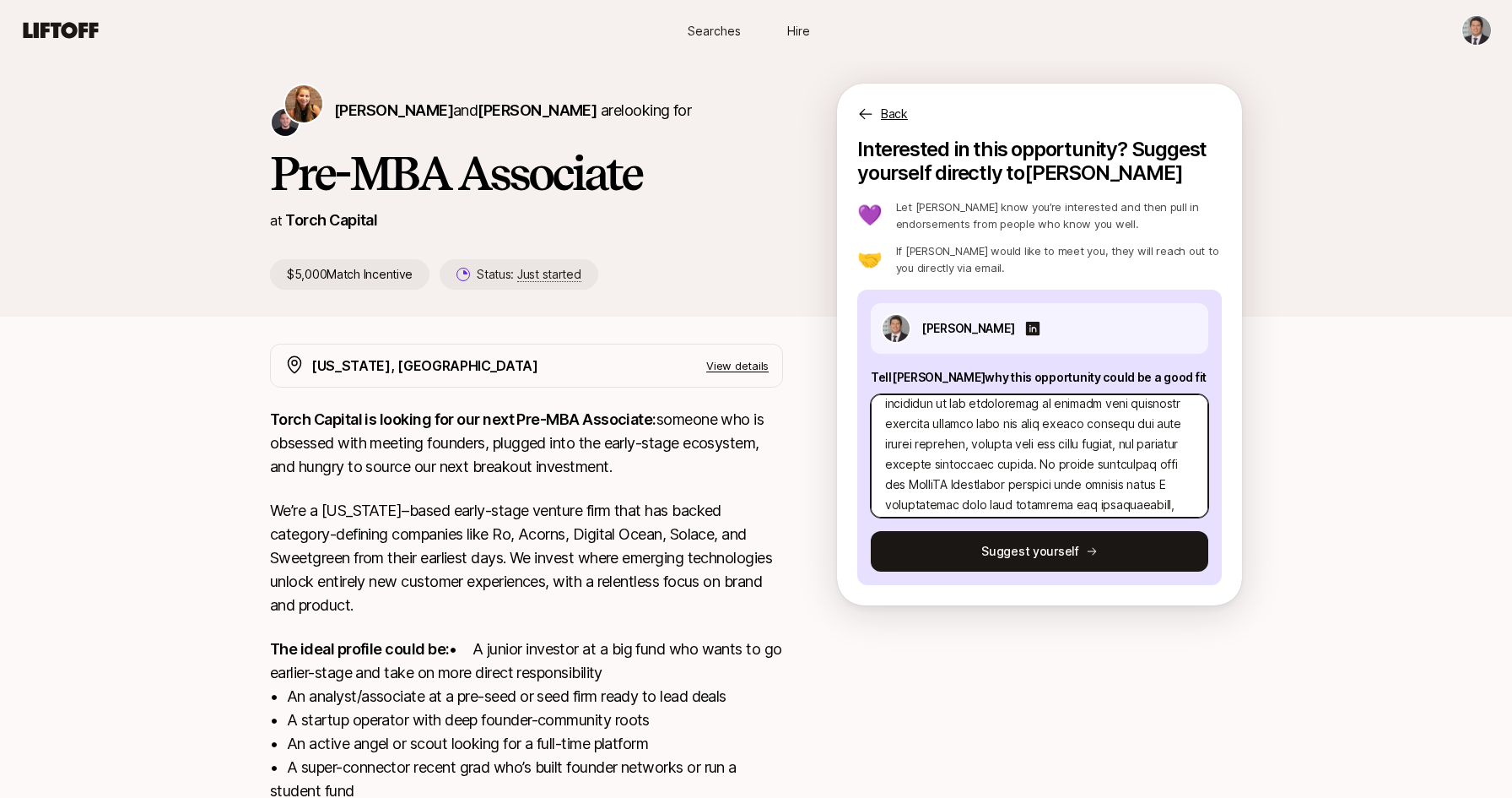
scroll to position [0, 0]
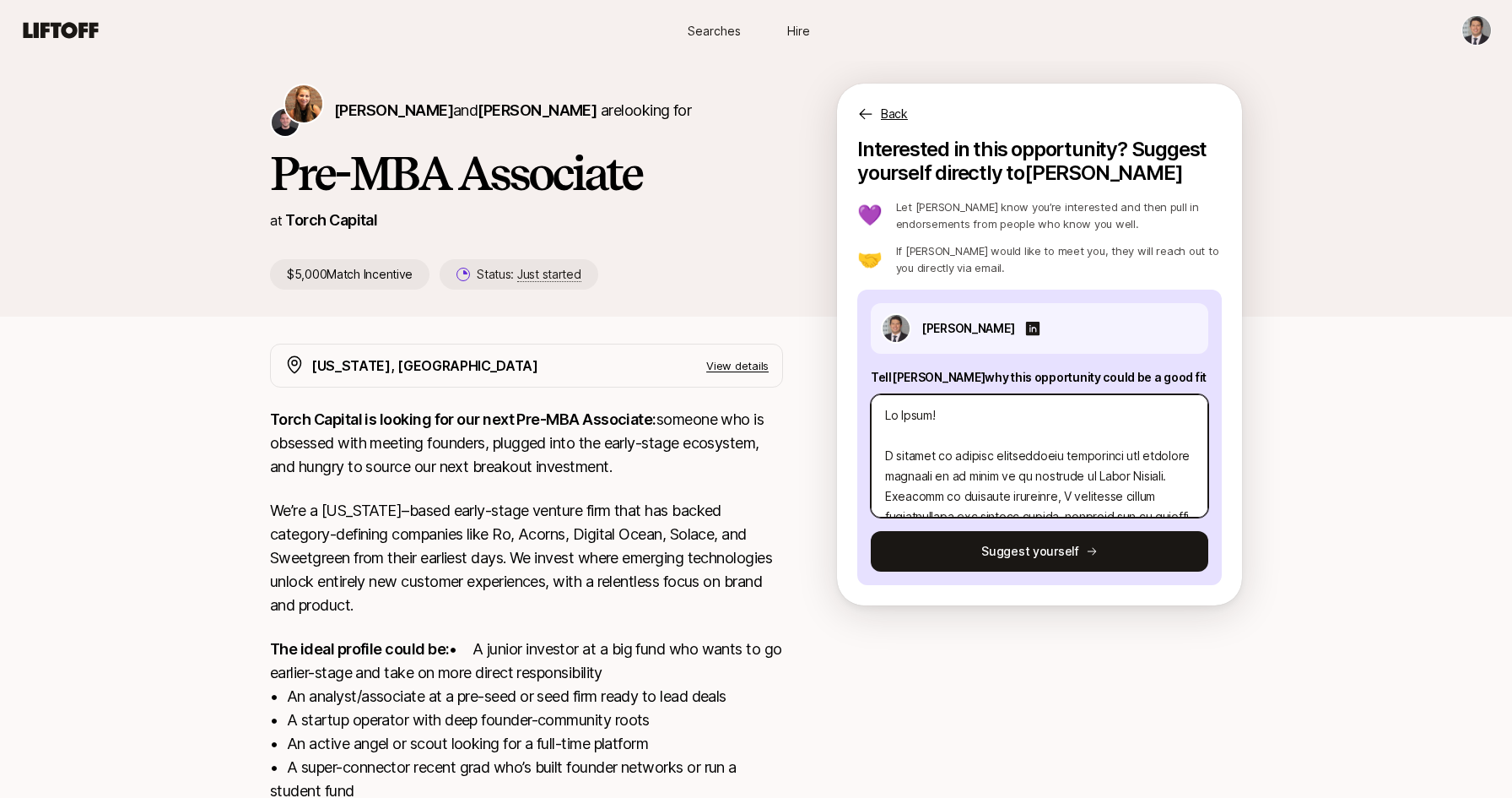
drag, startPoint x: 1028, startPoint y: 504, endPoint x: 834, endPoint y: 272, distance: 302.4
click at [834, 272] on div "Katie Reiner and Christopher Harper are looking for Pre-MBA Associate at Torch …" at bounding box center [756, 187] width 972 height 206
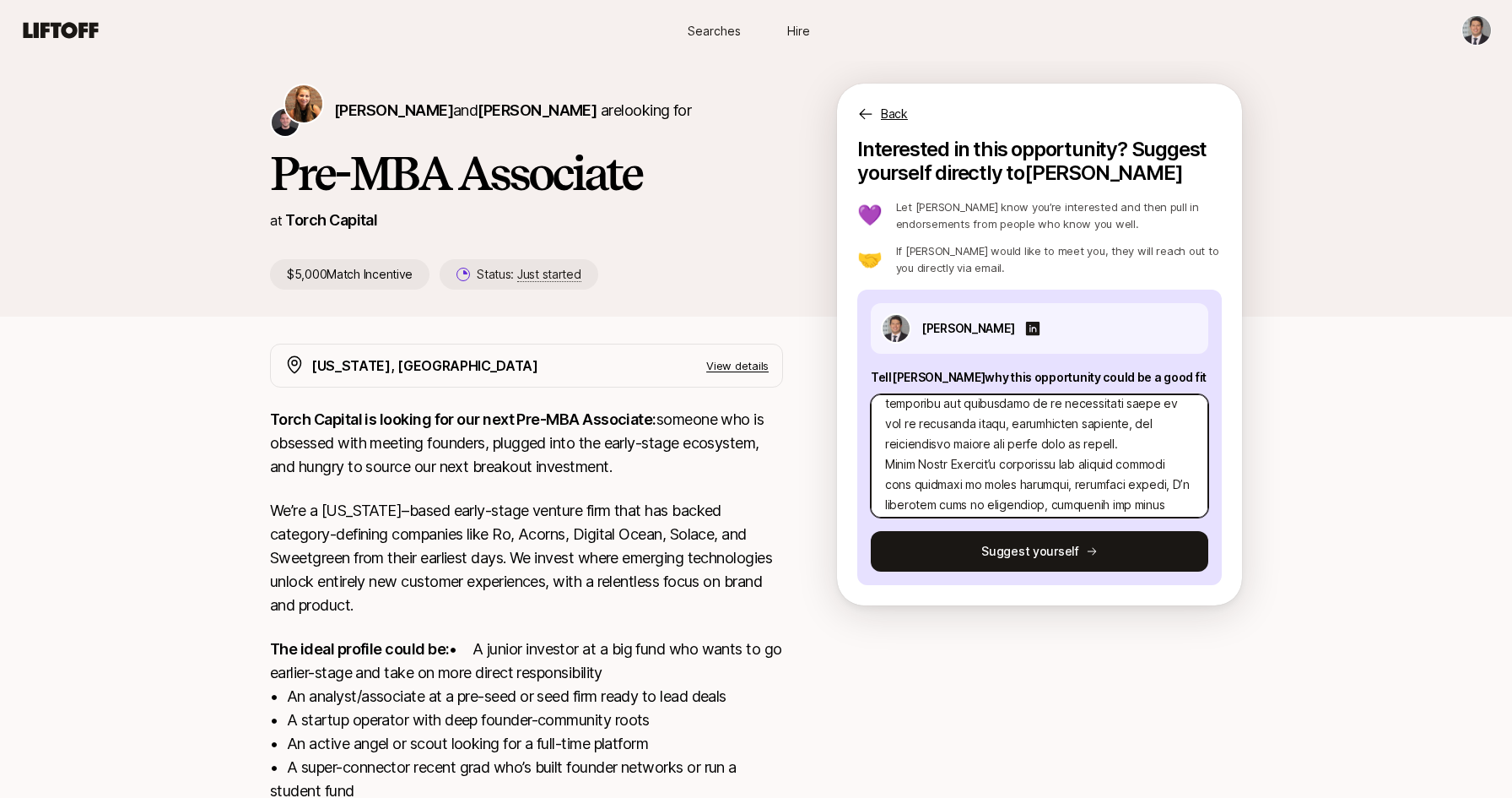
scroll to position [661, 0]
click at [882, 462] on textarea at bounding box center [1040, 456] width 337 height 123
type textarea "x"
type textarea "Hi Katie! I believe my diverse professional background has uniquely prepared me…"
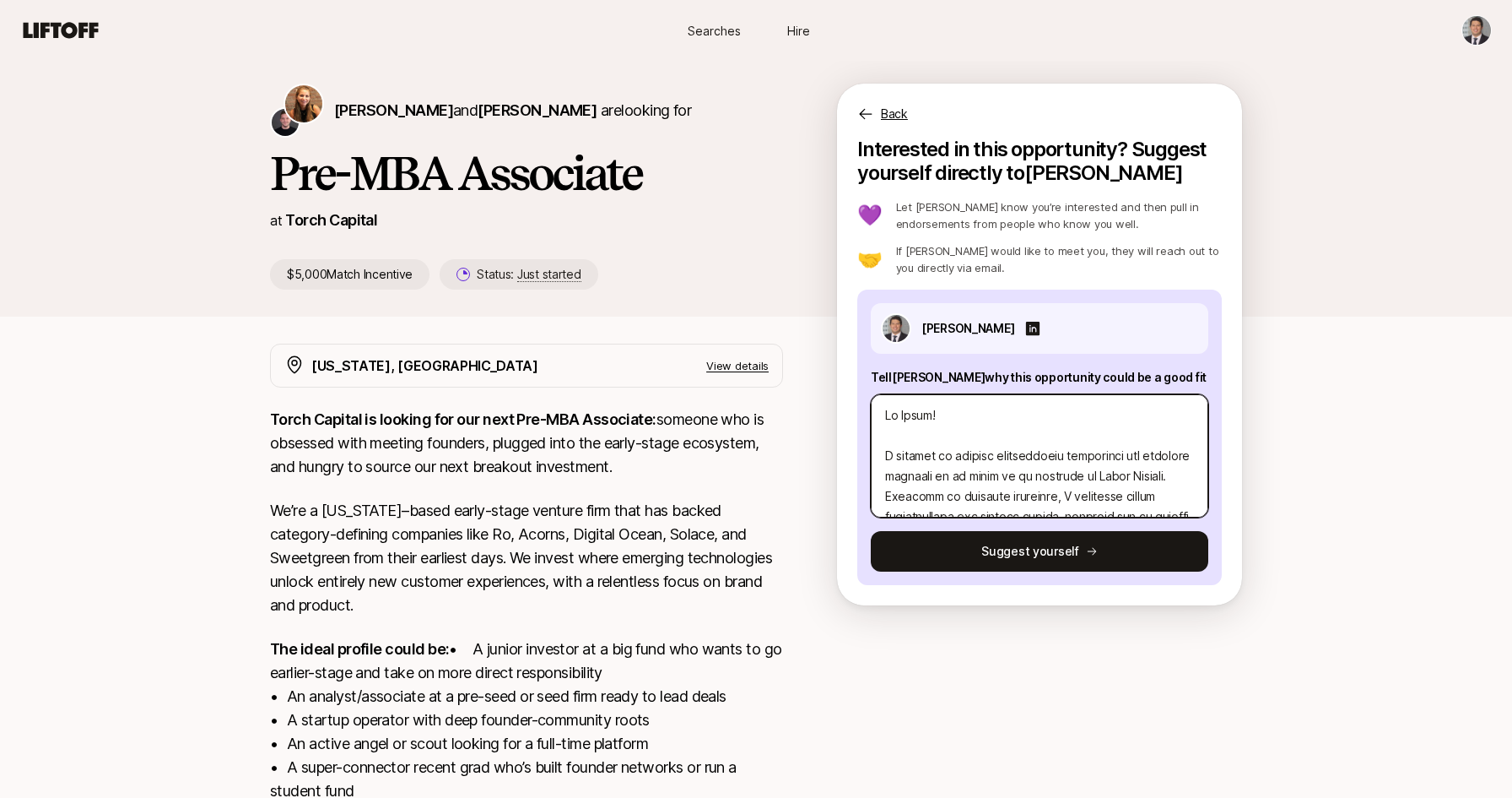
drag, startPoint x: 1022, startPoint y: 502, endPoint x: 842, endPoint y: 225, distance: 330.3
click at [842, 225] on div "Interested in this opportunity? Suggest yourself directly to Katie 💜 Let Katie …" at bounding box center [1040, 371] width 405 height 468
click at [928, 416] on textarea at bounding box center [1040, 456] width 337 height 123
type textarea "x"
type textarea "Hi Katie! I believe my diverse professional background has uniquely prepared me…"
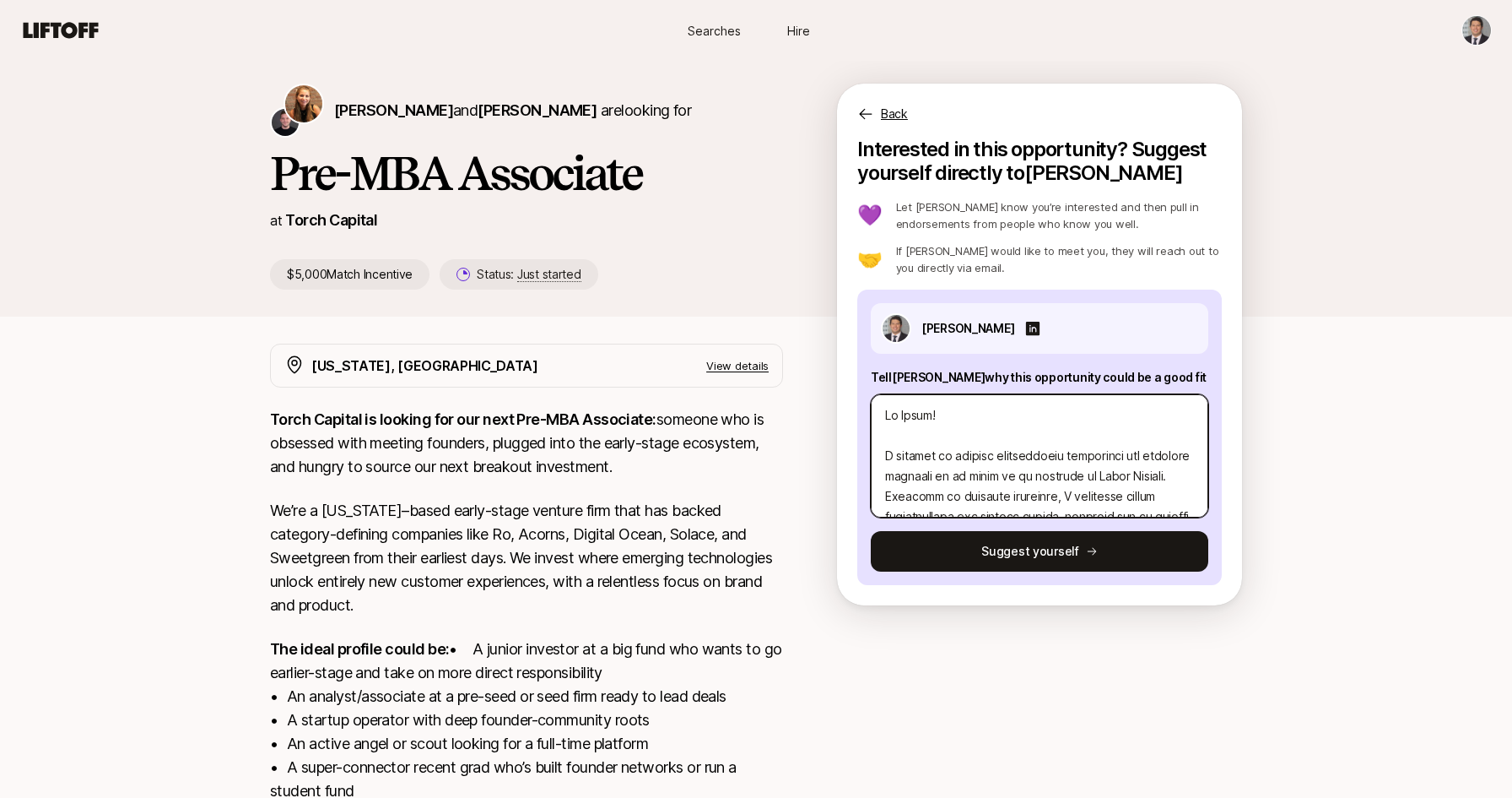
type textarea "x"
type textarea "Hi Katie! a I believe my diverse professional background has uniquely prepared …"
type textarea "x"
type textarea "Hi Katie! an I believe my diverse professional background has uniquely prepared…"
type textarea "x"
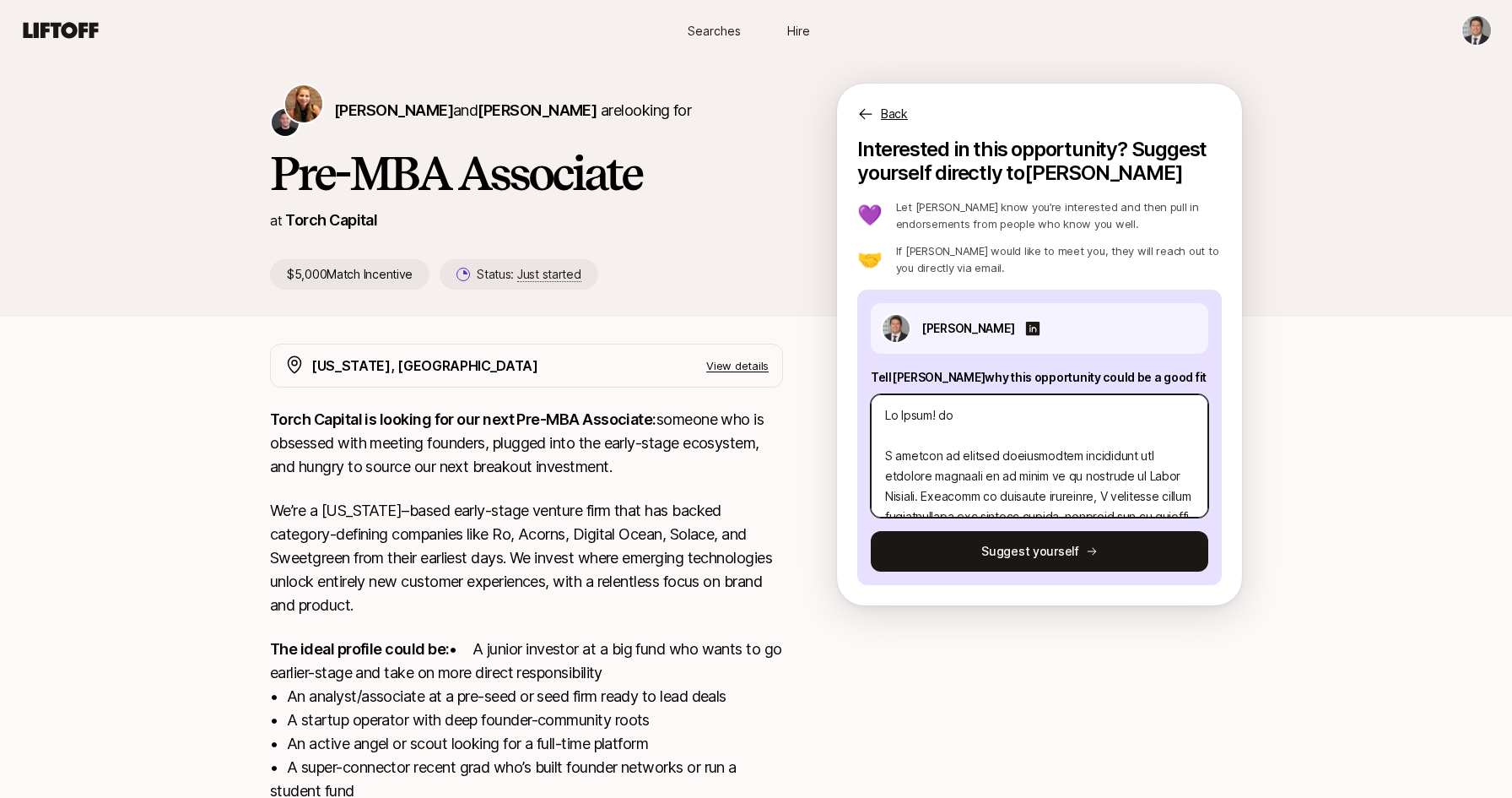
type textarea "Hi Katie! and I believe my diverse professional background has uniquely prepare…"
type textarea "x"
type textarea "Hi Katie! and I believe my diverse professional background has uniquely prepare…"
type textarea "x"
type textarea "Hi Katie! and T I believe my diverse professional background has uniquely prepa…"
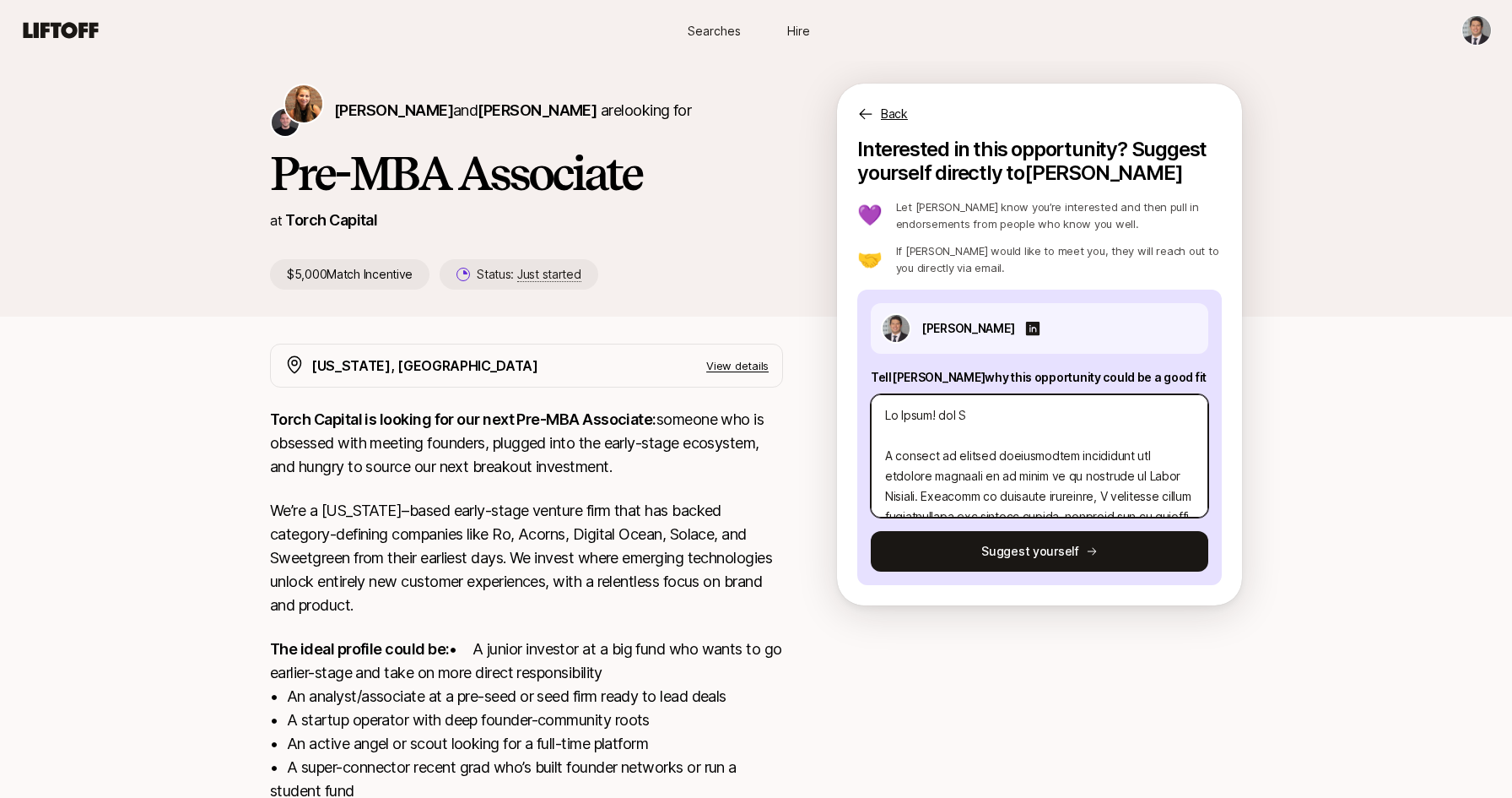
type textarea "x"
type textarea "Hi Katie! and Te I believe my diverse professional background has uniquely prep…"
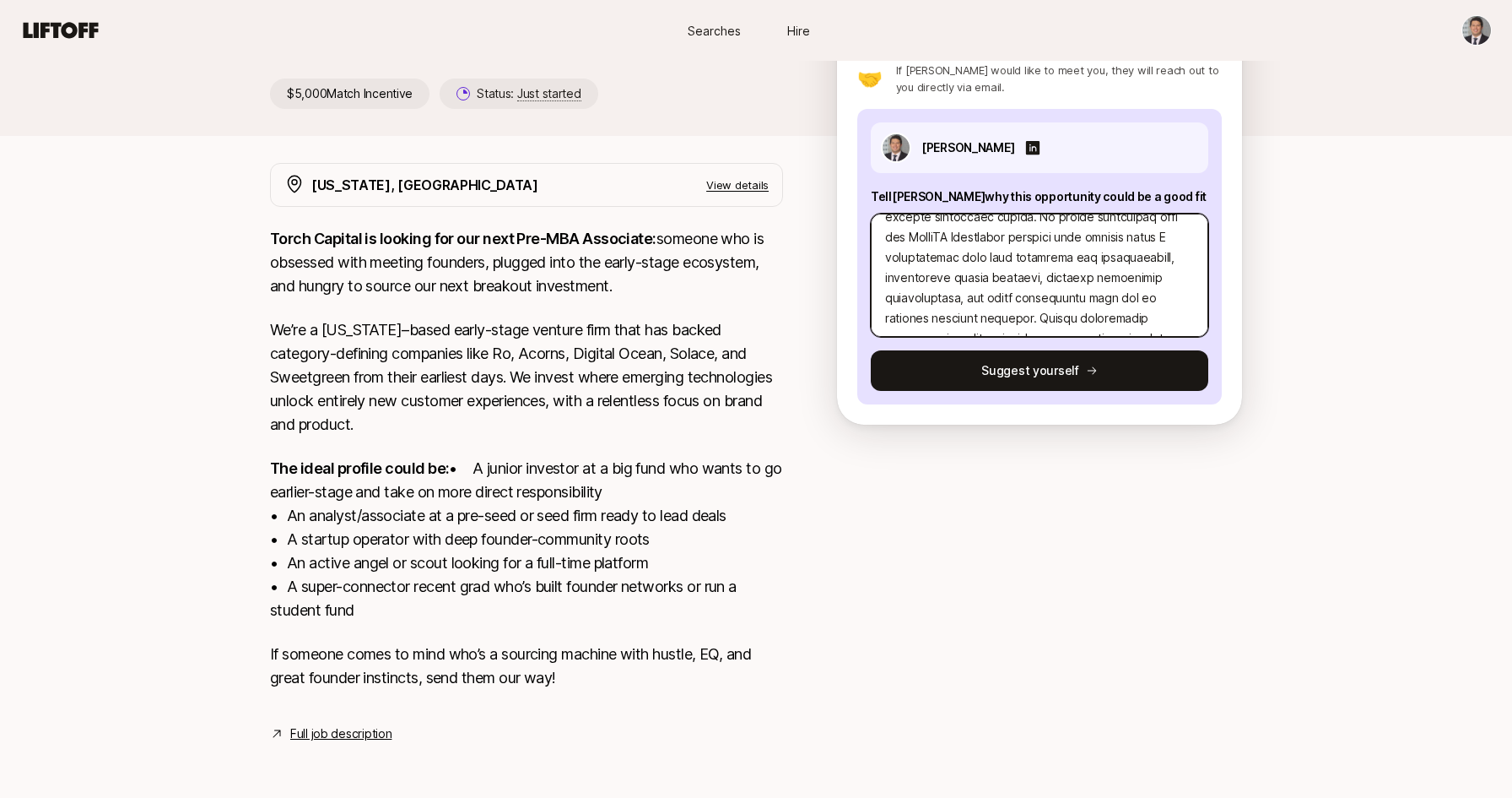
scroll to position [502, 0]
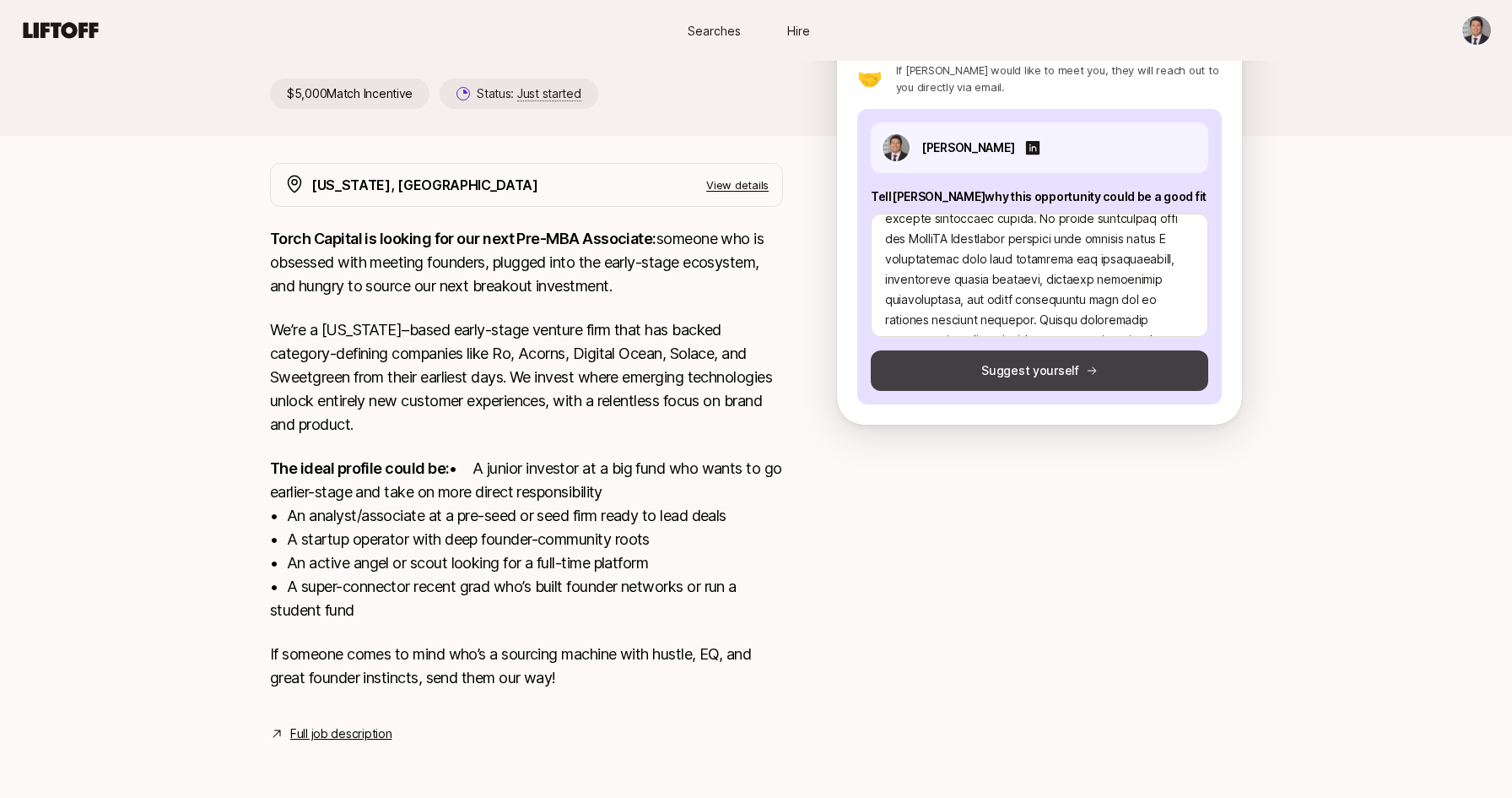
click at [988, 365] on button "Suggest yourself" at bounding box center [1040, 370] width 337 height 41
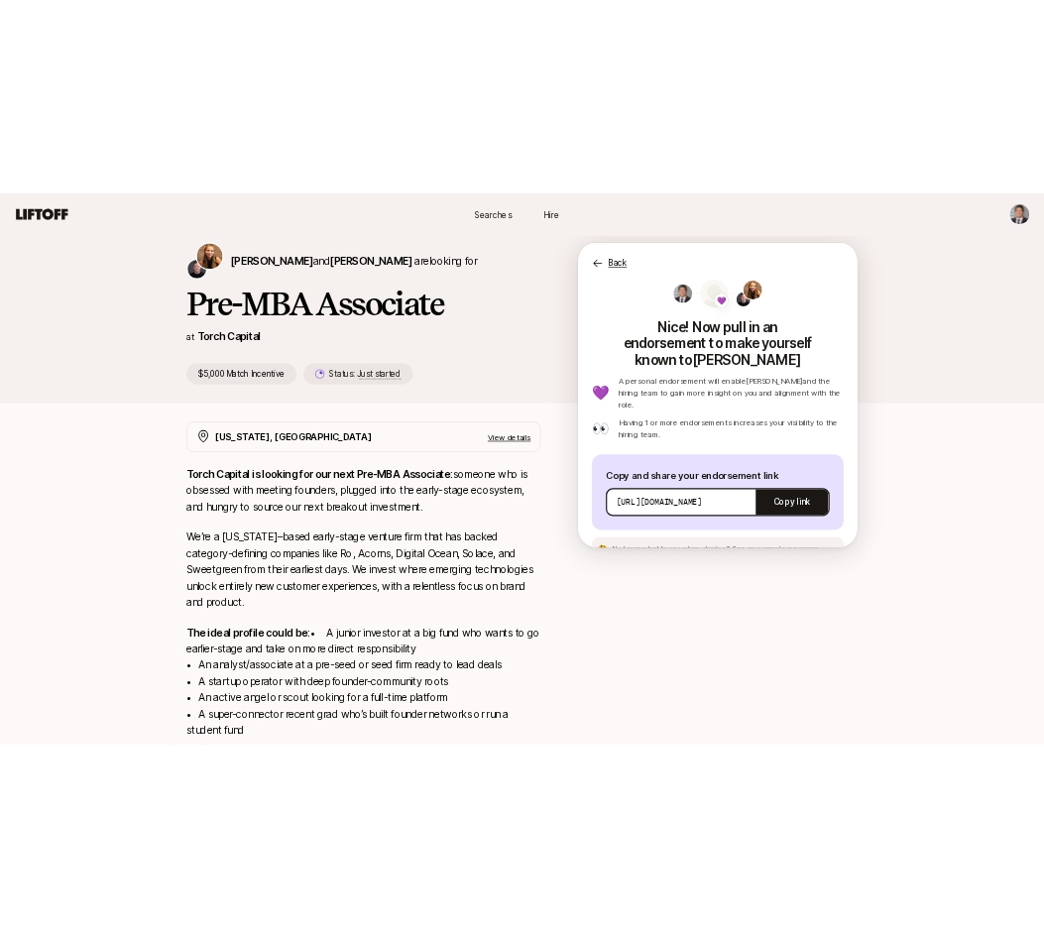
scroll to position [64, 0]
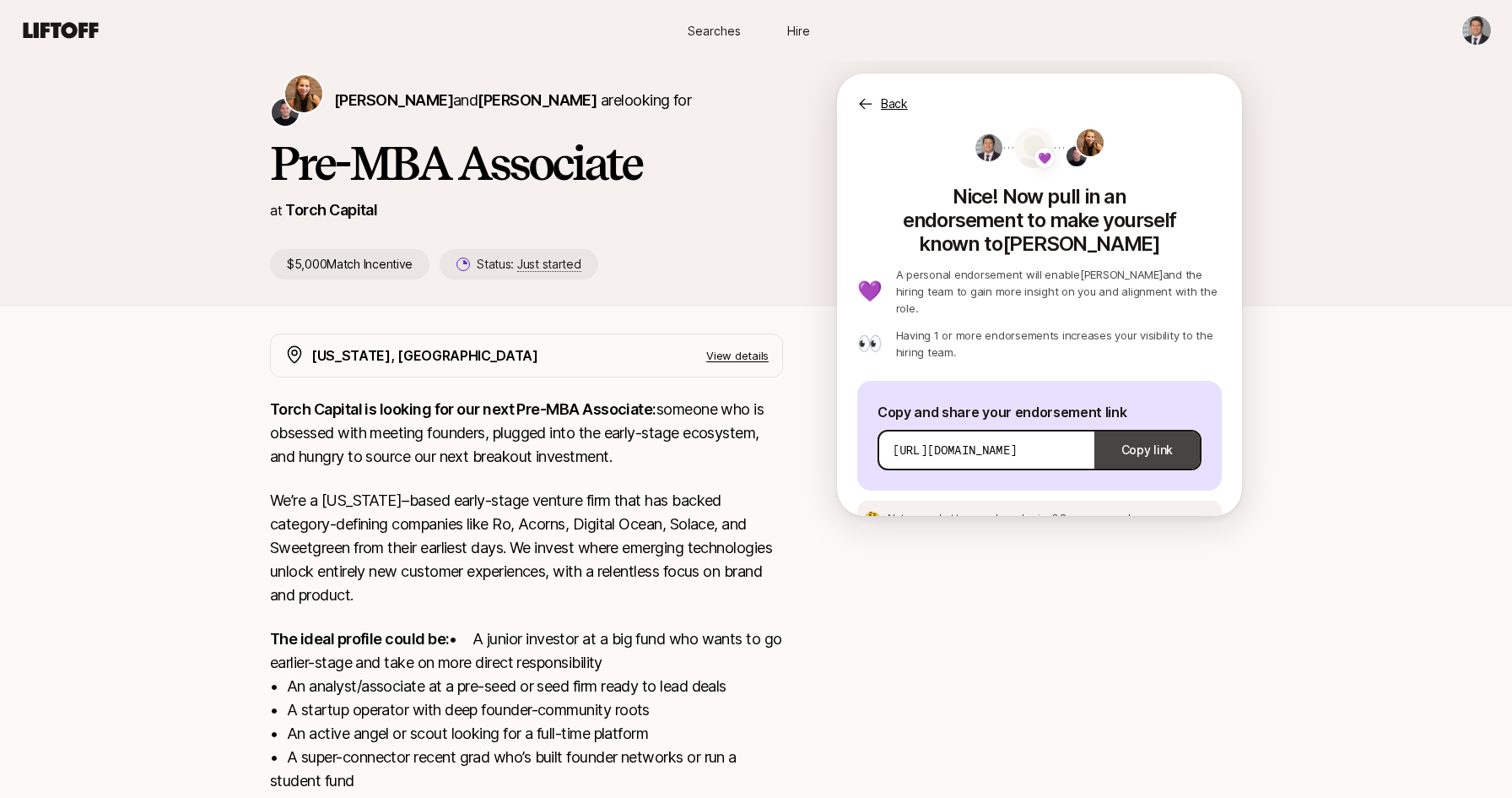
click at [1173, 426] on button "Copy link" at bounding box center [1147, 449] width 106 height 47
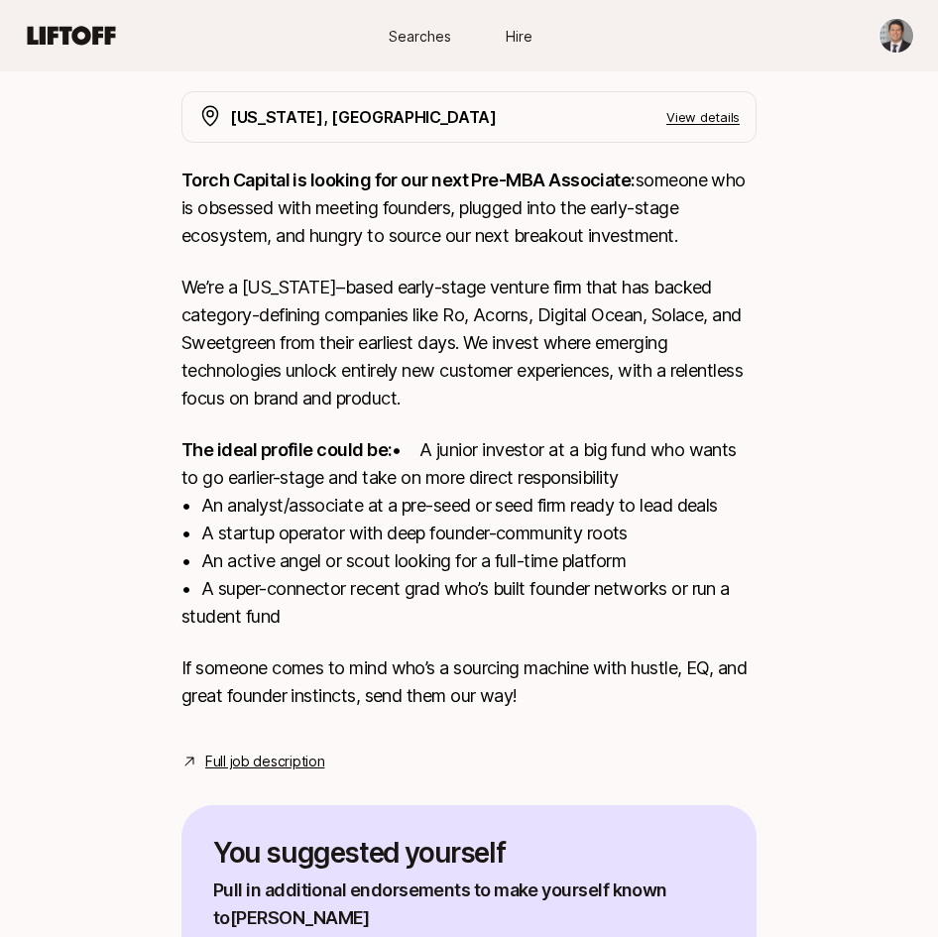
scroll to position [368, 0]
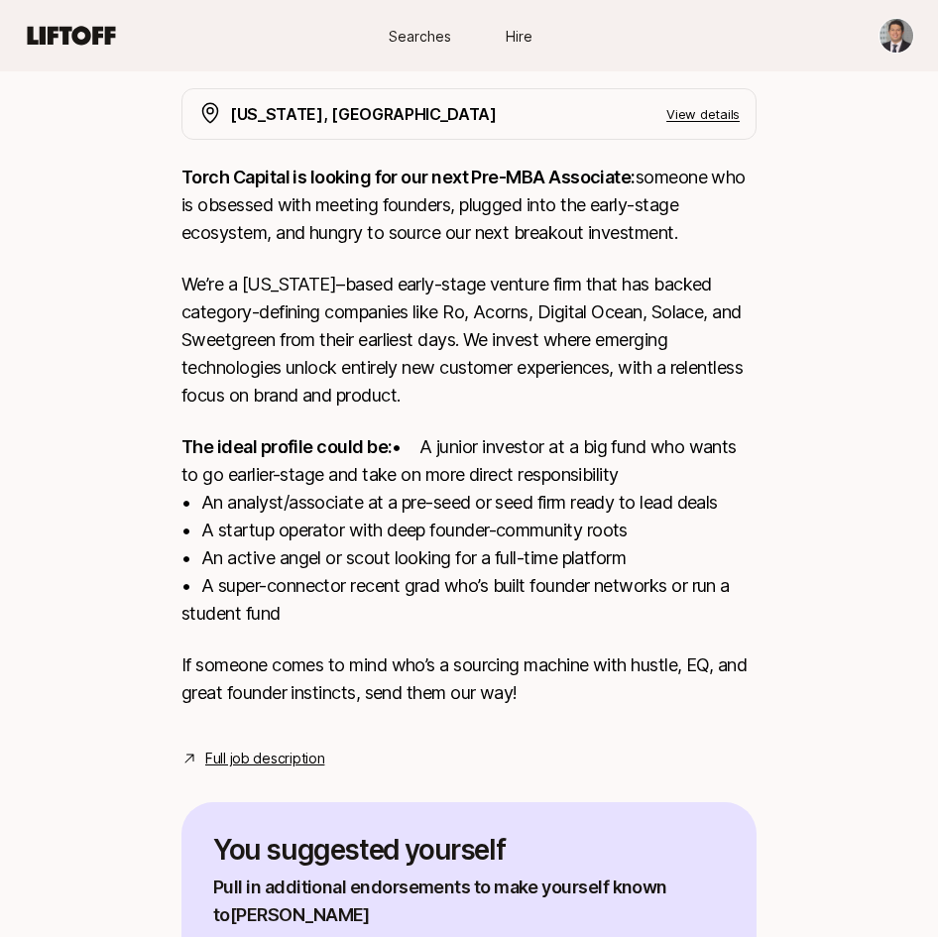
click at [274, 770] on link "Full job description" at bounding box center [264, 758] width 119 height 24
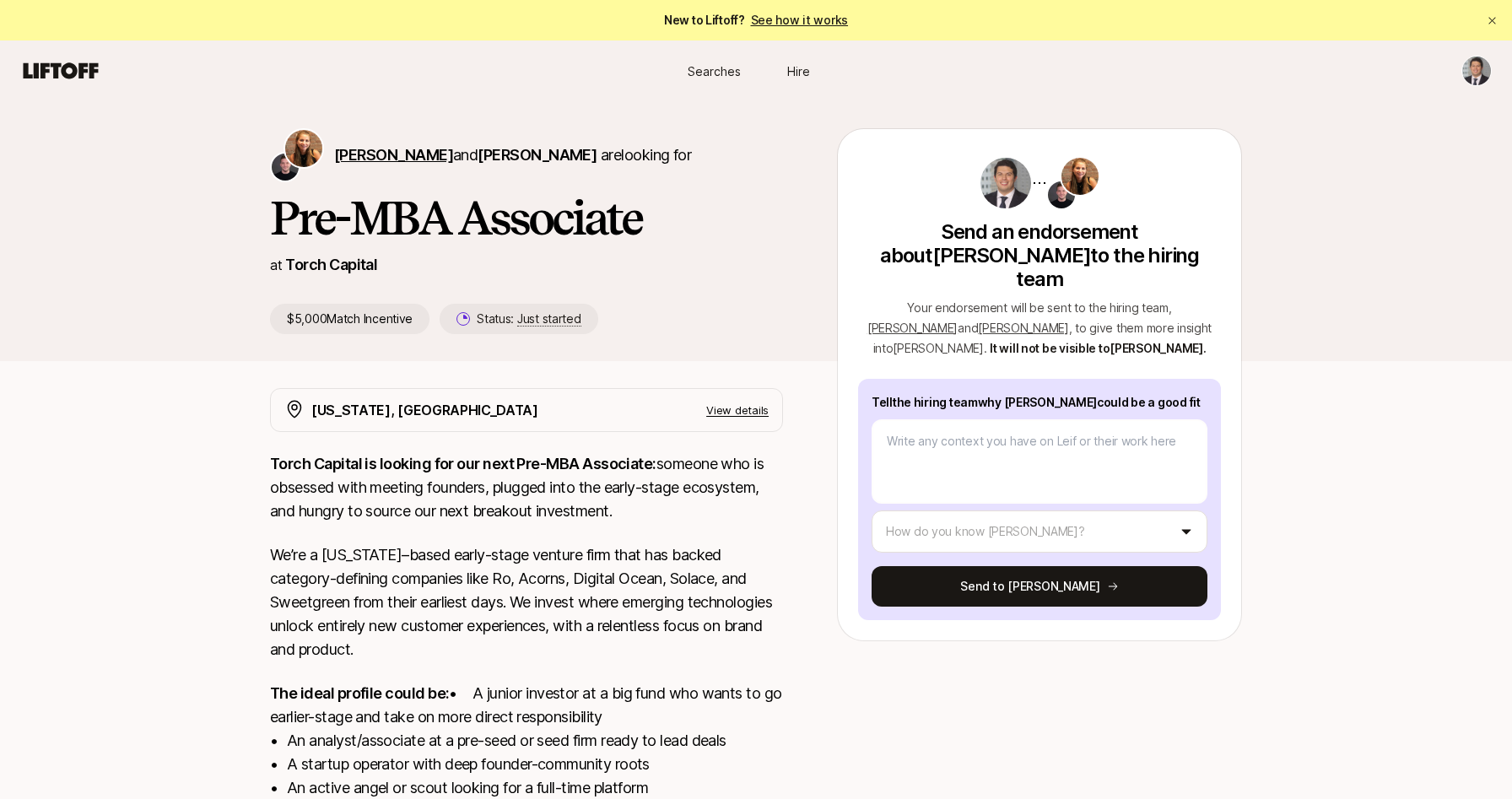
click at [339, 151] on span "[PERSON_NAME]" at bounding box center [393, 154] width 119 height 18
type textarea "x"
